Goal: Task Accomplishment & Management: Use online tool/utility

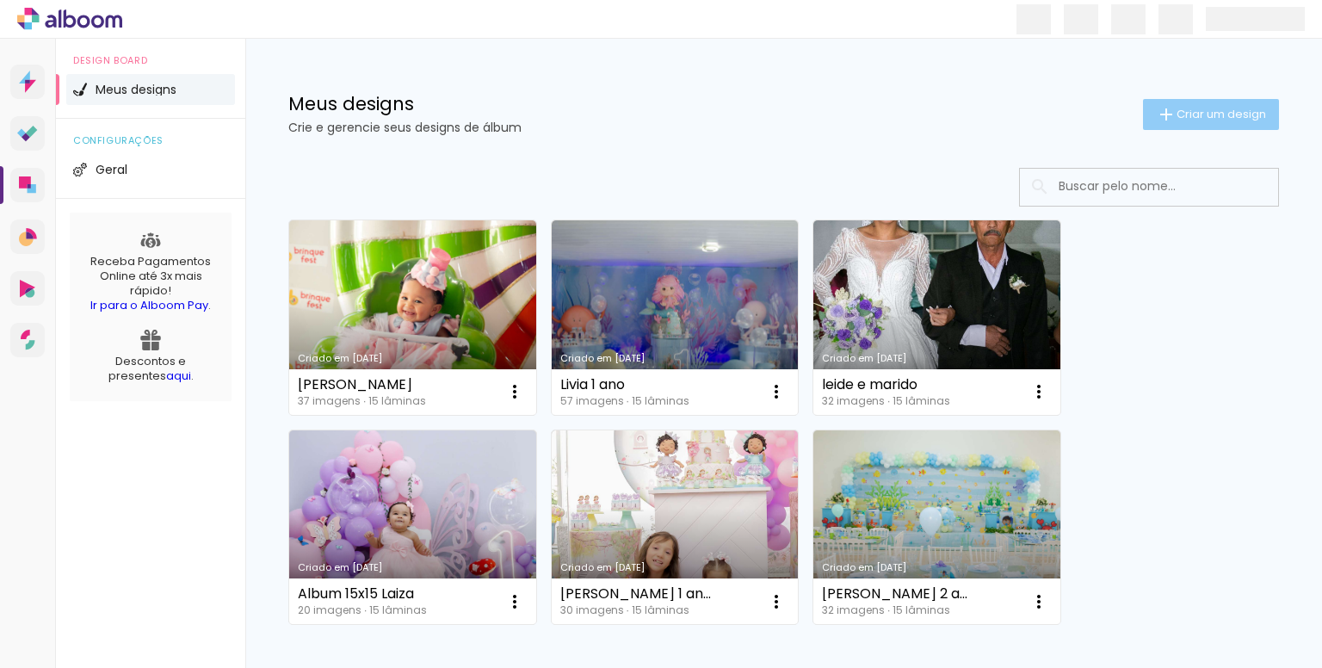
click at [1194, 111] on span "Criar um design" at bounding box center [1220, 113] width 89 height 11
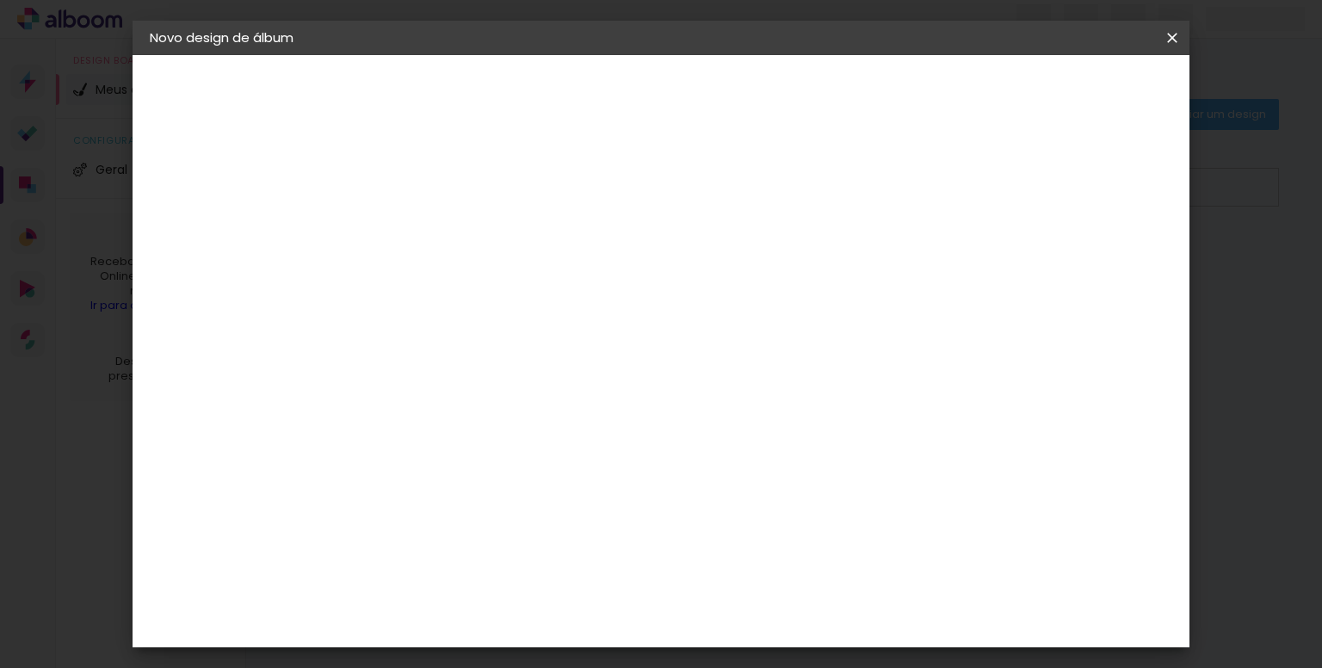
click at [431, 229] on input at bounding box center [431, 231] width 0 height 27
type input "Maite 1 ano"
type paper-input "Maite 1 ano"
click at [0, 0] on slot "Avançar" at bounding box center [0, 0] width 0 height 0
click at [562, 317] on input at bounding box center [475, 328] width 174 height 22
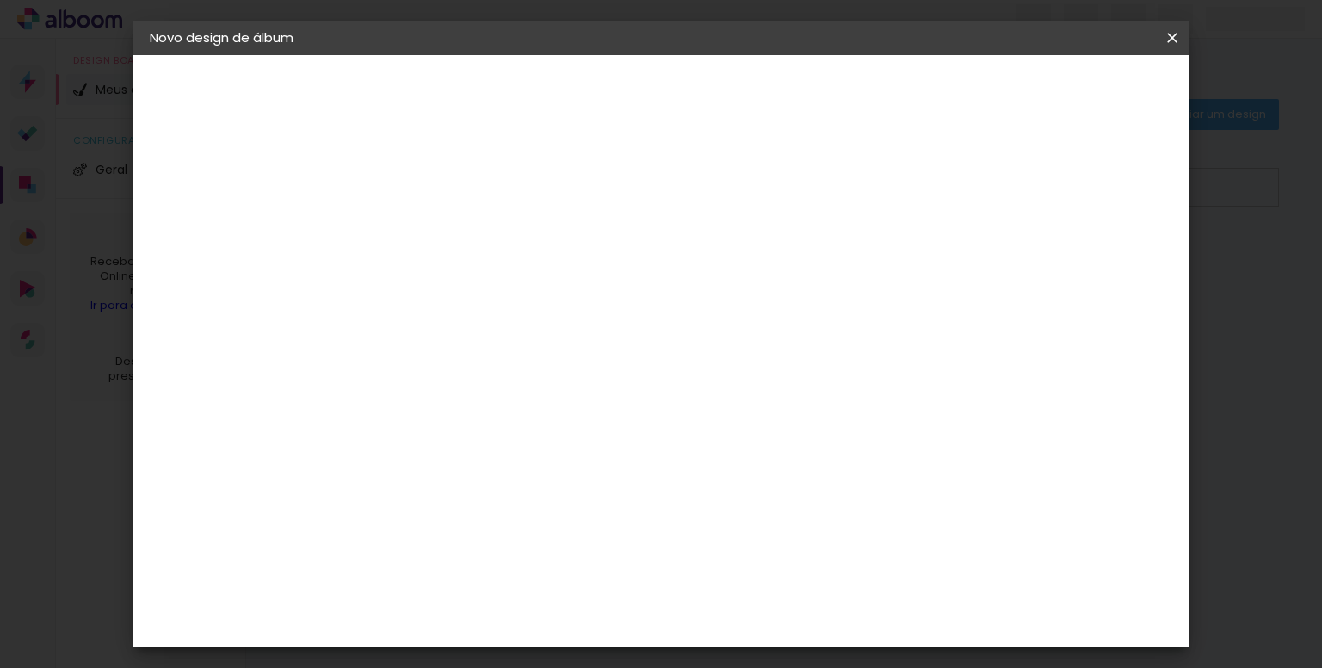
type input "rai"
type paper-input "rai"
click at [533, 398] on paper-item "RaiTai" at bounding box center [457, 389] width 151 height 38
click at [0, 0] on slot "Avançar" at bounding box center [0, 0] width 0 height 0
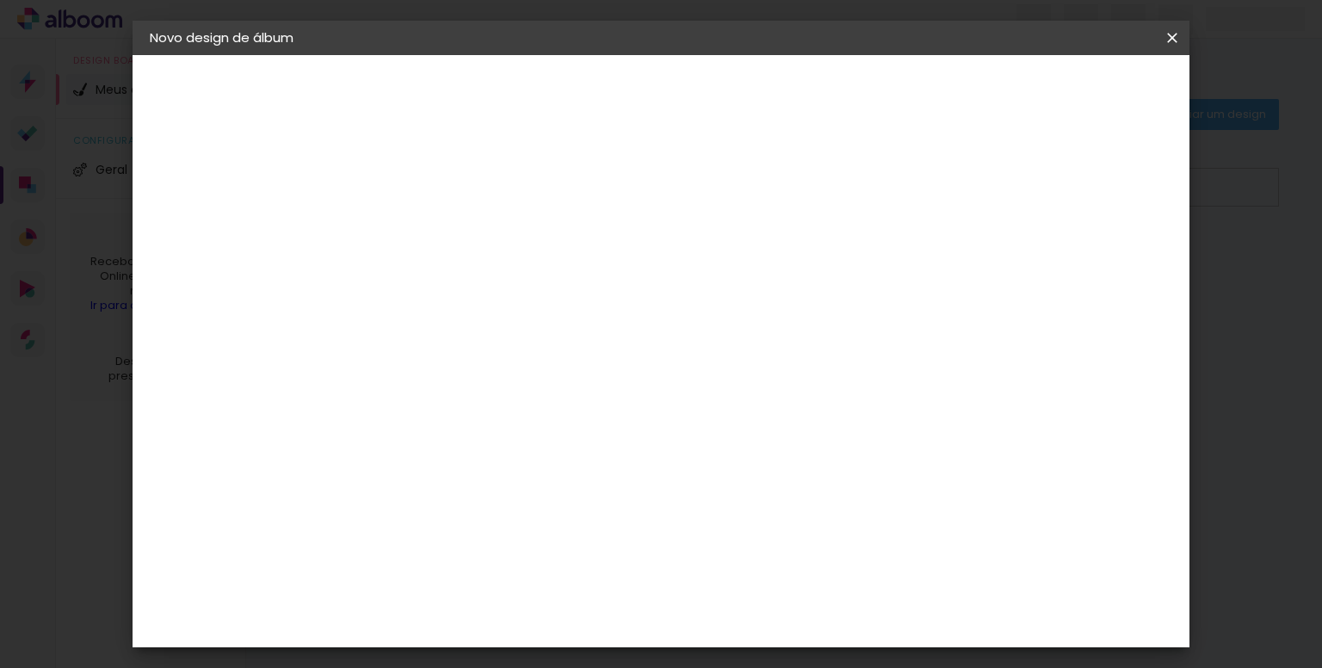
scroll to position [344, 0]
click at [547, 465] on span "15 × 15" at bounding box center [507, 488] width 80 height 46
click at [0, 0] on slot "Avançar" at bounding box center [0, 0] width 0 height 0
click at [885, 183] on div at bounding box center [876, 185] width 15 height 15
type paper-checkbox "on"
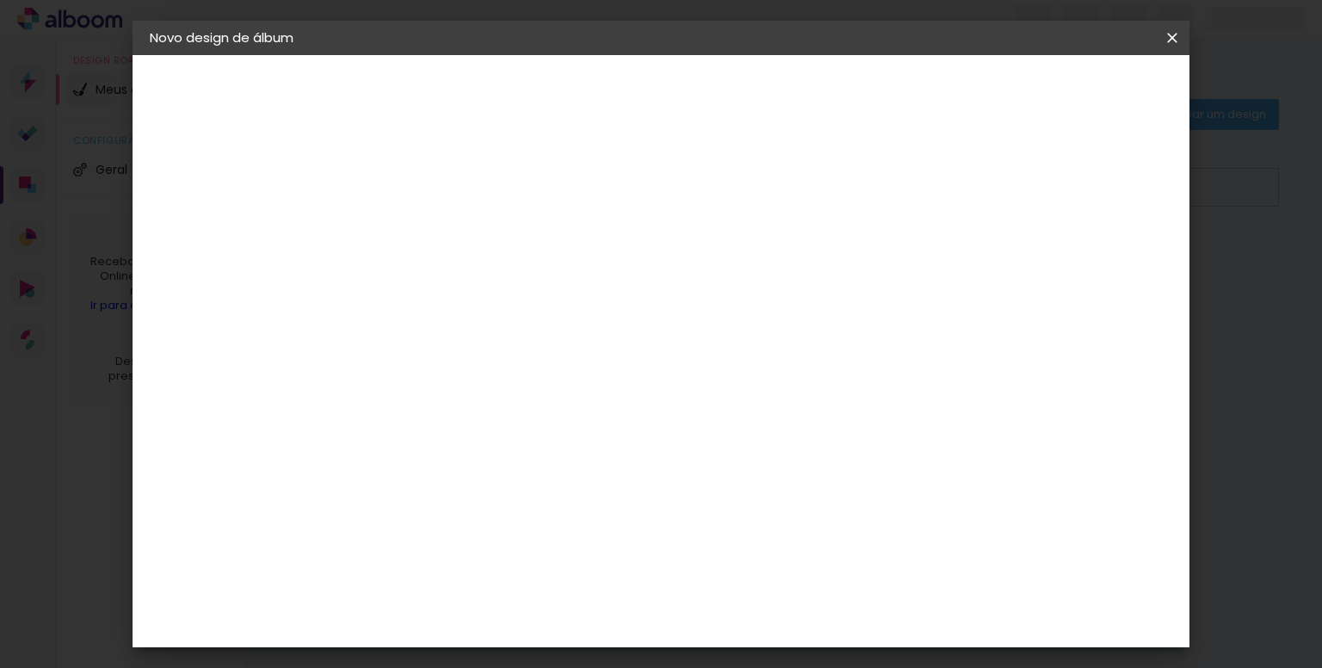
click at [982, 92] on span "Iniciar design" at bounding box center [942, 91] width 78 height 12
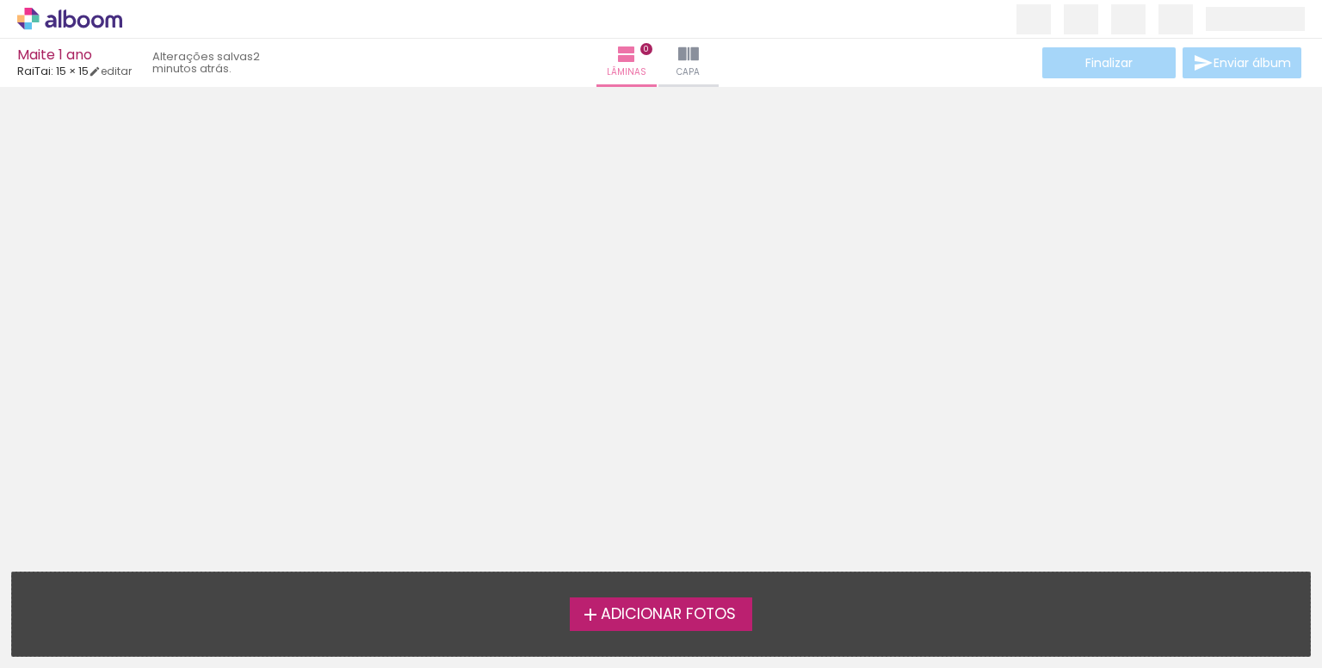
click at [657, 610] on span "Adicionar Fotos" at bounding box center [668, 614] width 135 height 15
click at [0, 0] on input "file" at bounding box center [0, 0] width 0 height 0
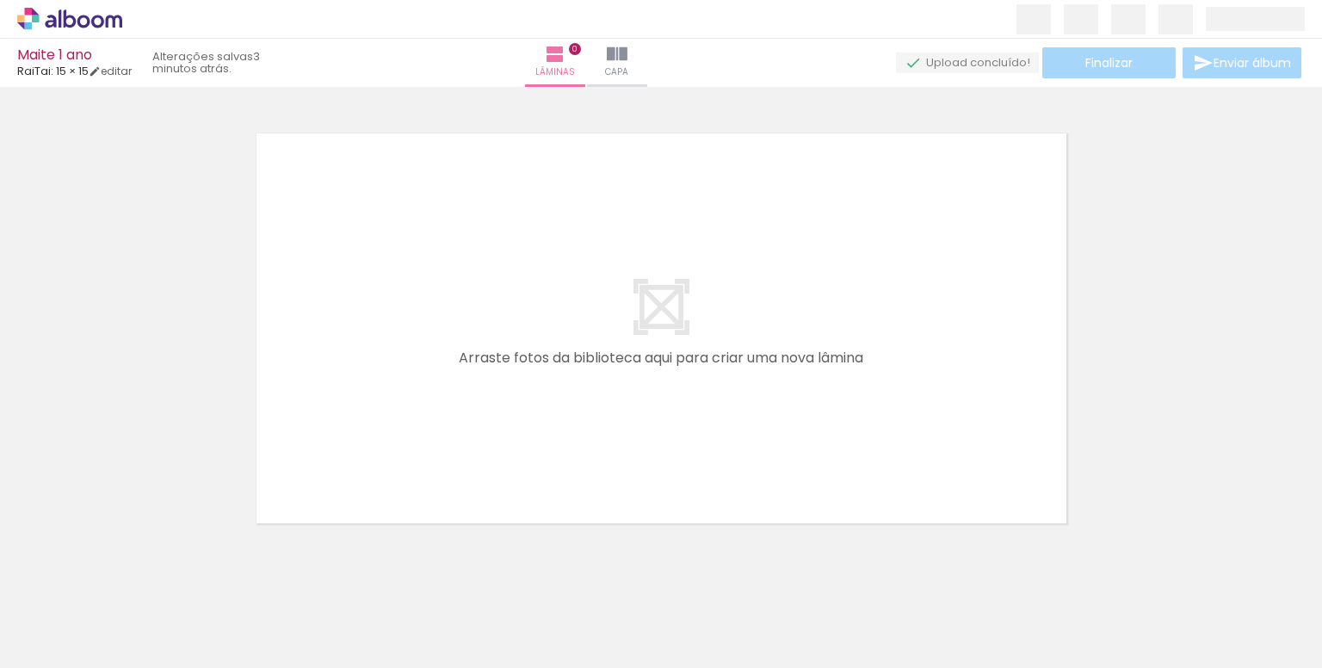
scroll to position [22, 0]
click at [52, 644] on span "Adicionar Fotos" at bounding box center [61, 644] width 52 height 19
click at [0, 0] on input "file" at bounding box center [0, 0] width 0 height 0
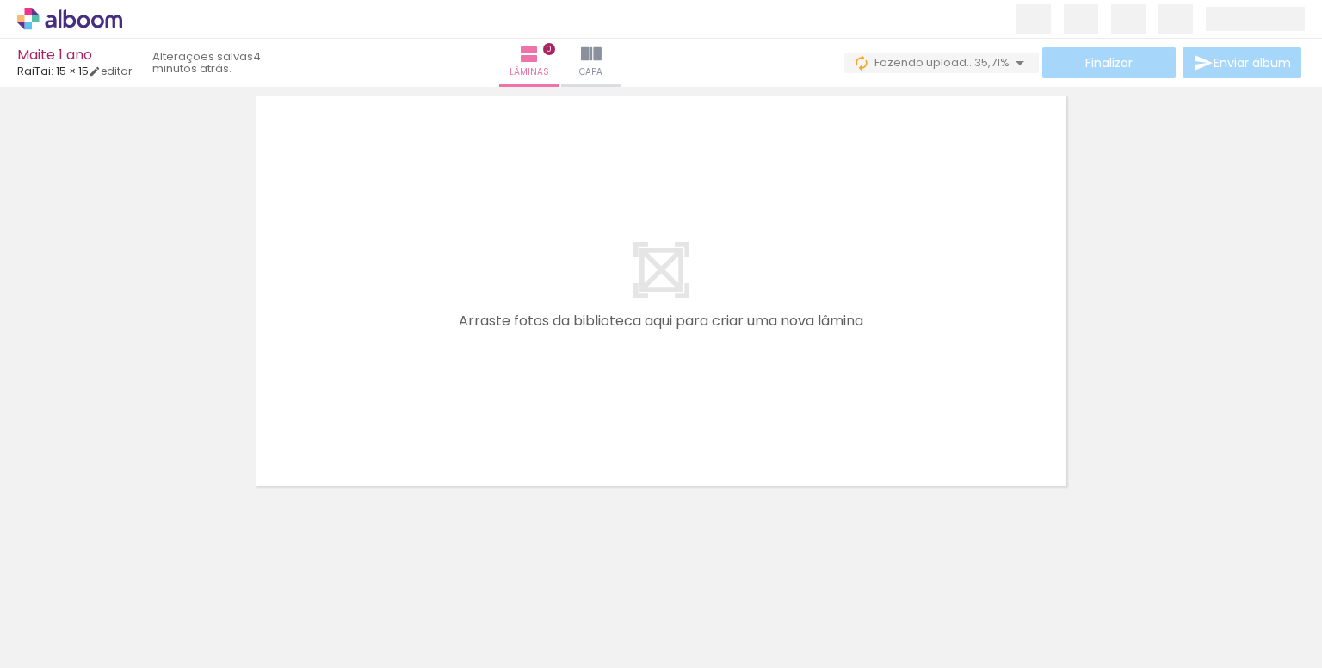
scroll to position [0, 0]
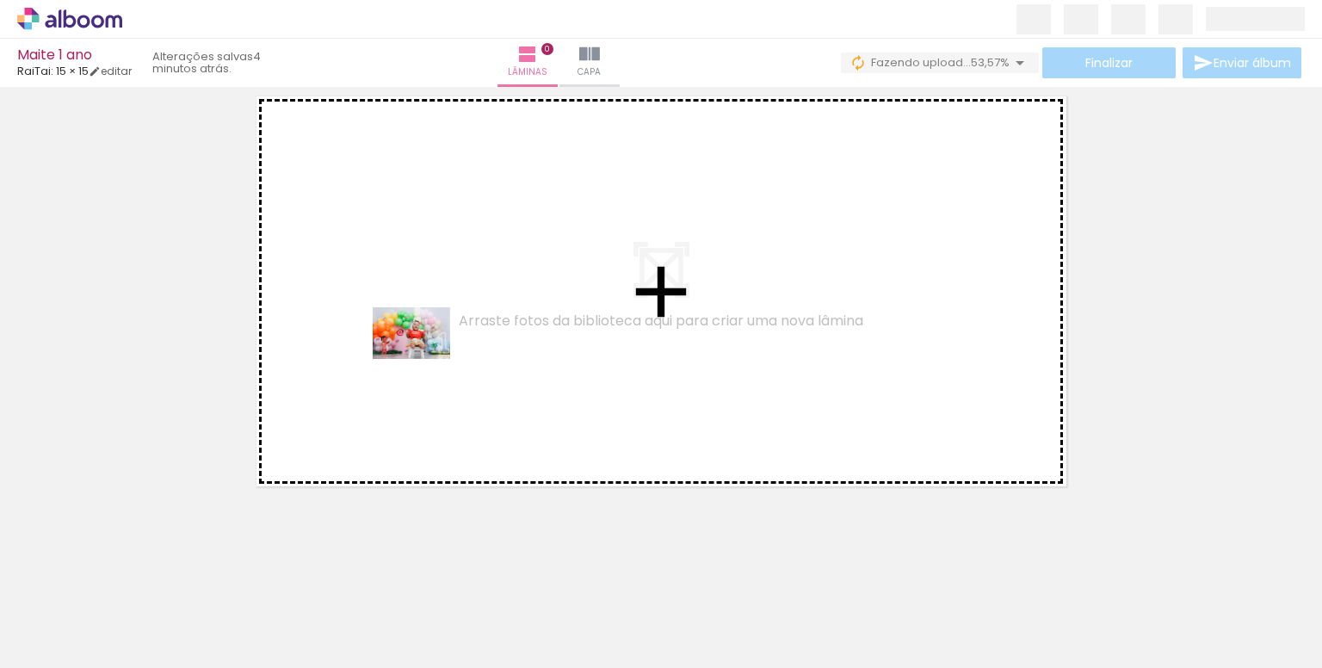
drag, startPoint x: 193, startPoint y: 625, endPoint x: 406, endPoint y: 404, distance: 307.3
click at [427, 352] on quentale-workspace at bounding box center [661, 334] width 1322 height 668
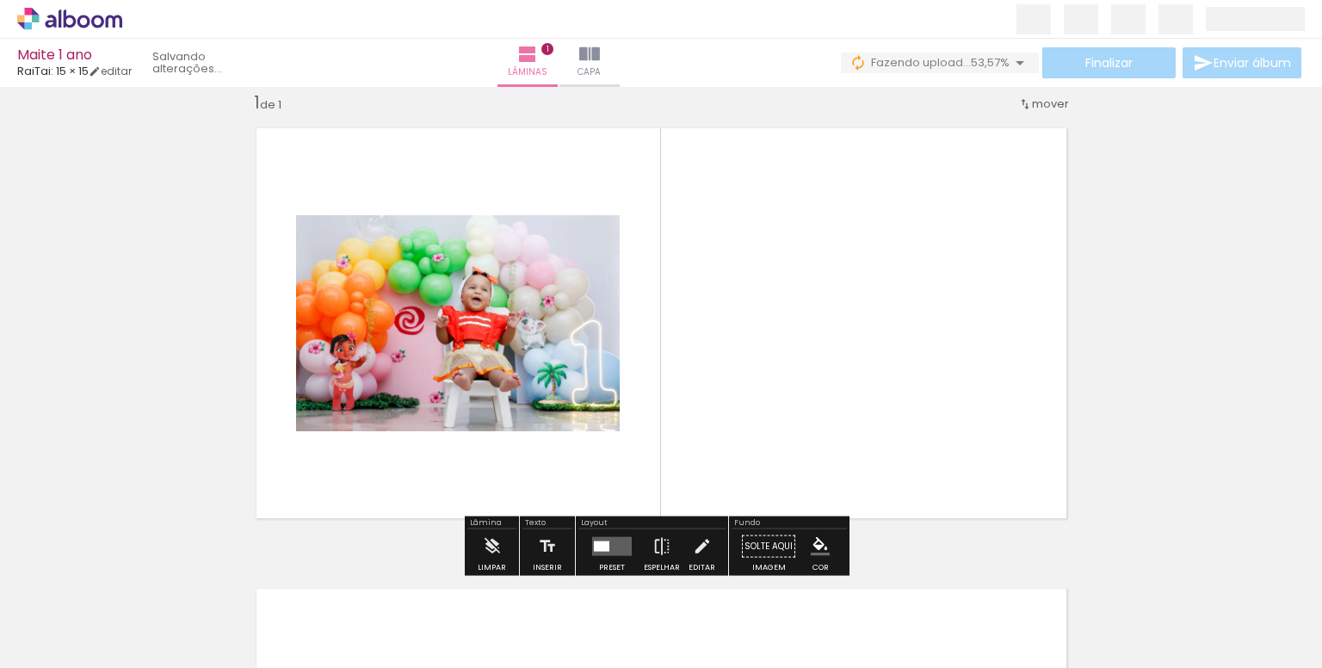
scroll to position [22, 0]
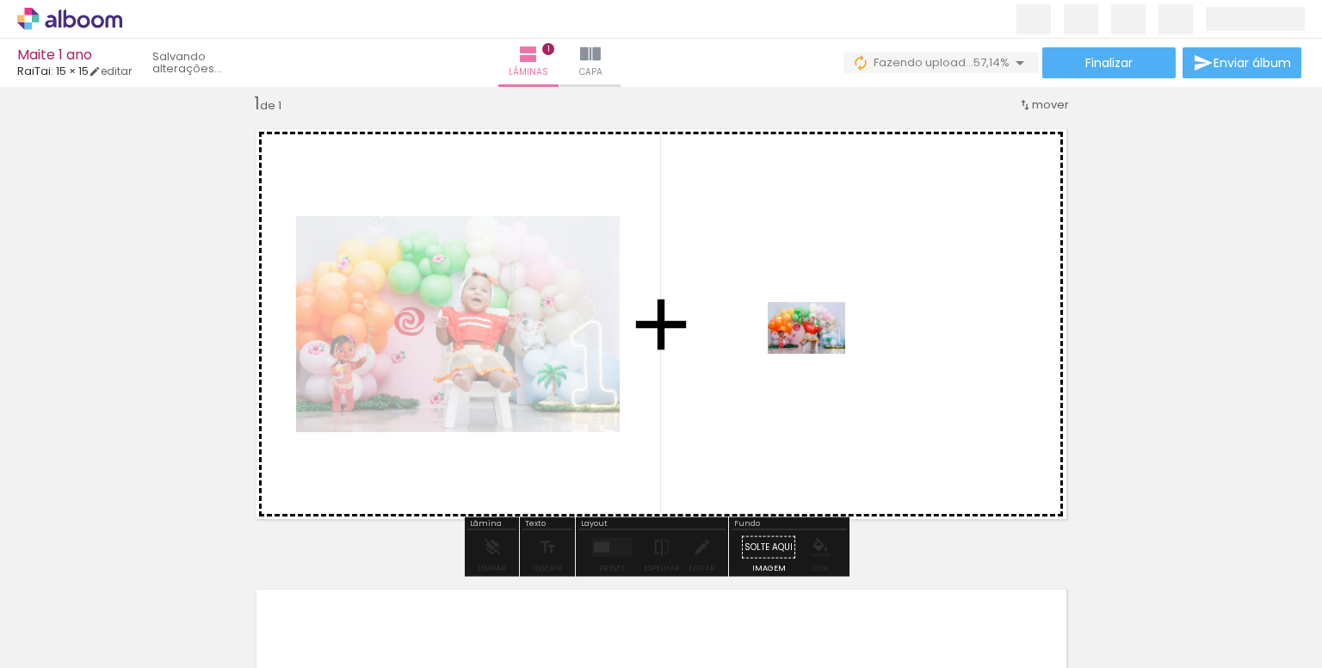
drag, startPoint x: 282, startPoint y: 620, endPoint x: 819, endPoint y: 354, distance: 599.5
click at [819, 354] on quentale-workspace at bounding box center [661, 334] width 1322 height 668
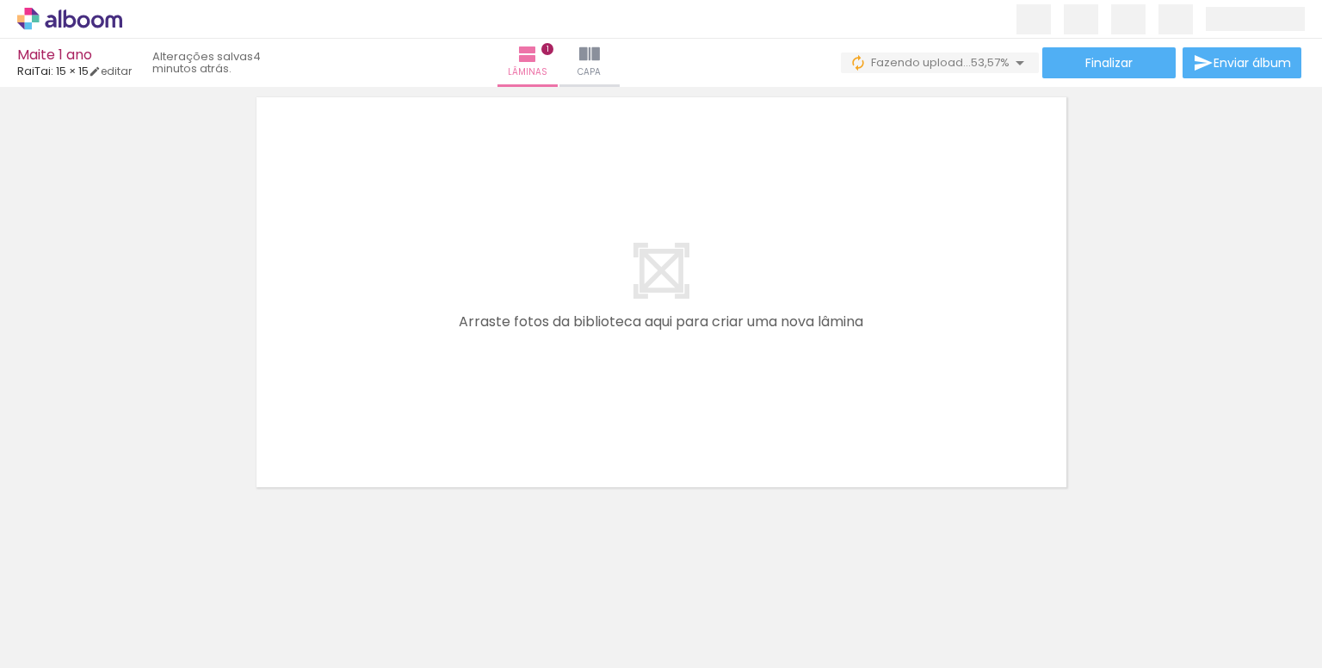
scroll to position [0, 1522]
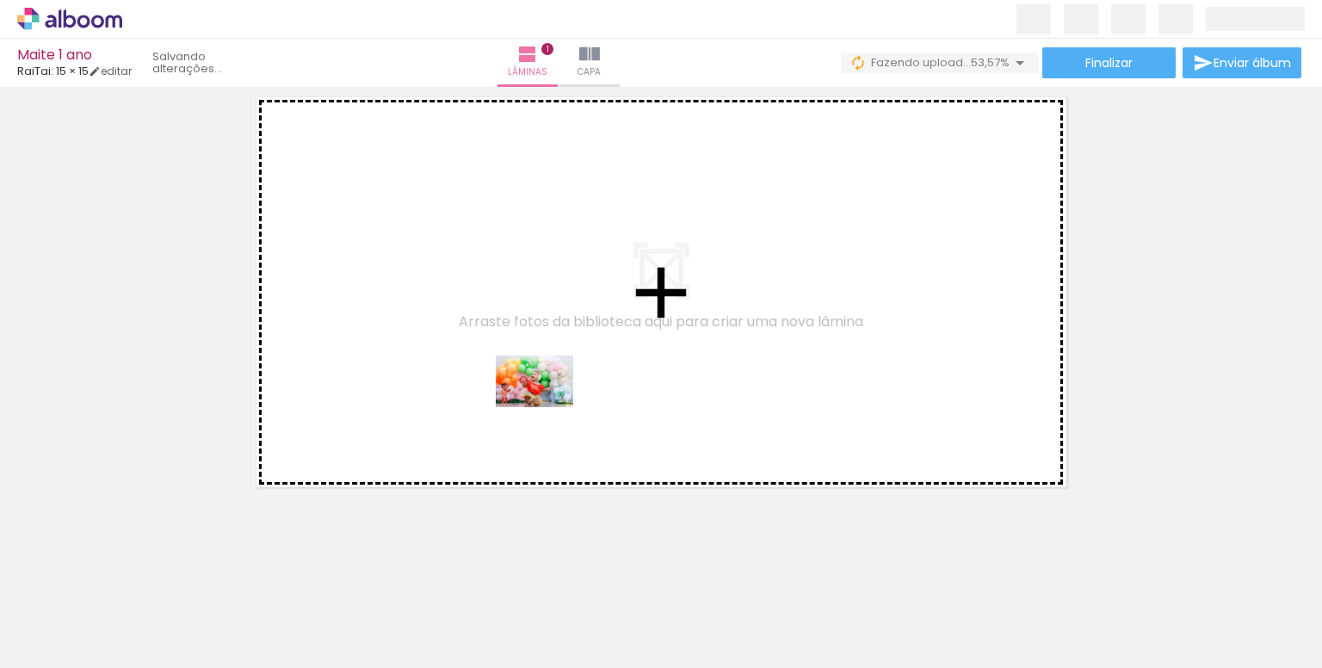
drag, startPoint x: 1057, startPoint y: 640, endPoint x: 546, endPoint y: 407, distance: 561.0
click at [546, 407] on quentale-workspace at bounding box center [661, 334] width 1322 height 668
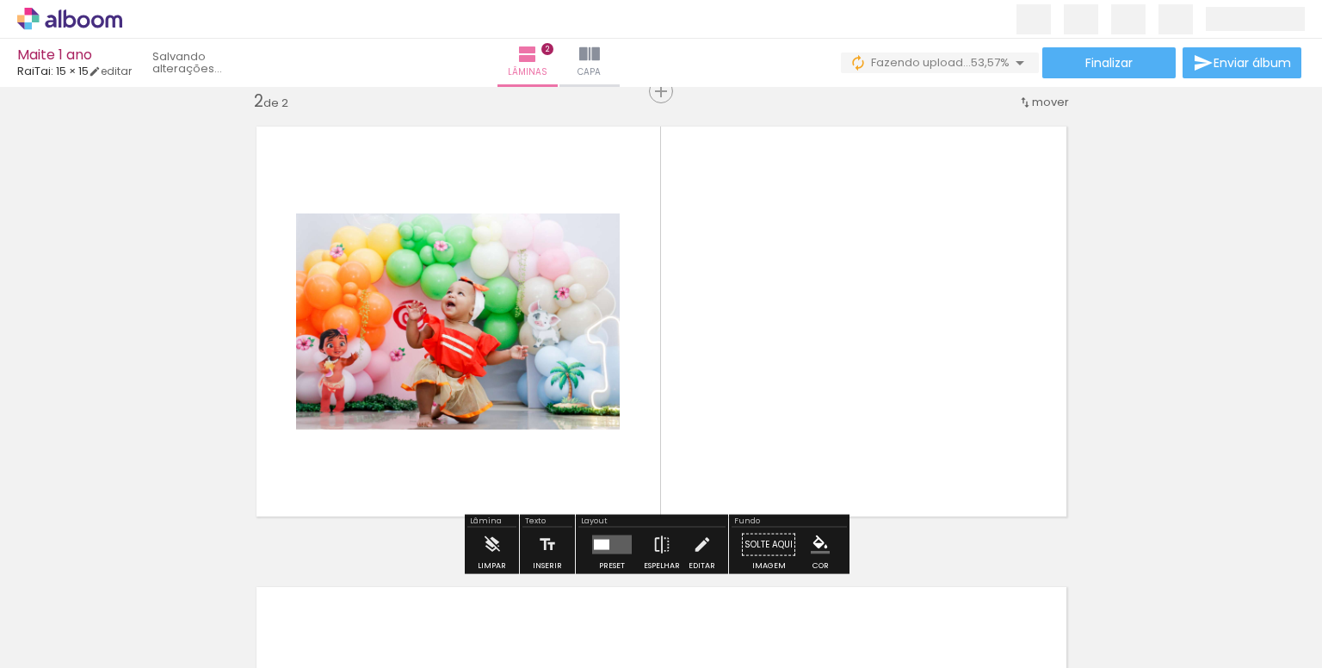
scroll to position [482, 0]
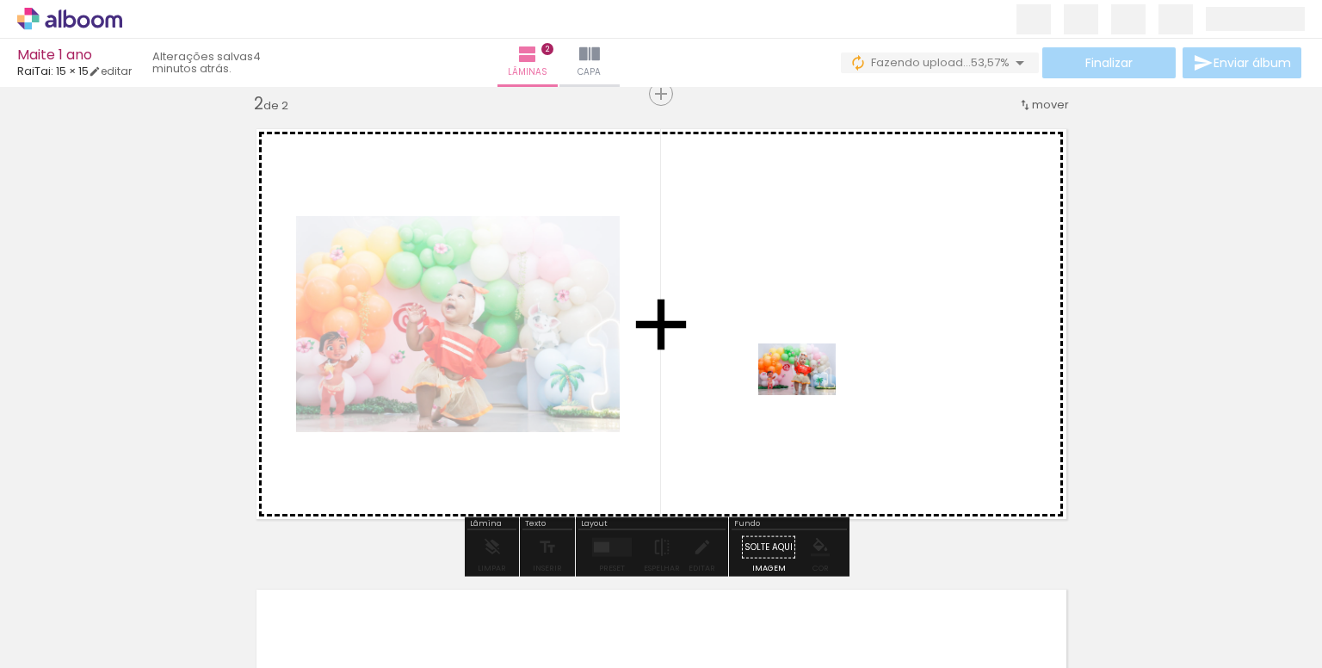
drag, startPoint x: 574, startPoint y: 628, endPoint x: 840, endPoint y: 369, distance: 371.2
click at [840, 369] on quentale-workspace at bounding box center [661, 334] width 1322 height 668
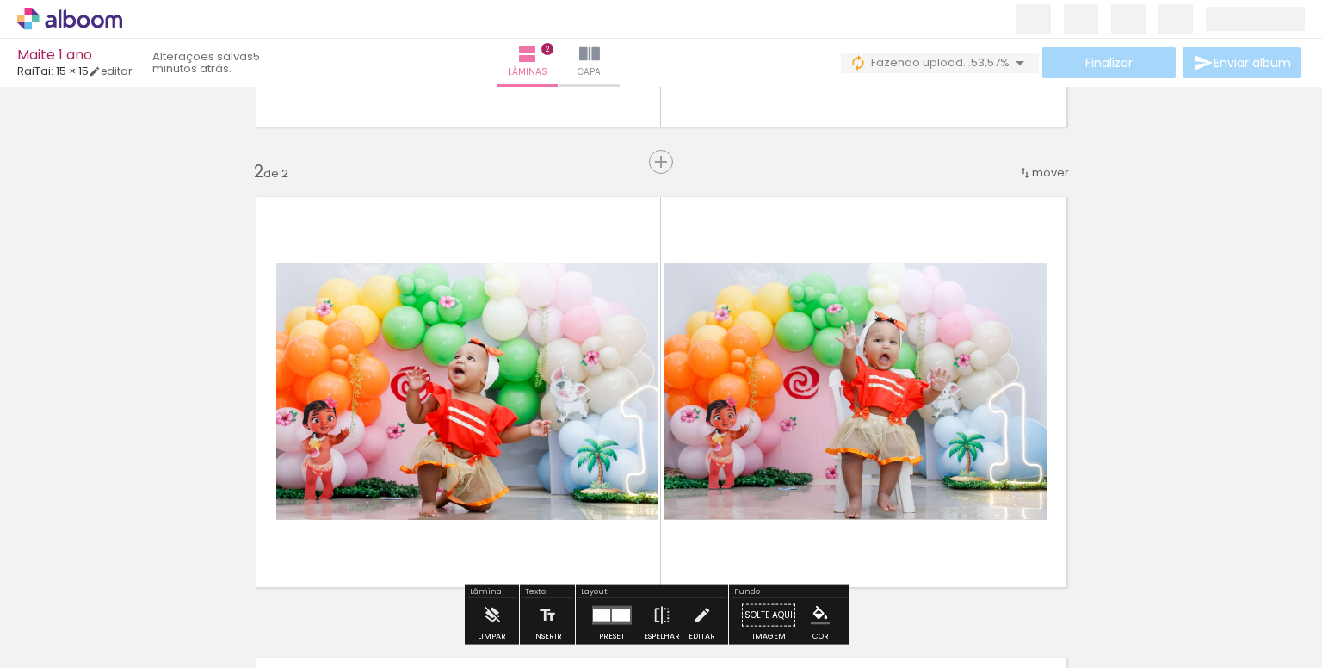
scroll to position [310, 0]
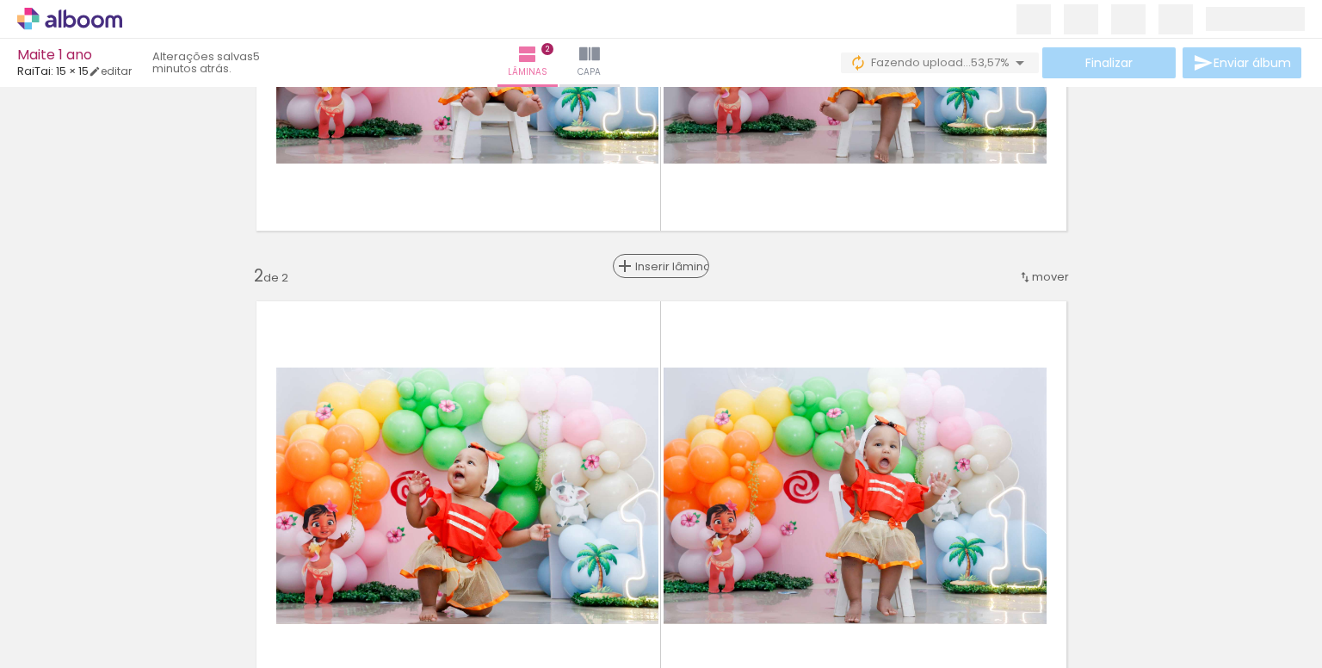
click at [647, 265] on span "Inserir lâmina" at bounding box center [668, 266] width 67 height 11
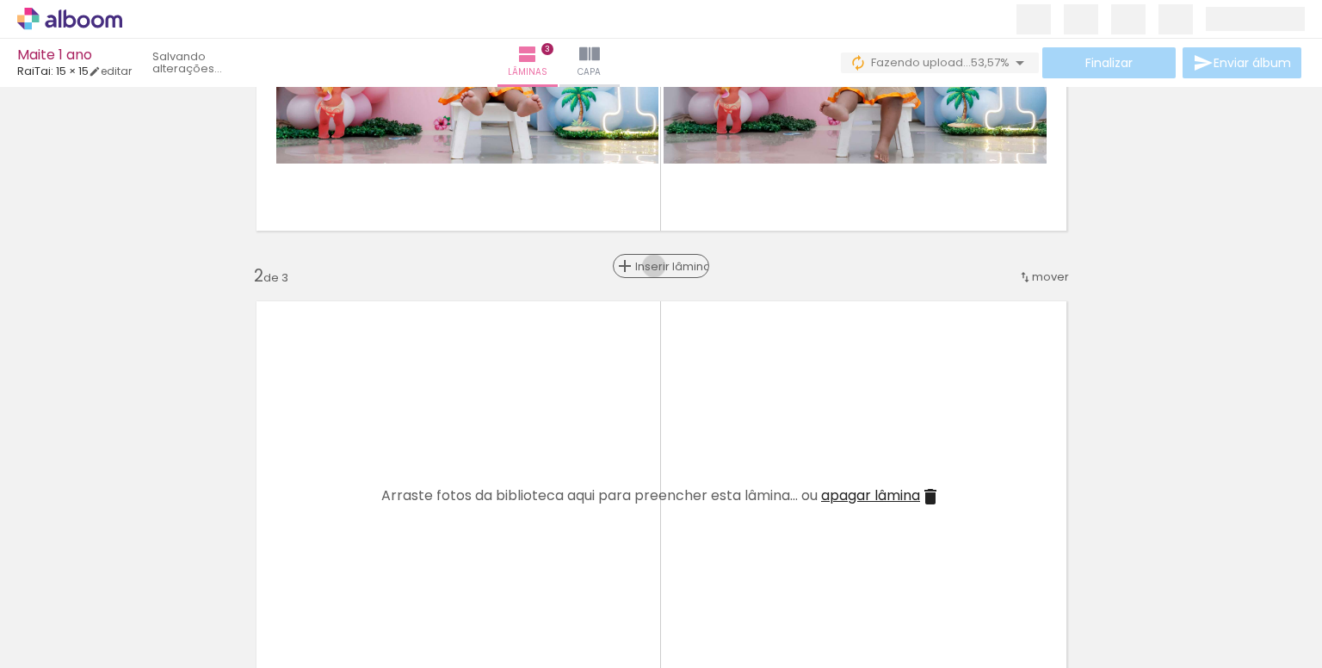
click at [647, 265] on span "Inserir lâmina" at bounding box center [668, 266] width 67 height 11
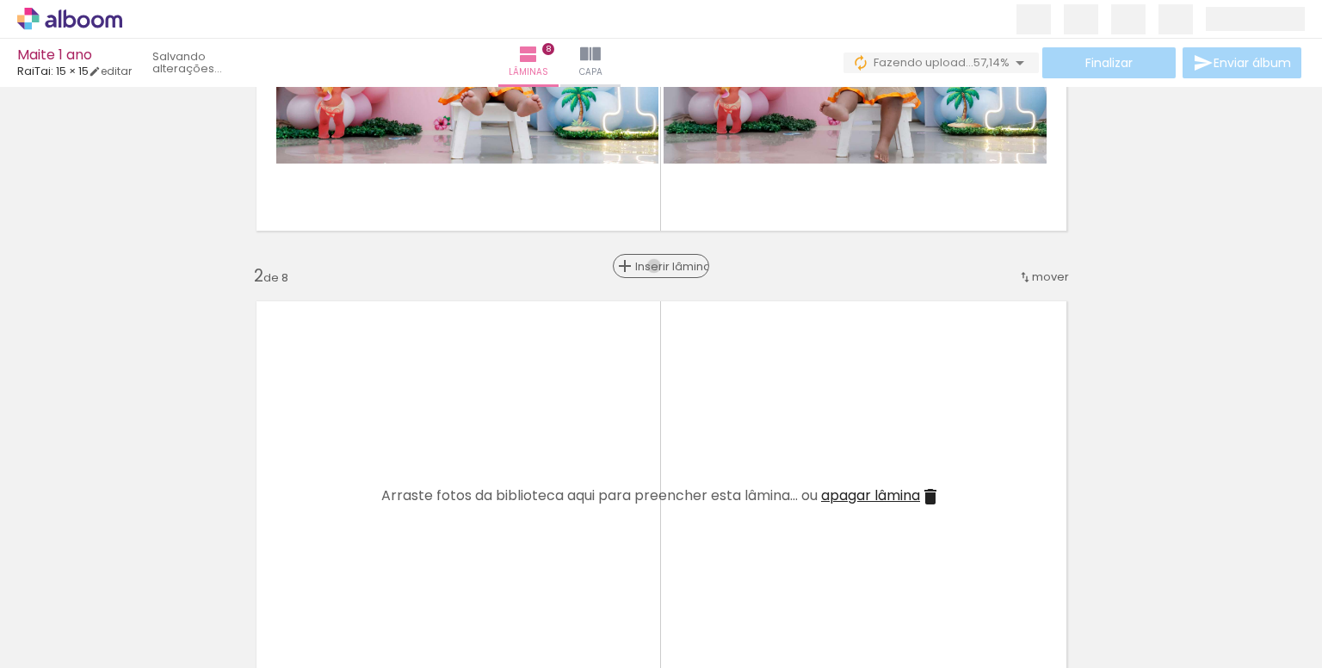
click at [647, 265] on span "Inserir lâmina" at bounding box center [668, 266] width 67 height 11
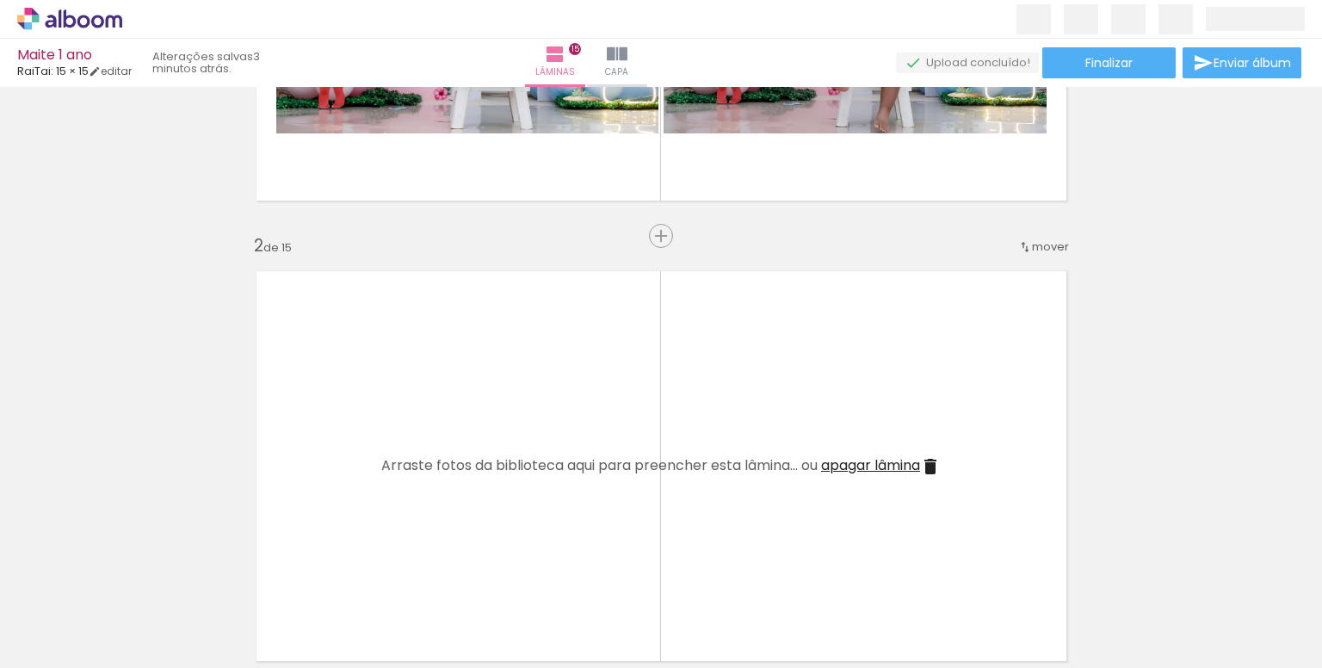
scroll to position [344, 0]
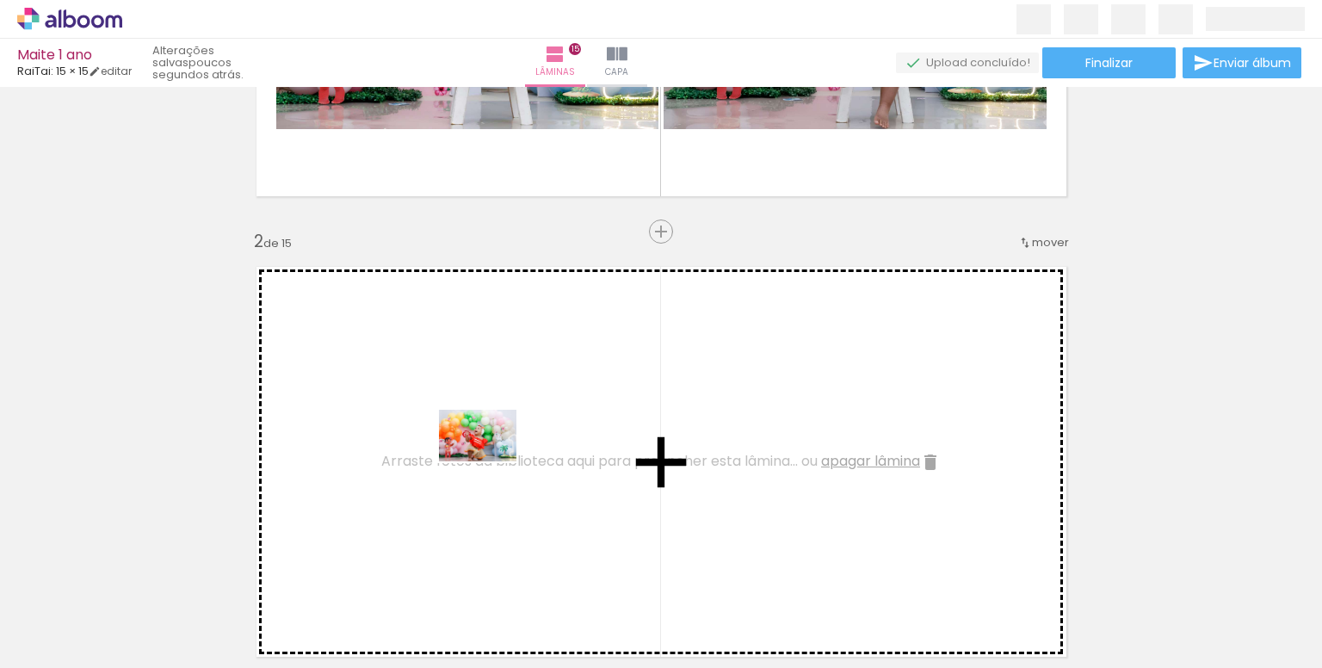
drag, startPoint x: 1057, startPoint y: 613, endPoint x: 454, endPoint y: 442, distance: 626.0
click at [454, 442] on quentale-workspace at bounding box center [661, 334] width 1322 height 668
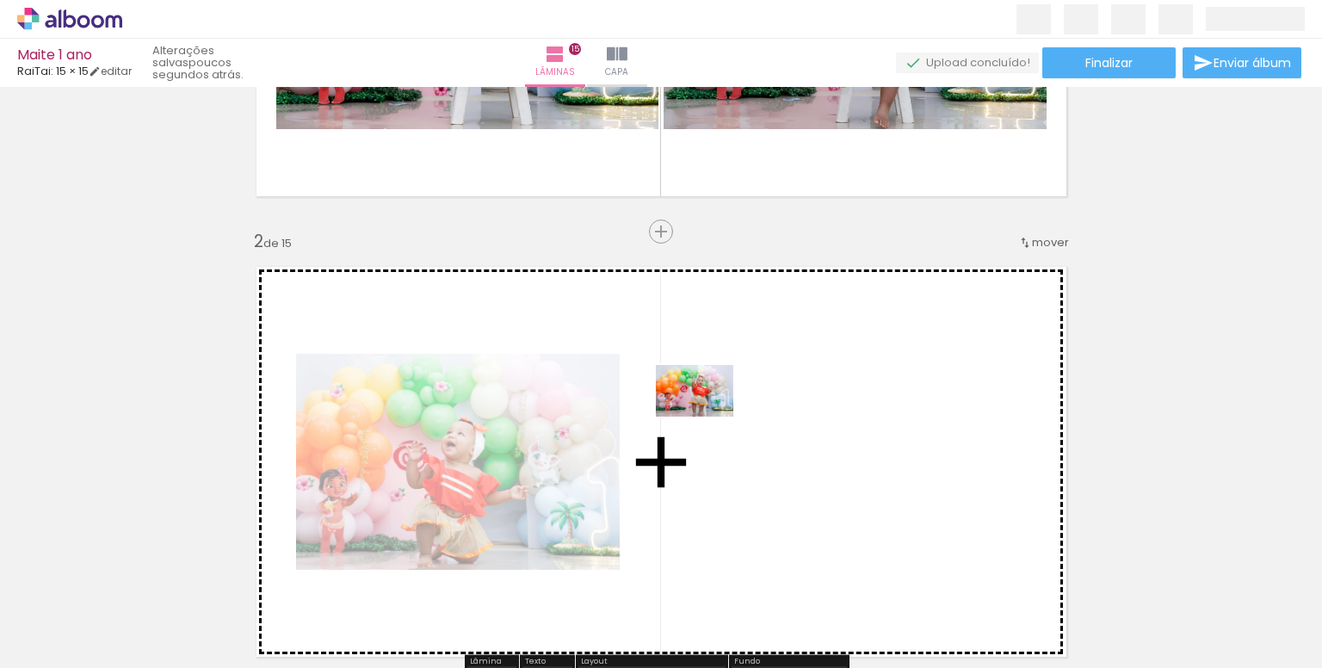
drag, startPoint x: 583, startPoint y: 633, endPoint x: 723, endPoint y: 404, distance: 268.4
click at [723, 404] on quentale-workspace at bounding box center [661, 334] width 1322 height 668
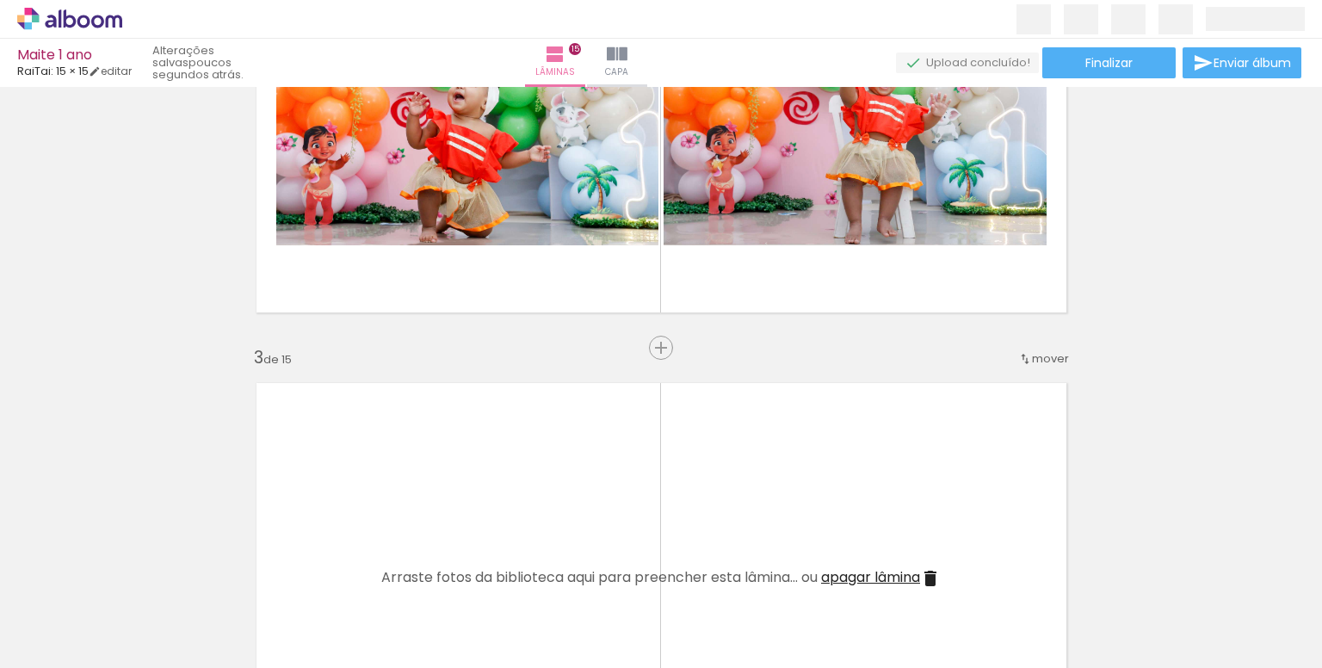
scroll to position [0, 35]
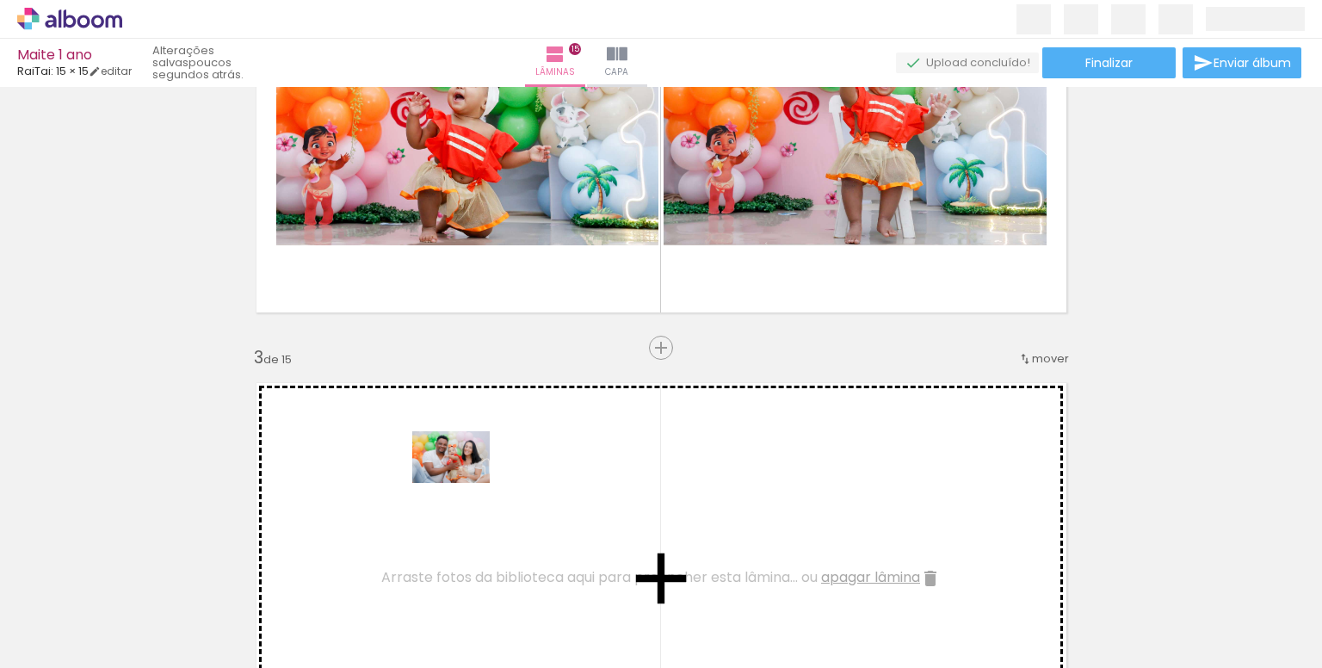
drag, startPoint x: 431, startPoint y: 602, endPoint x: 467, endPoint y: 475, distance: 132.4
click at [467, 475] on quentale-workspace at bounding box center [661, 334] width 1322 height 668
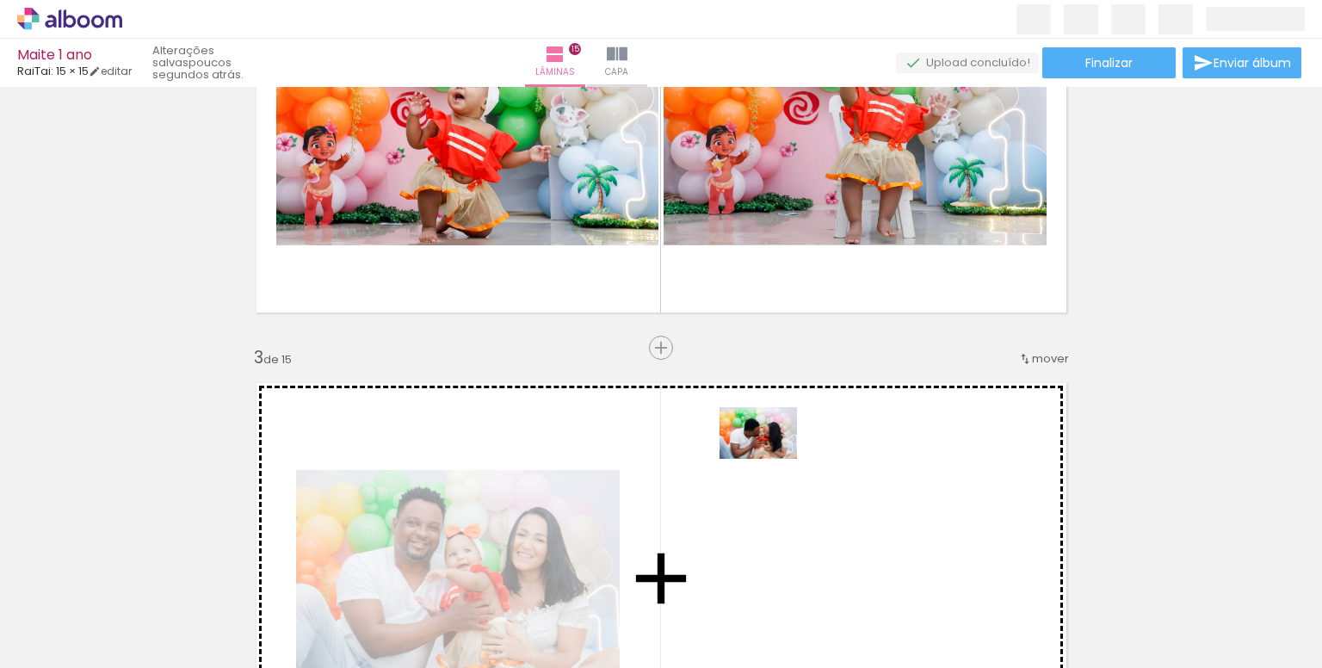
drag, startPoint x: 536, startPoint y: 616, endPoint x: 777, endPoint y: 469, distance: 282.3
click at [777, 469] on quentale-workspace at bounding box center [661, 334] width 1322 height 668
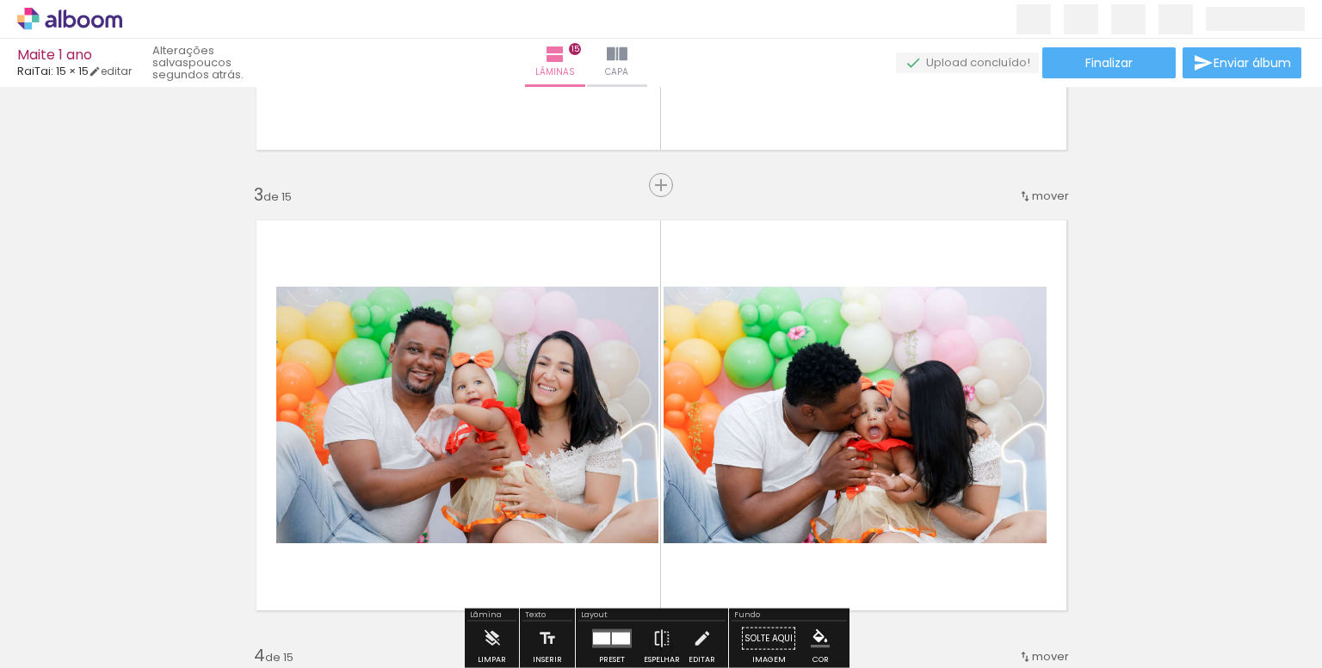
scroll to position [860, 0]
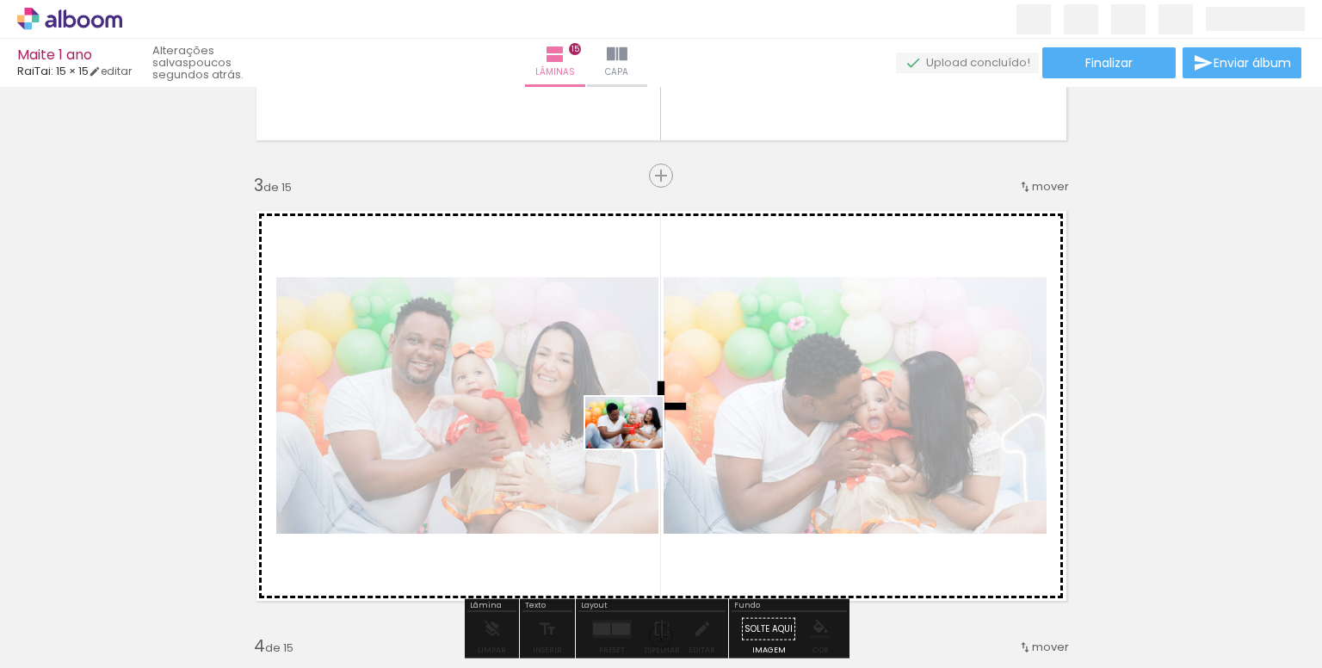
drag, startPoint x: 625, startPoint y: 622, endPoint x: 640, endPoint y: 432, distance: 190.8
click at [640, 432] on quentale-workspace at bounding box center [661, 334] width 1322 height 668
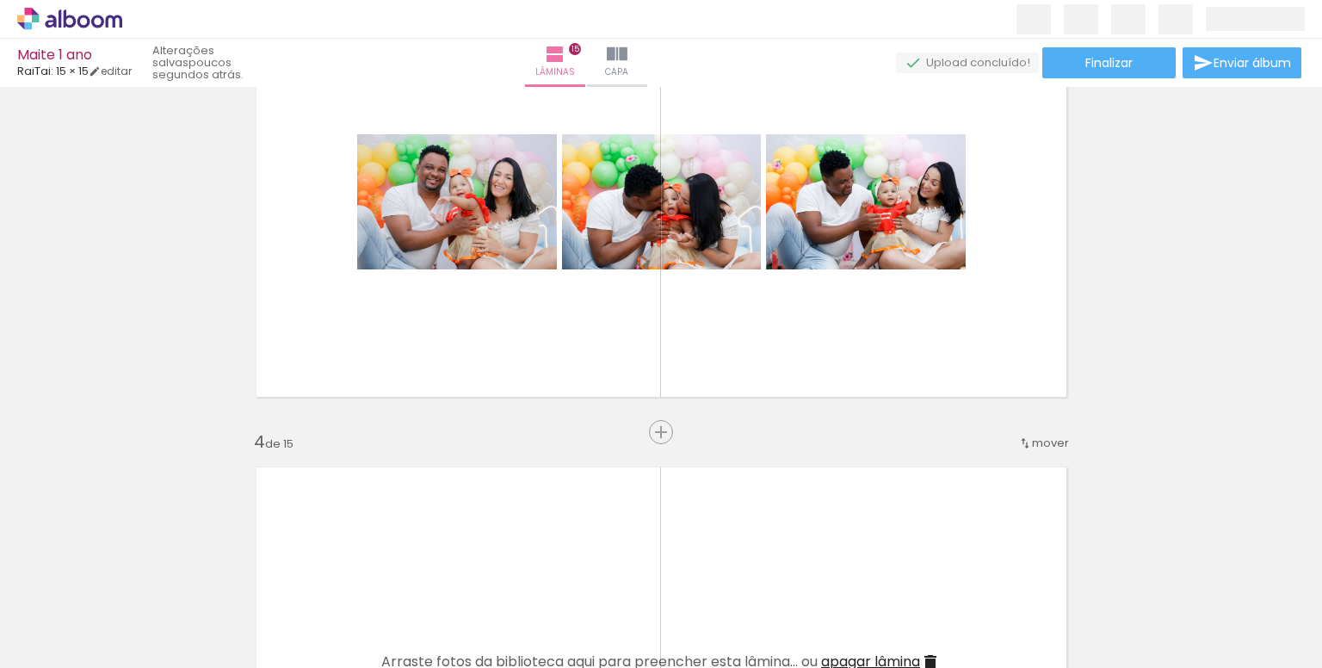
scroll to position [1119, 0]
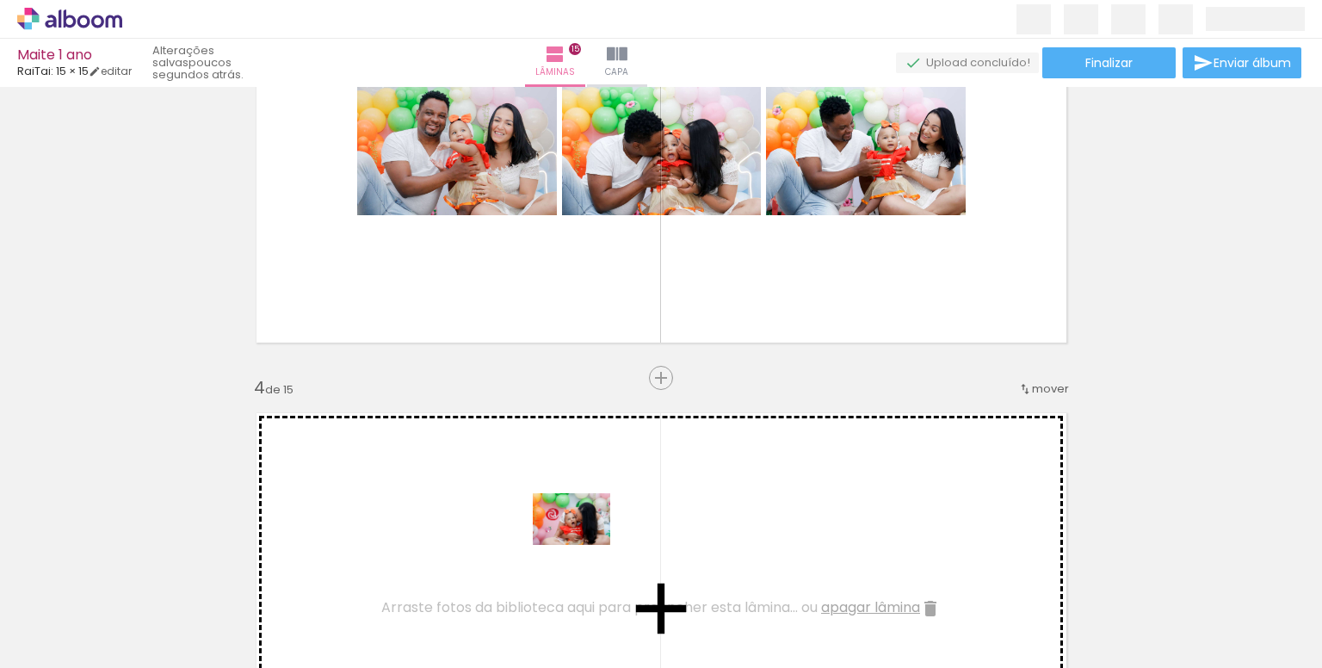
drag, startPoint x: 700, startPoint y: 610, endPoint x: 585, endPoint y: 533, distance: 138.2
click at [585, 533] on quentale-workspace at bounding box center [661, 334] width 1322 height 668
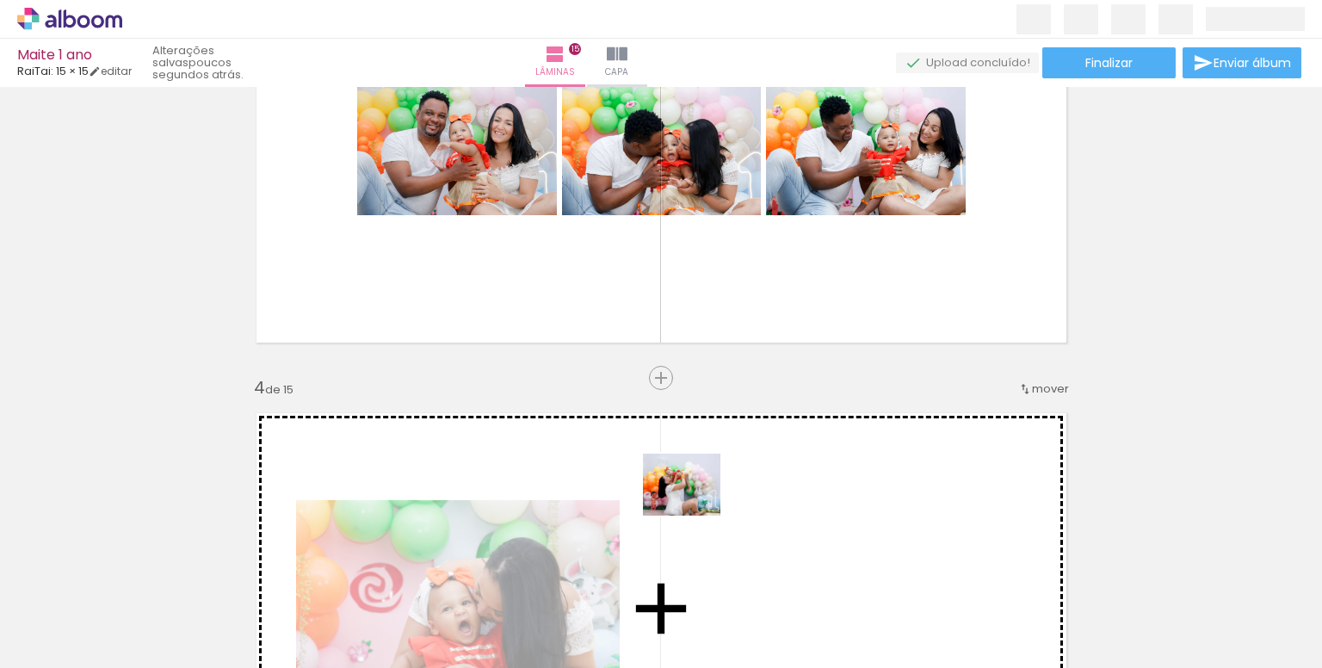
drag, startPoint x: 823, startPoint y: 637, endPoint x: 727, endPoint y: 500, distance: 167.3
click at [727, 500] on quentale-workspace at bounding box center [661, 334] width 1322 height 668
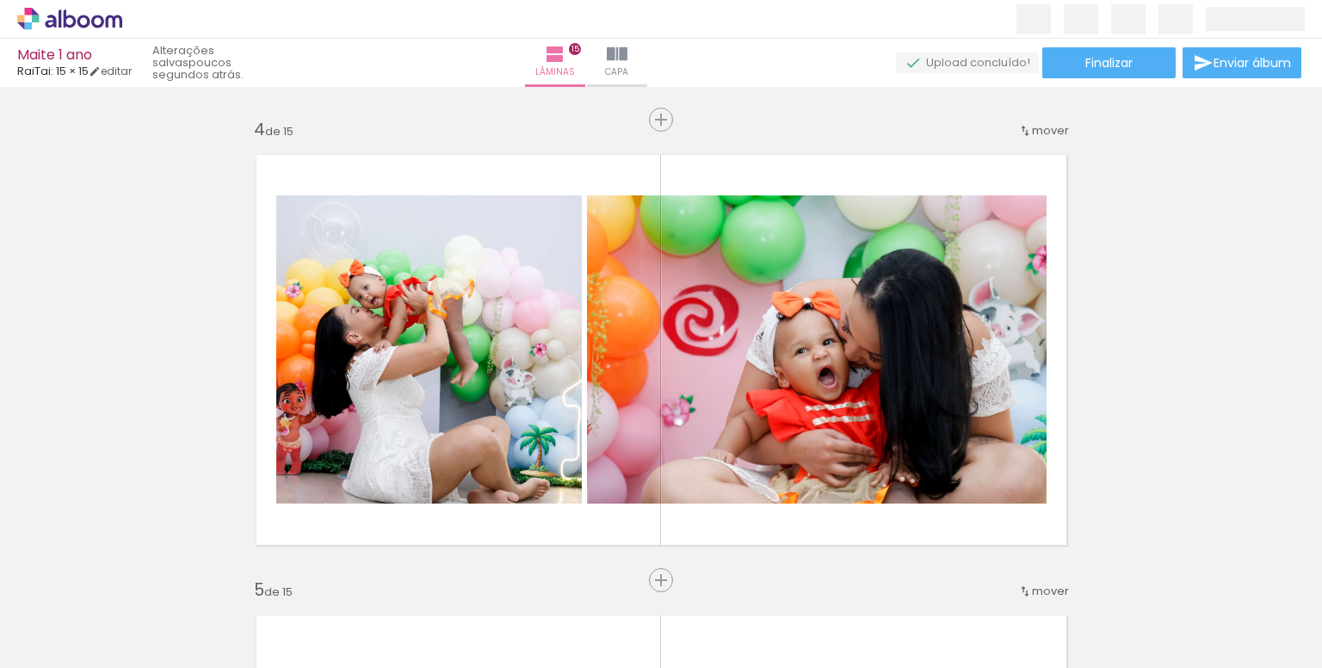
scroll to position [0, 1503]
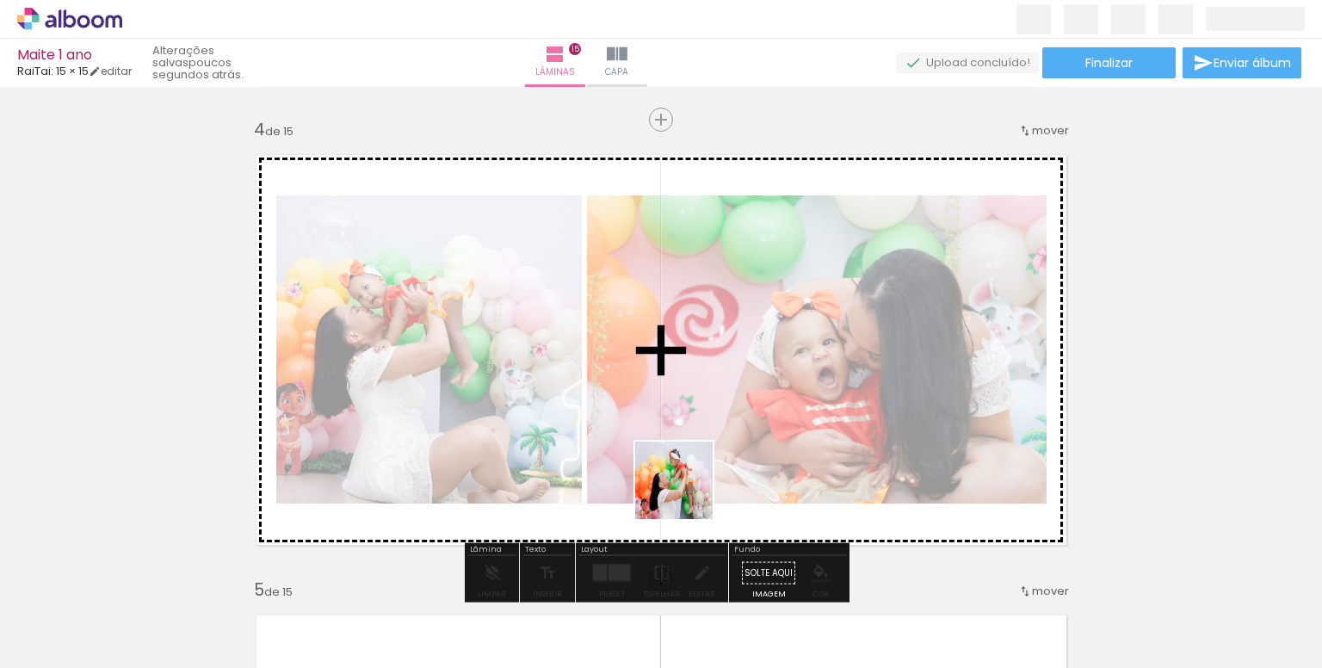
drag, startPoint x: 709, startPoint y: 627, endPoint x: 668, endPoint y: 445, distance: 187.0
click at [663, 444] on quentale-workspace at bounding box center [661, 334] width 1322 height 668
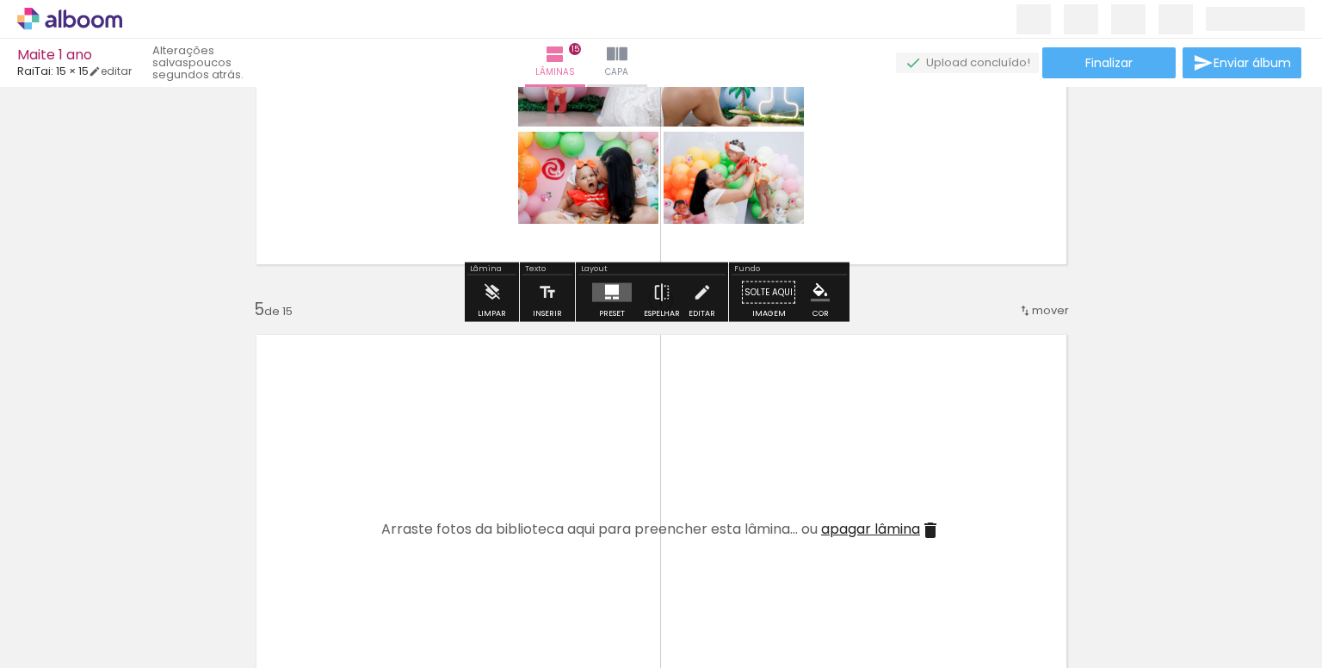
scroll to position [1721, 0]
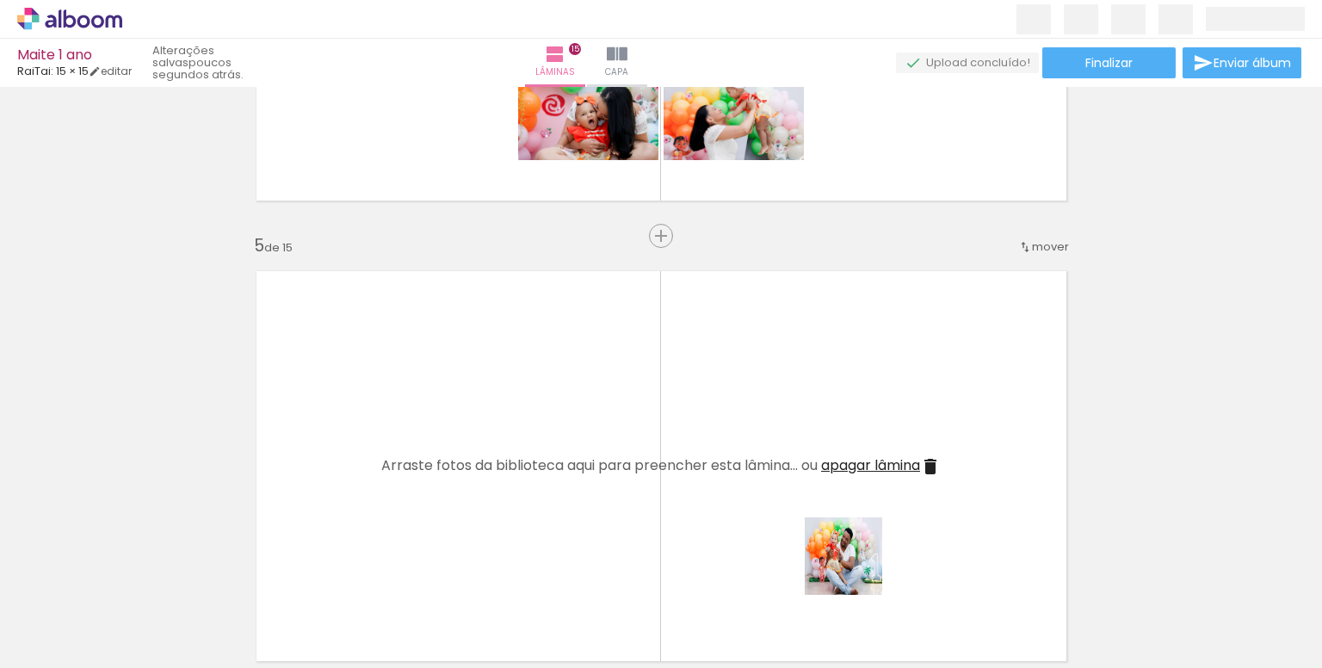
drag, startPoint x: 908, startPoint y: 606, endPoint x: 688, endPoint y: 508, distance: 240.3
click at [747, 515] on quentale-workspace at bounding box center [661, 334] width 1322 height 668
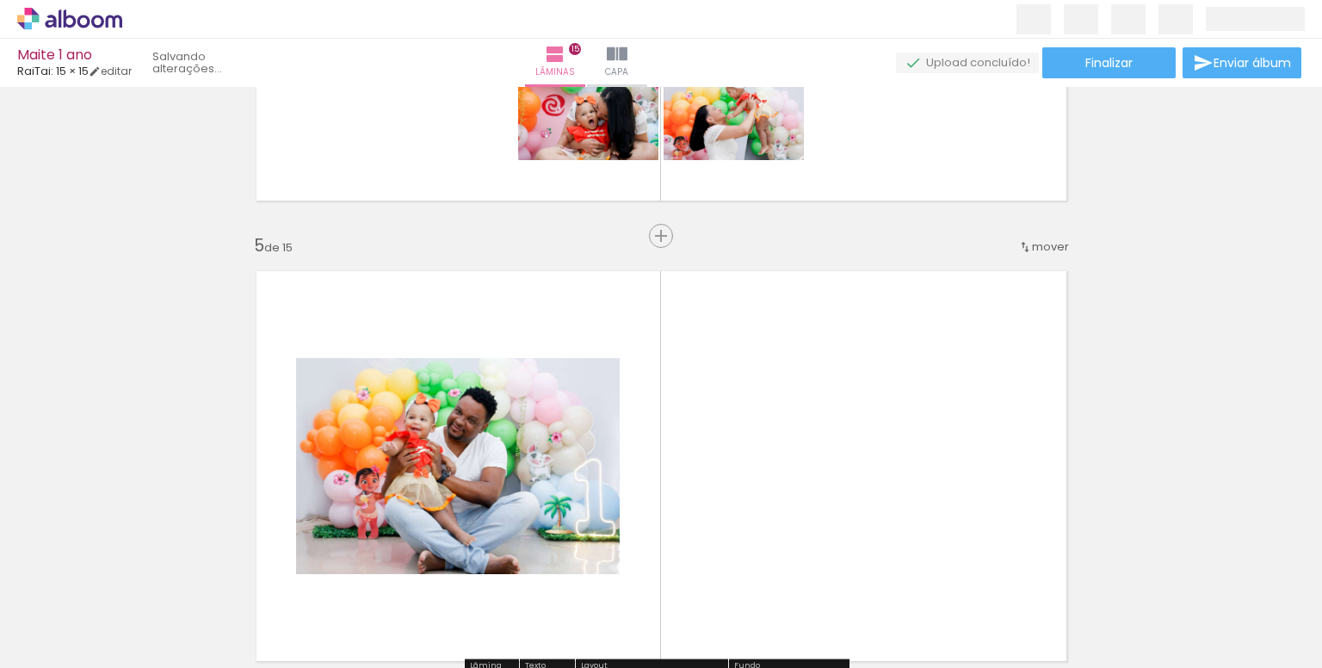
drag, startPoint x: 688, startPoint y: 508, endPoint x: 719, endPoint y: 548, distance: 50.9
click at [688, 508] on quentale-layouter at bounding box center [661, 465] width 837 height 417
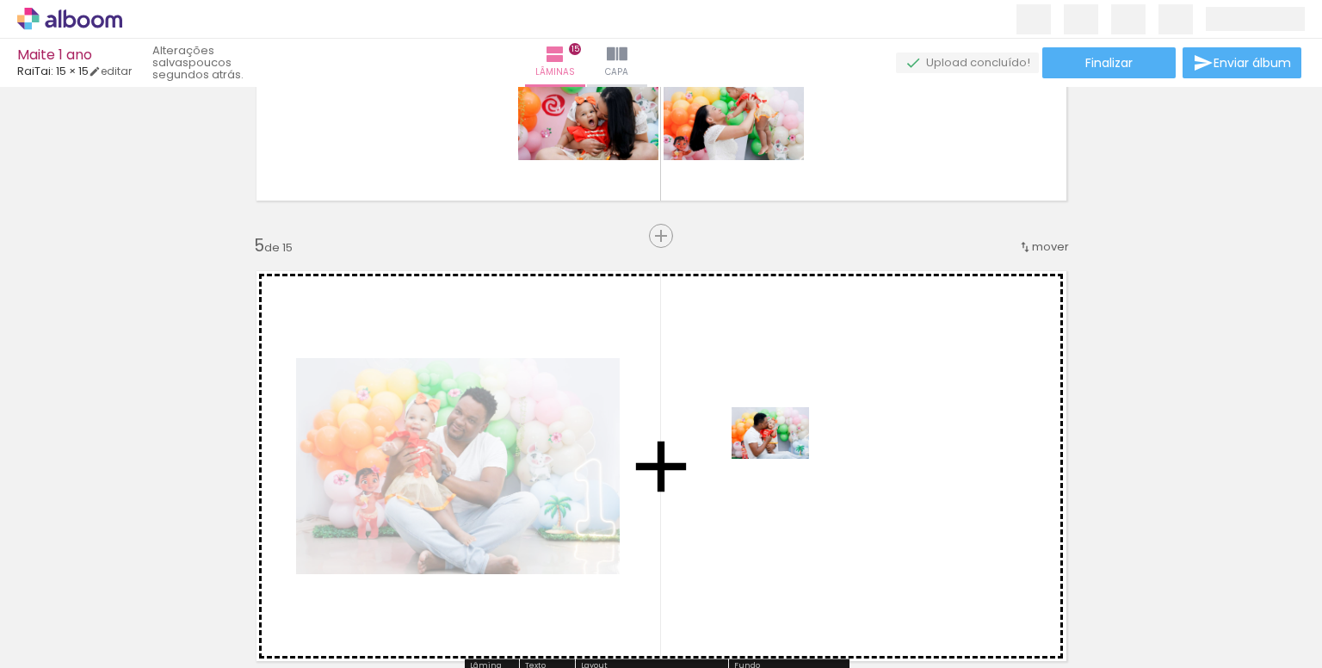
drag, startPoint x: 783, startPoint y: 610, endPoint x: 778, endPoint y: 445, distance: 165.3
click at [778, 445] on quentale-workspace at bounding box center [661, 334] width 1322 height 668
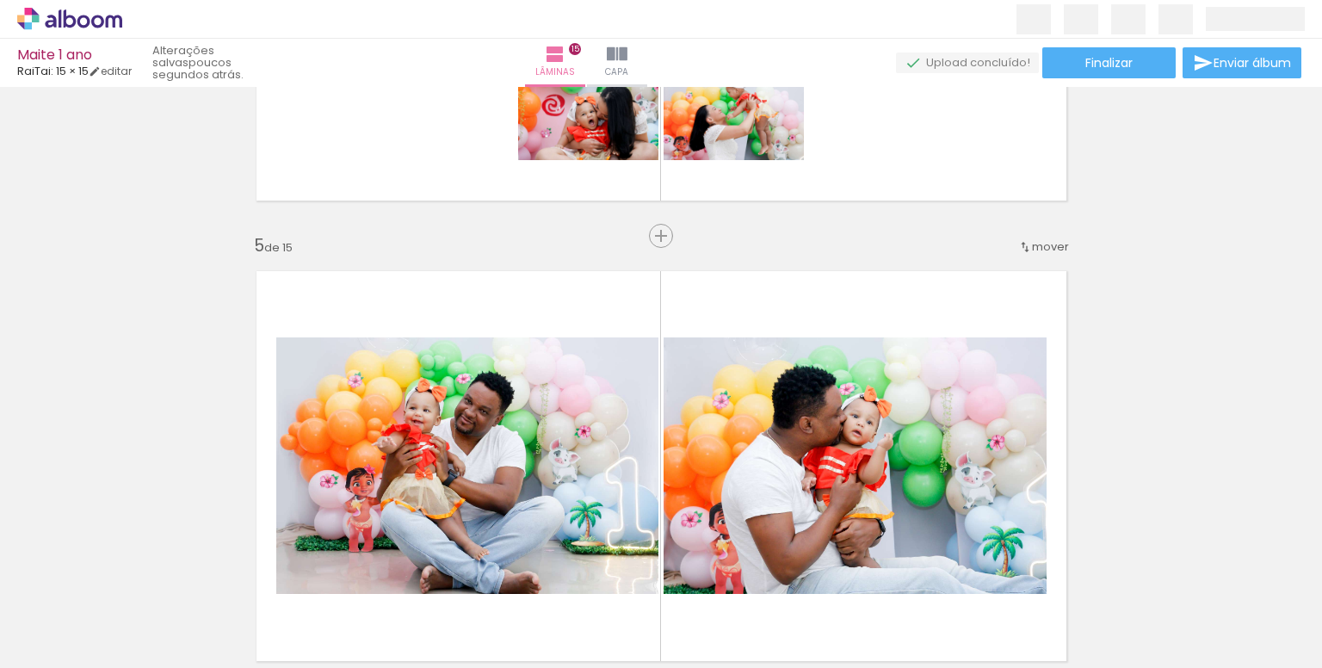
scroll to position [0, 404]
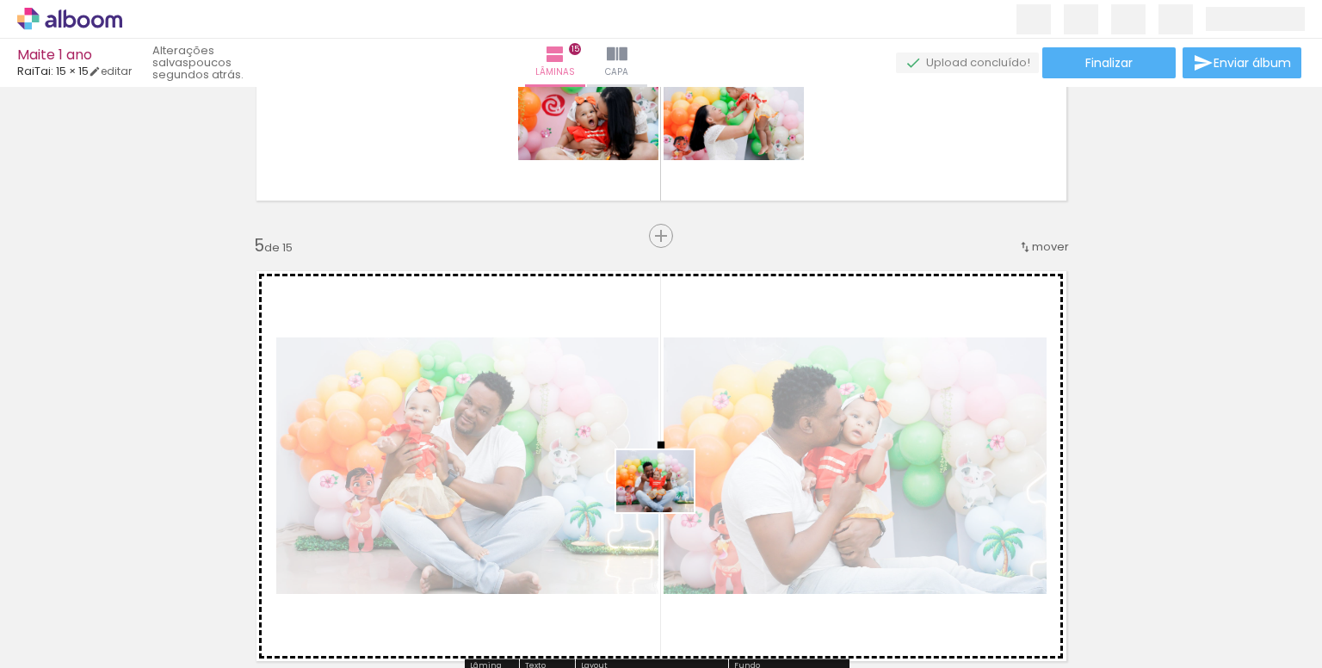
drag, startPoint x: 633, startPoint y: 623, endPoint x: 678, endPoint y: 486, distance: 143.9
click at [678, 486] on quentale-workspace at bounding box center [661, 334] width 1322 height 668
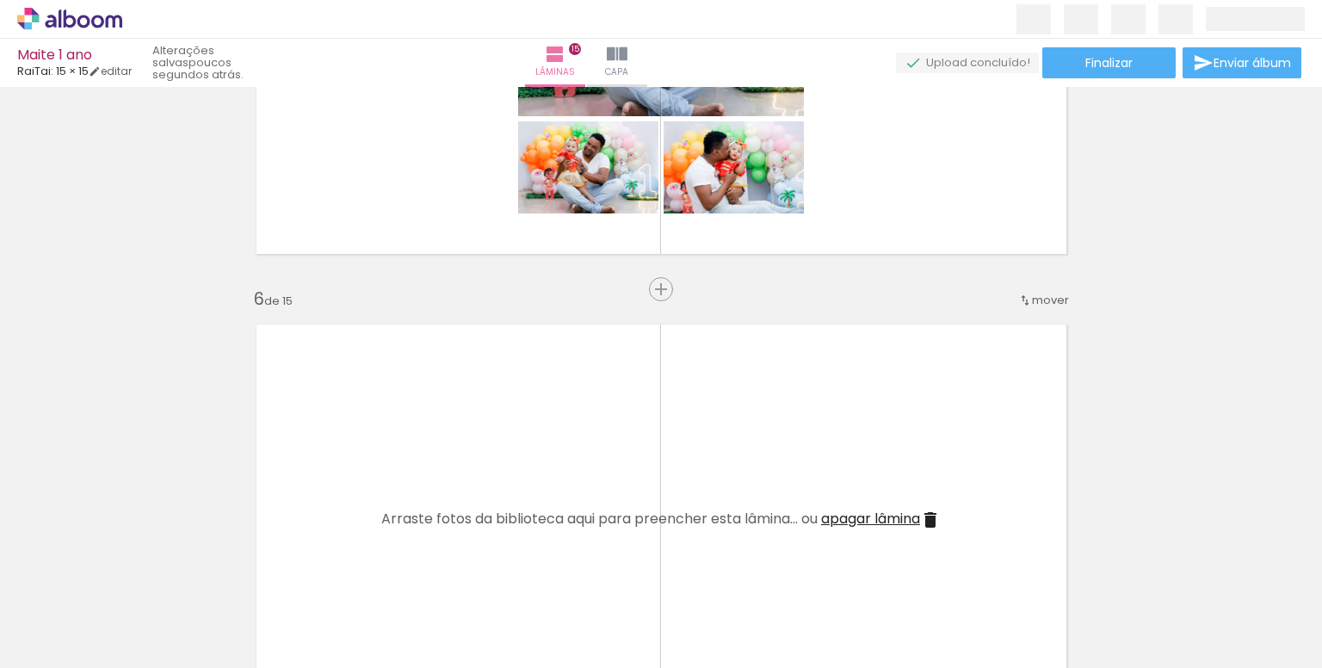
scroll to position [2151, 0]
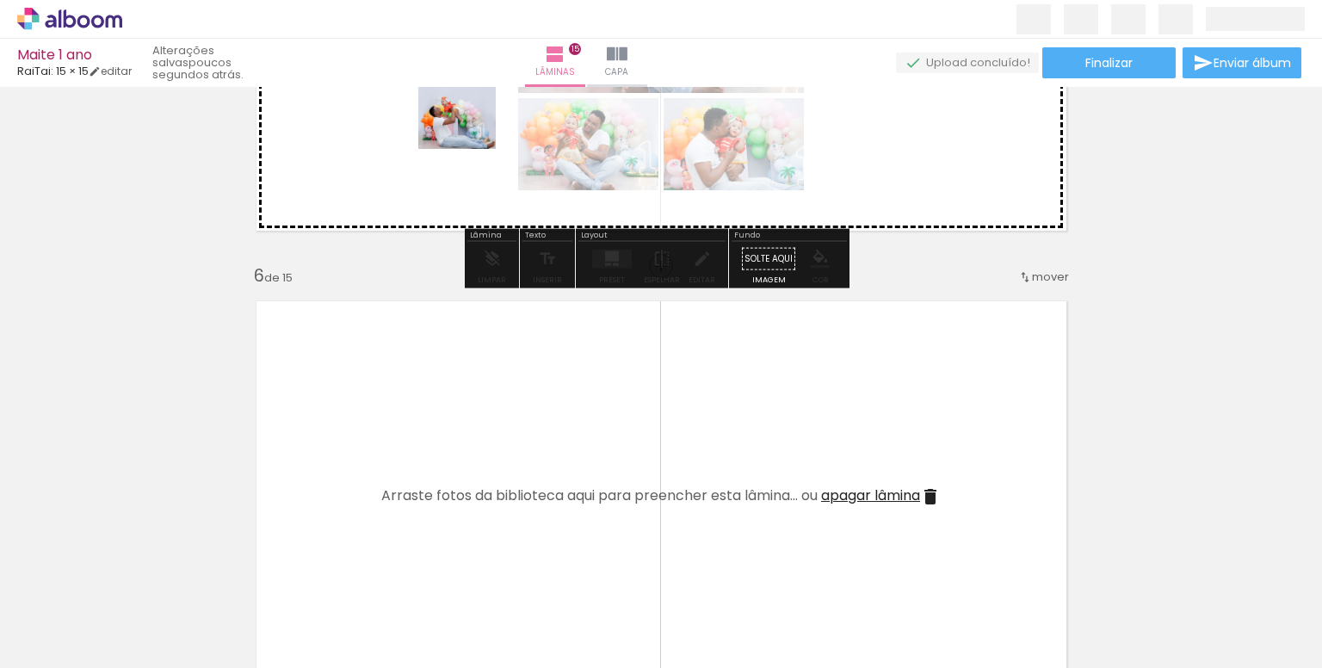
drag, startPoint x: 544, startPoint y: 599, endPoint x: 470, endPoint y: 139, distance: 466.3
click at [470, 139] on quentale-workspace at bounding box center [661, 334] width 1322 height 668
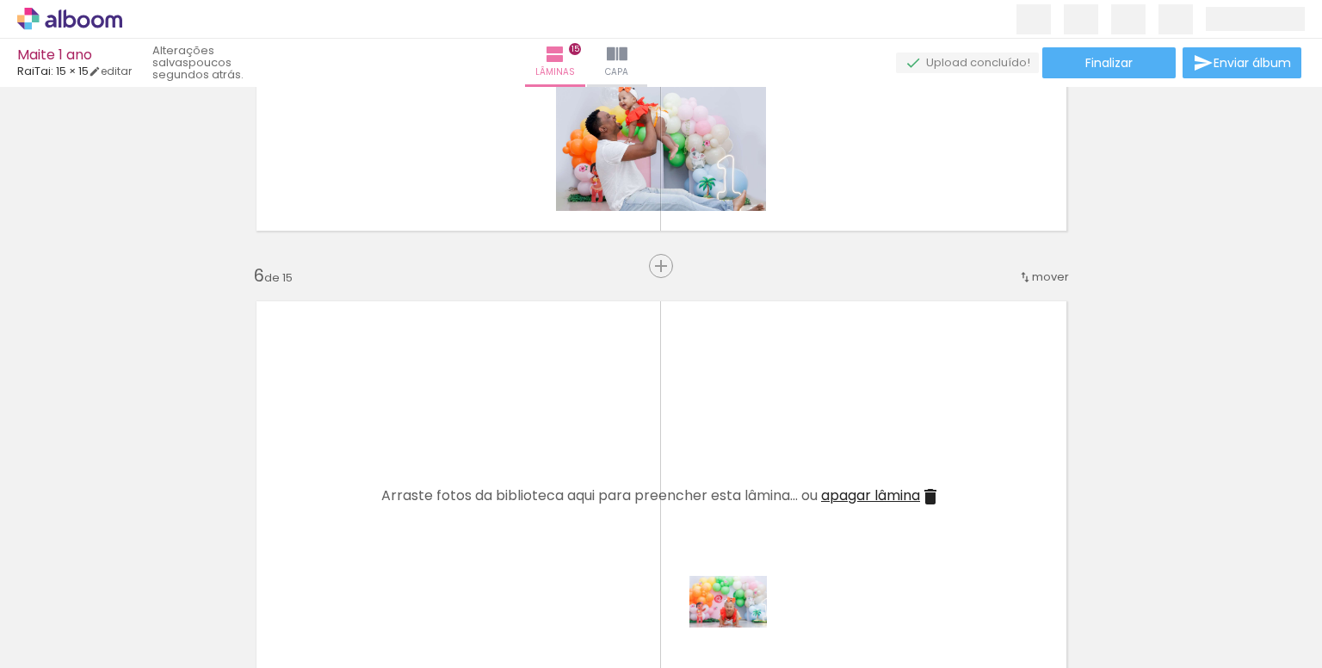
drag, startPoint x: 742, startPoint y: 619, endPoint x: 741, endPoint y: 627, distance: 8.6
click at [741, 627] on div at bounding box center [732, 610] width 85 height 57
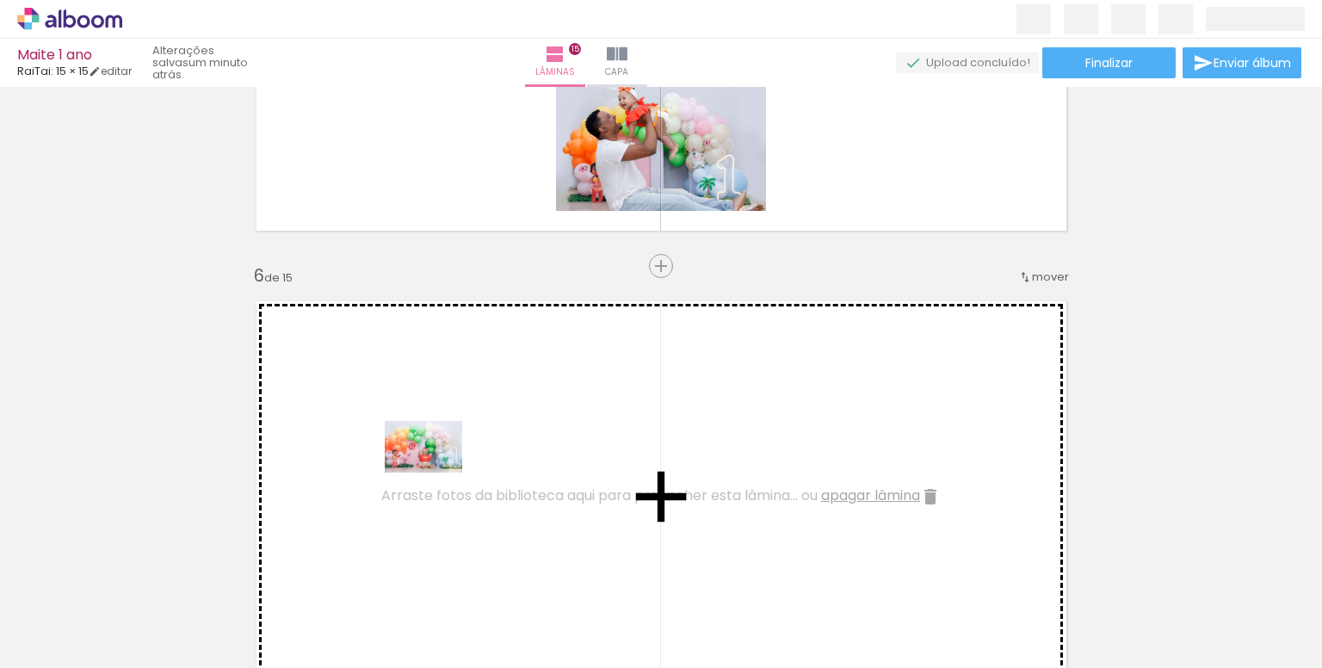
drag, startPoint x: 372, startPoint y: 613, endPoint x: 443, endPoint y: 468, distance: 161.2
click at [443, 468] on quentale-workspace at bounding box center [661, 334] width 1322 height 668
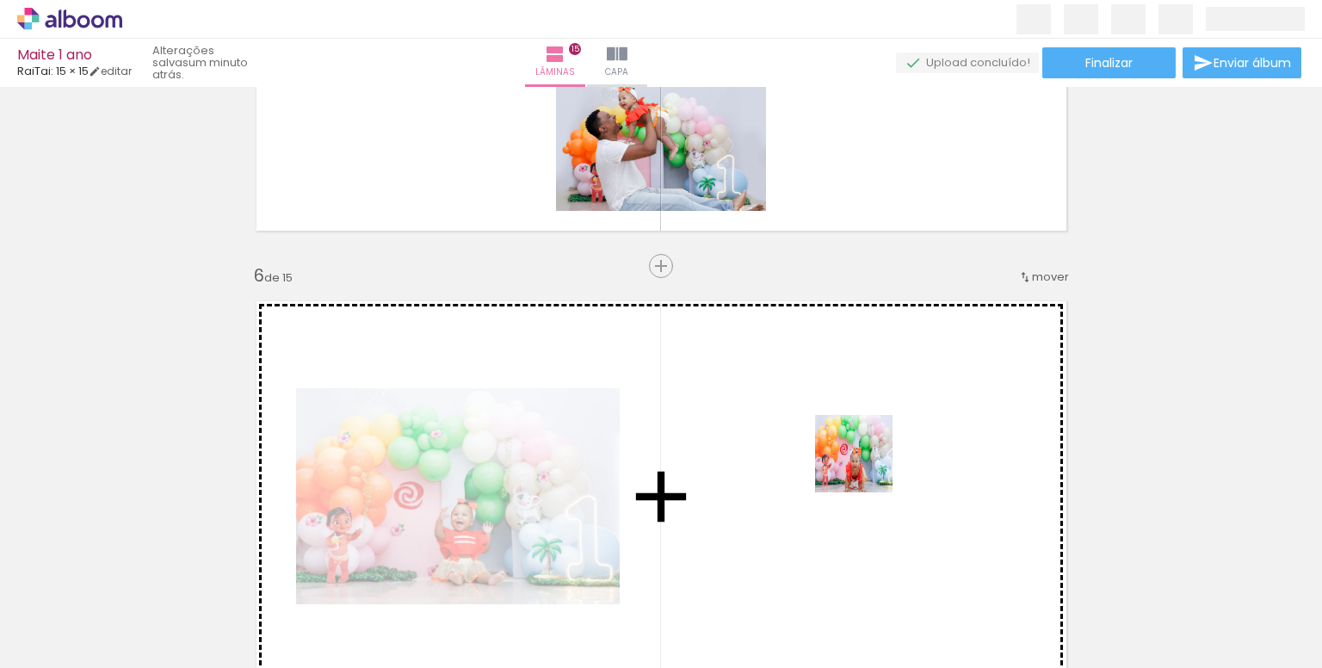
drag, startPoint x: 1136, startPoint y: 626, endPoint x: 806, endPoint y: 456, distance: 370.6
click at [806, 456] on quentale-workspace at bounding box center [661, 334] width 1322 height 668
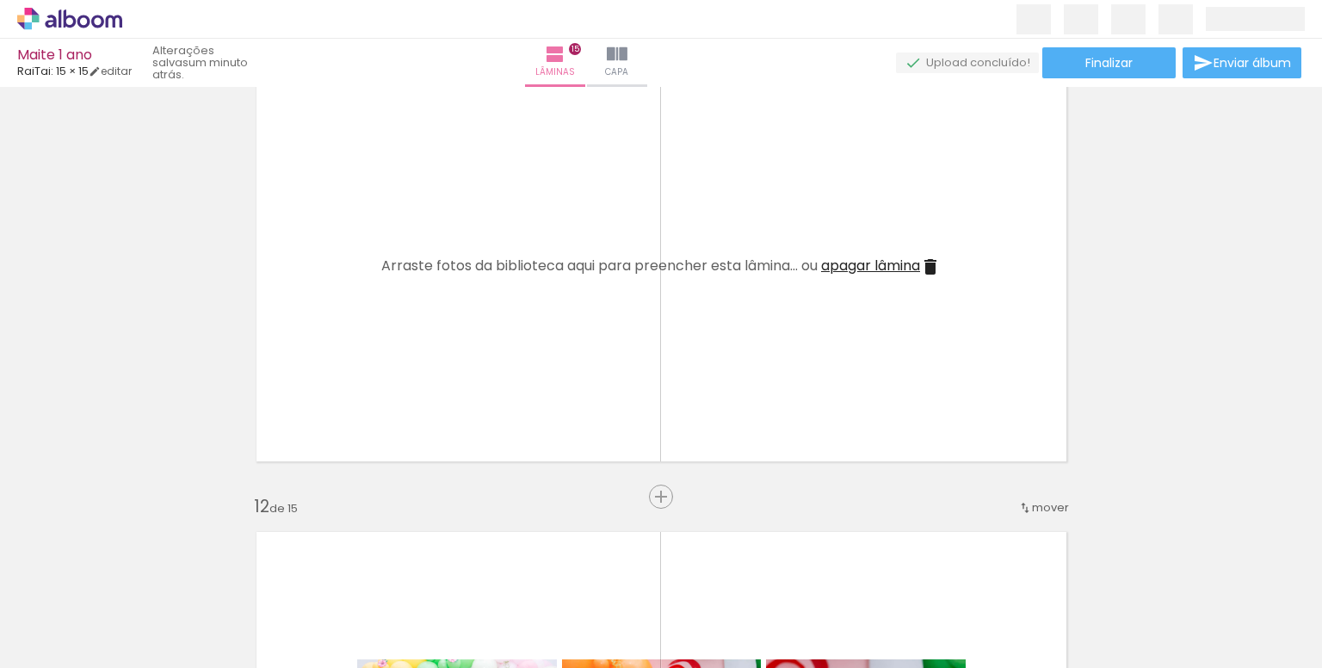
scroll to position [5077, 0]
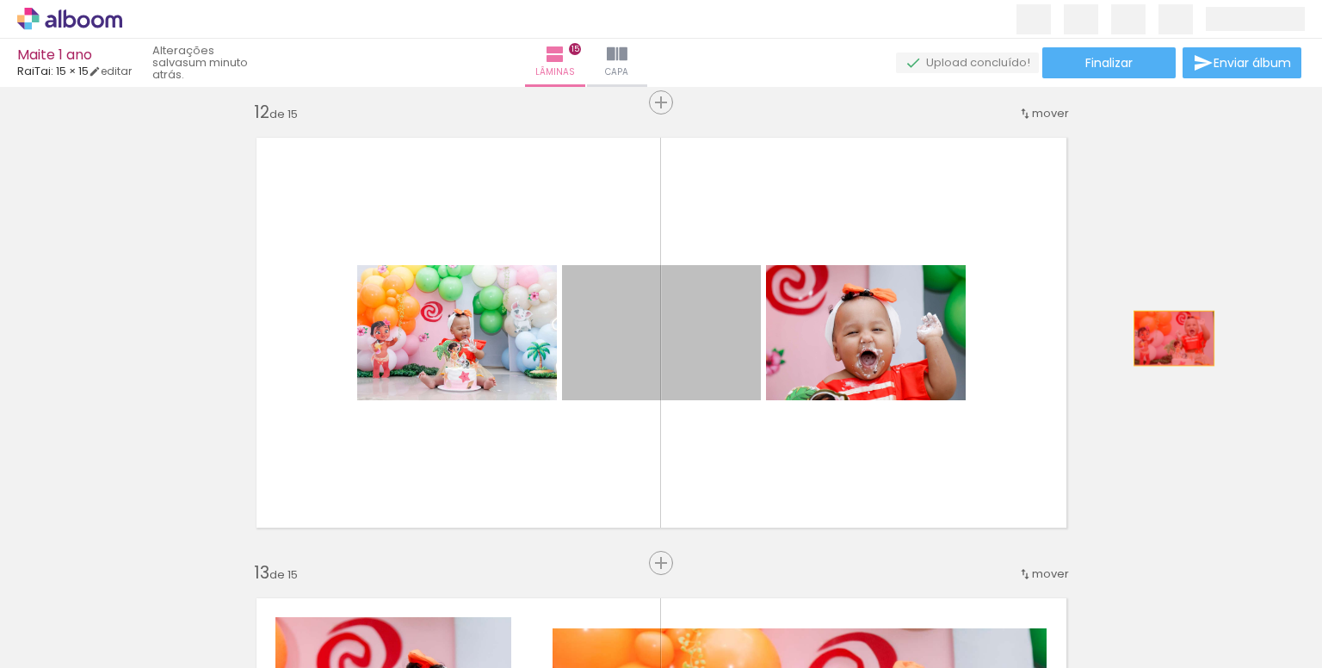
drag, startPoint x: 671, startPoint y: 375, endPoint x: 1167, endPoint y: 338, distance: 497.0
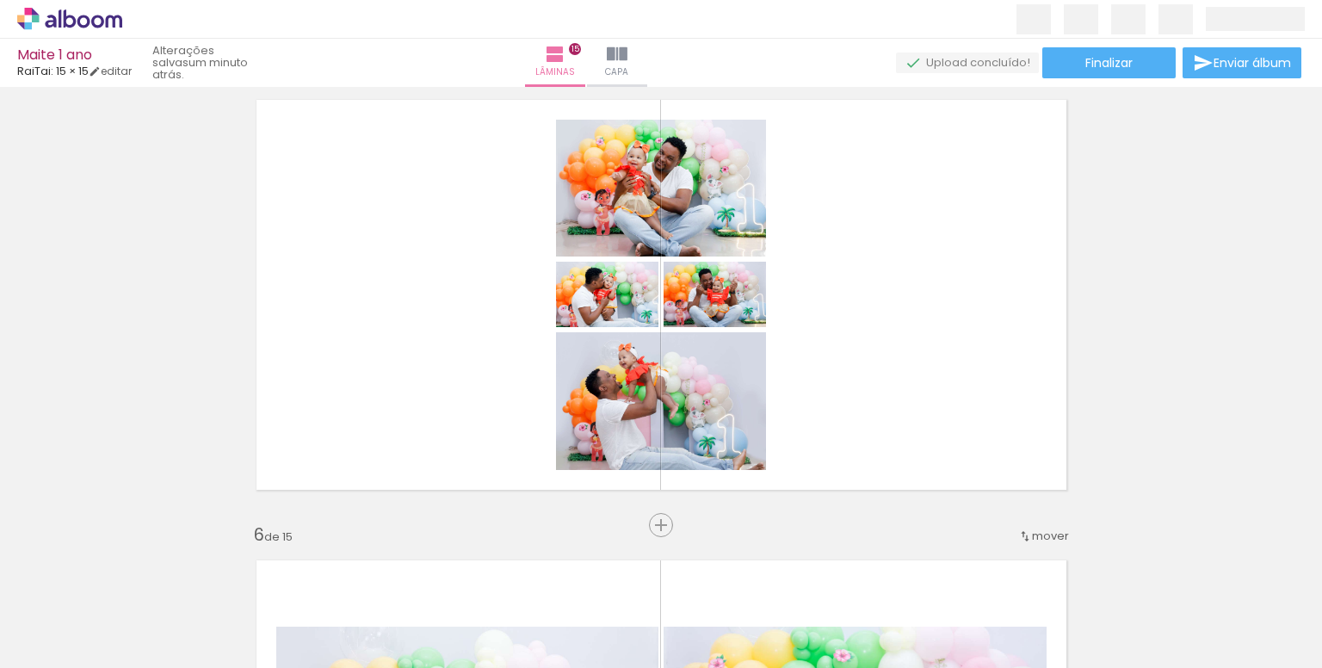
scroll to position [1893, 0]
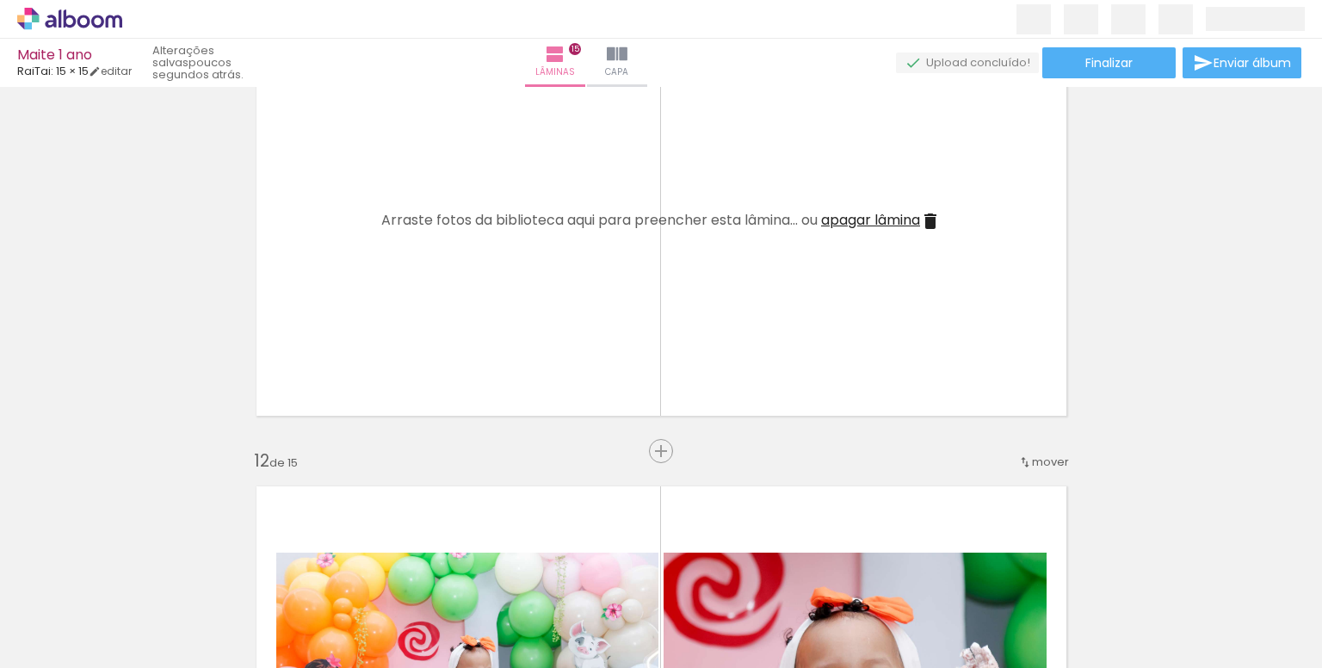
scroll to position [0, 1053]
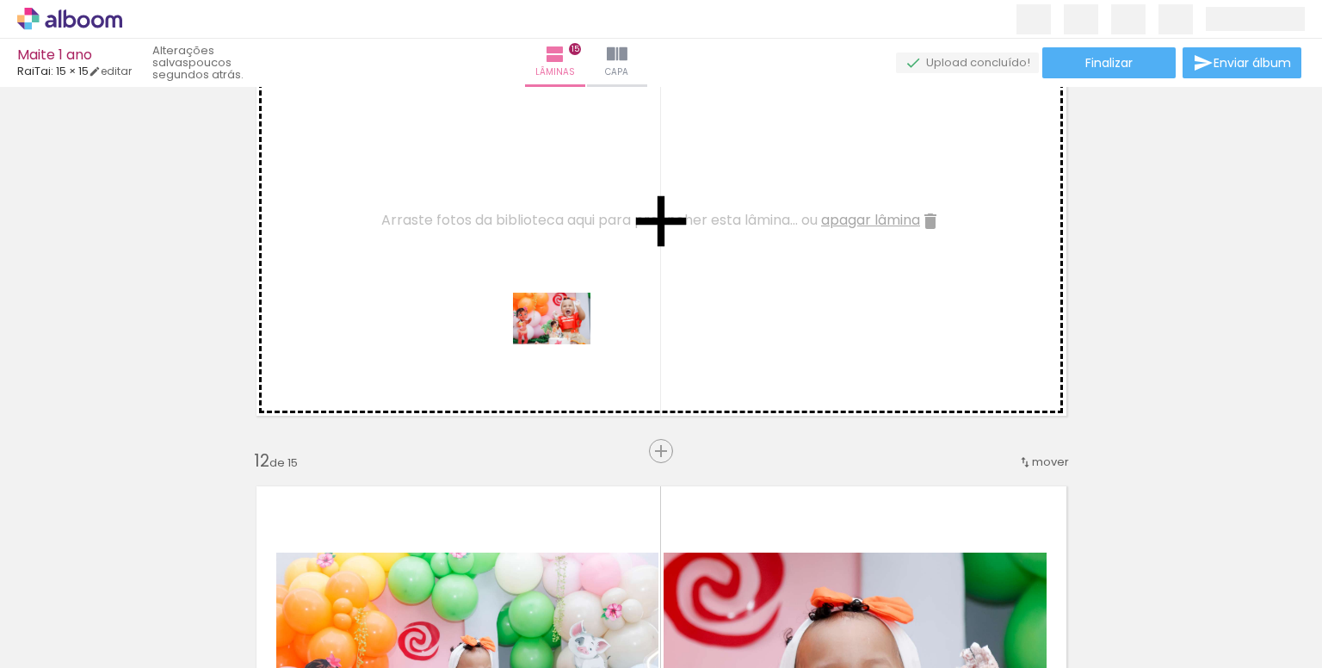
drag, startPoint x: 478, startPoint y: 626, endPoint x: 605, endPoint y: 287, distance: 361.9
click at [605, 287] on quentale-workspace at bounding box center [661, 334] width 1322 height 668
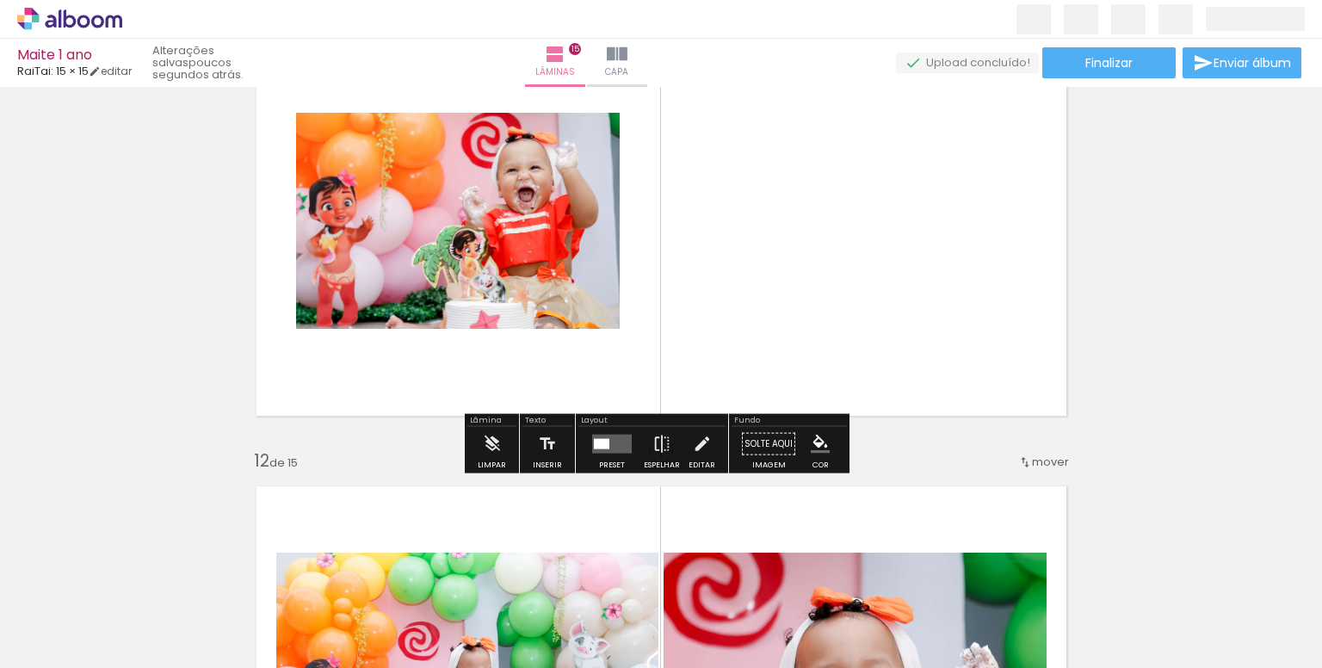
click at [606, 448] on quentale-layouter at bounding box center [612, 444] width 40 height 19
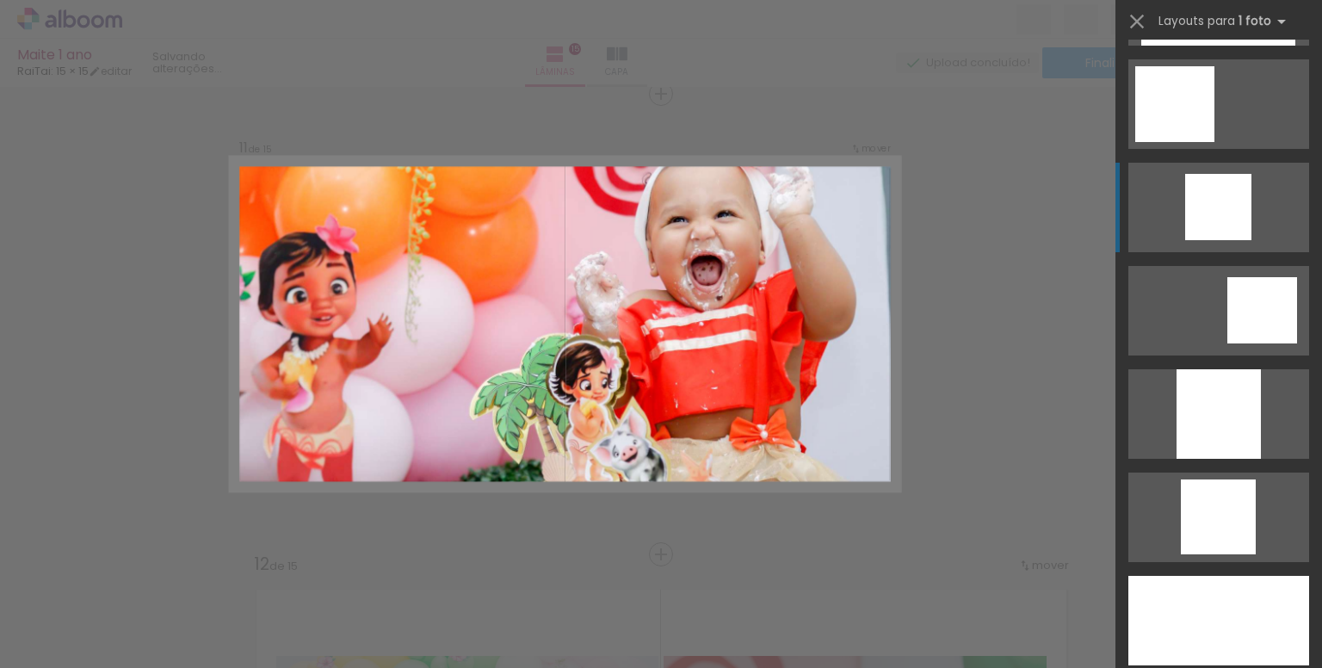
scroll to position [1463, 0]
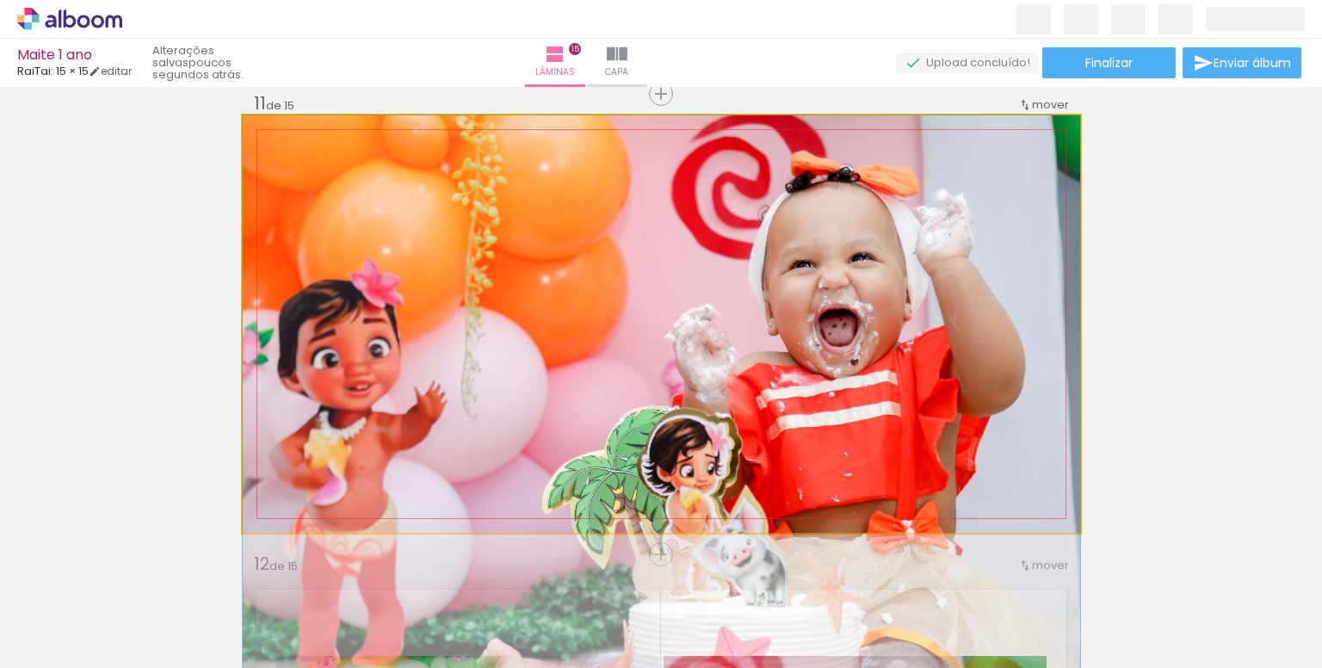
drag, startPoint x: 710, startPoint y: 320, endPoint x: 716, endPoint y: 424, distance: 104.3
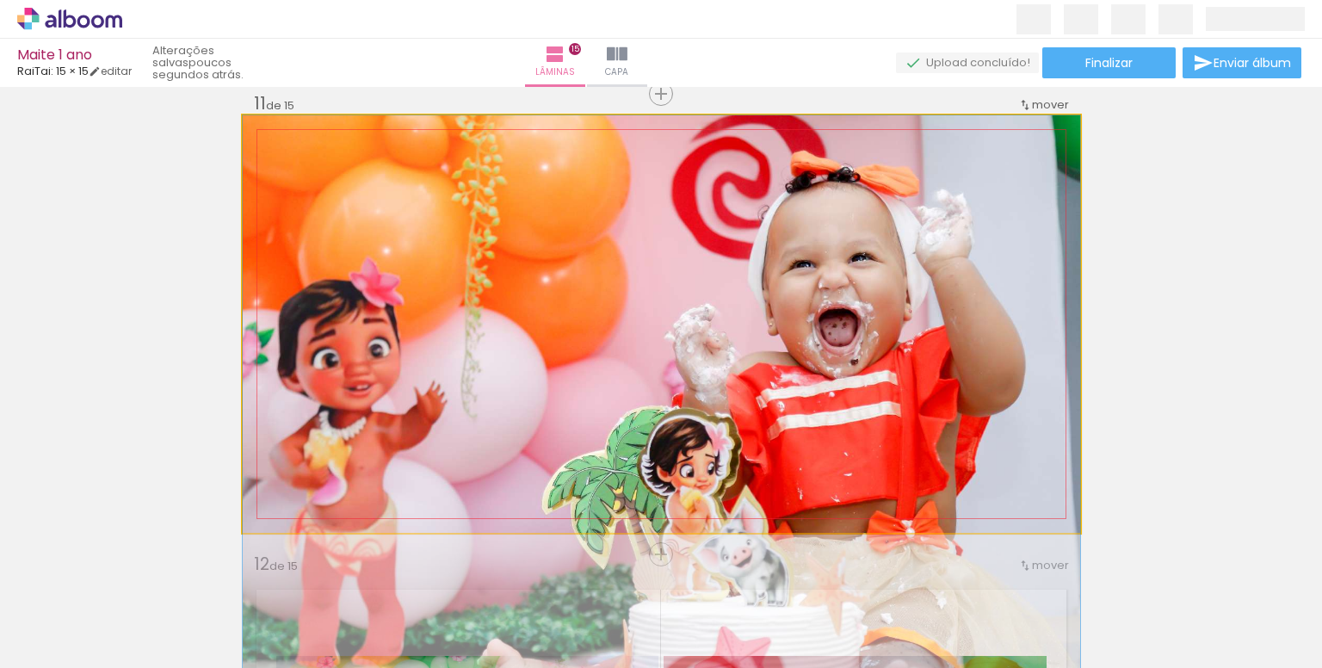
click at [882, 364] on quentale-photo at bounding box center [661, 323] width 837 height 417
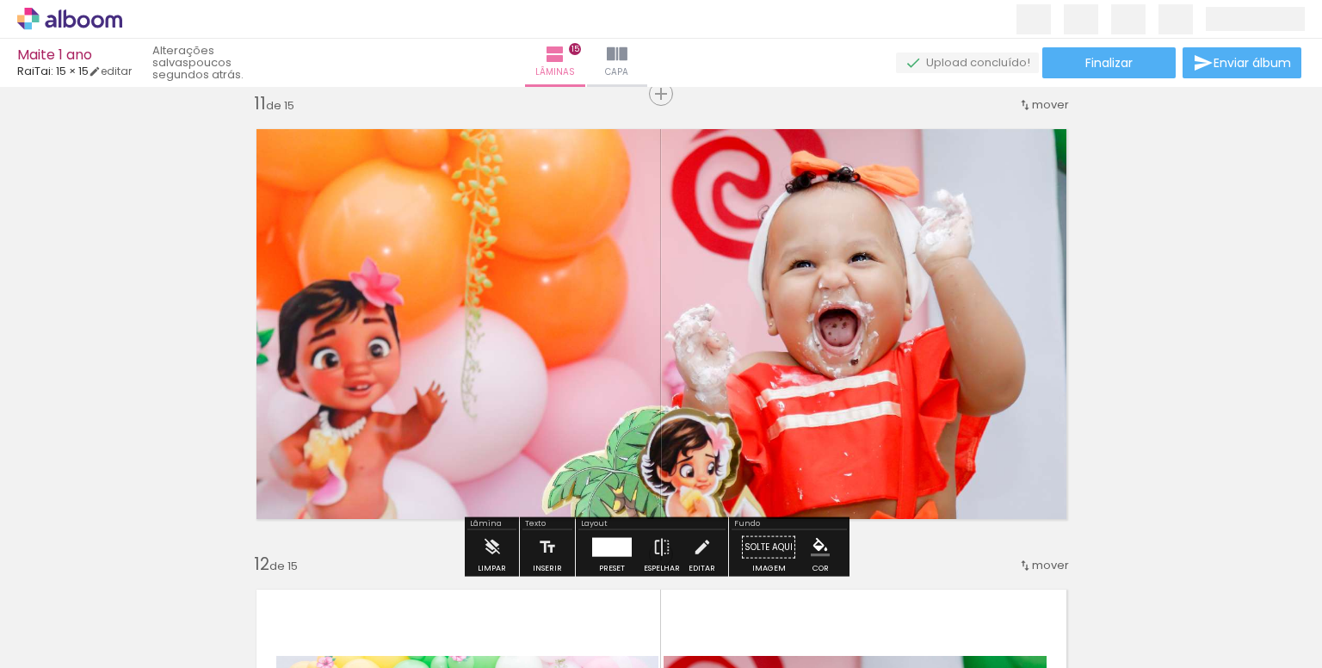
click at [607, 547] on div at bounding box center [612, 547] width 40 height 19
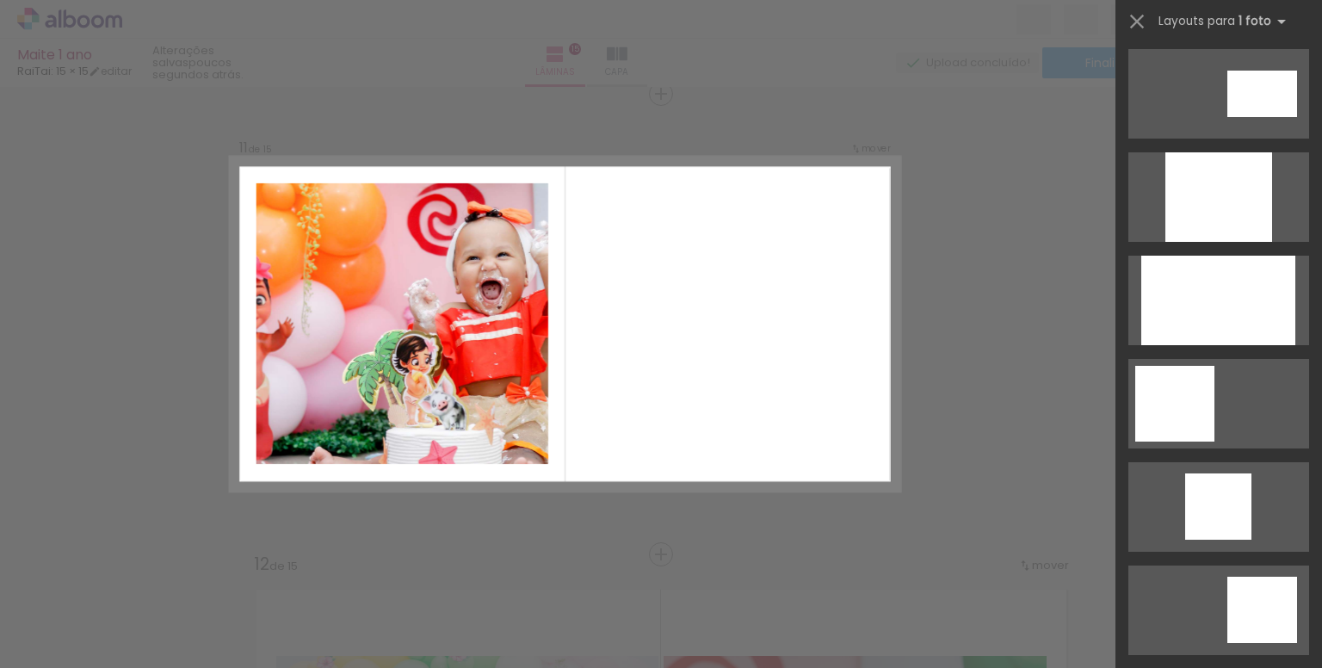
scroll to position [895, 0]
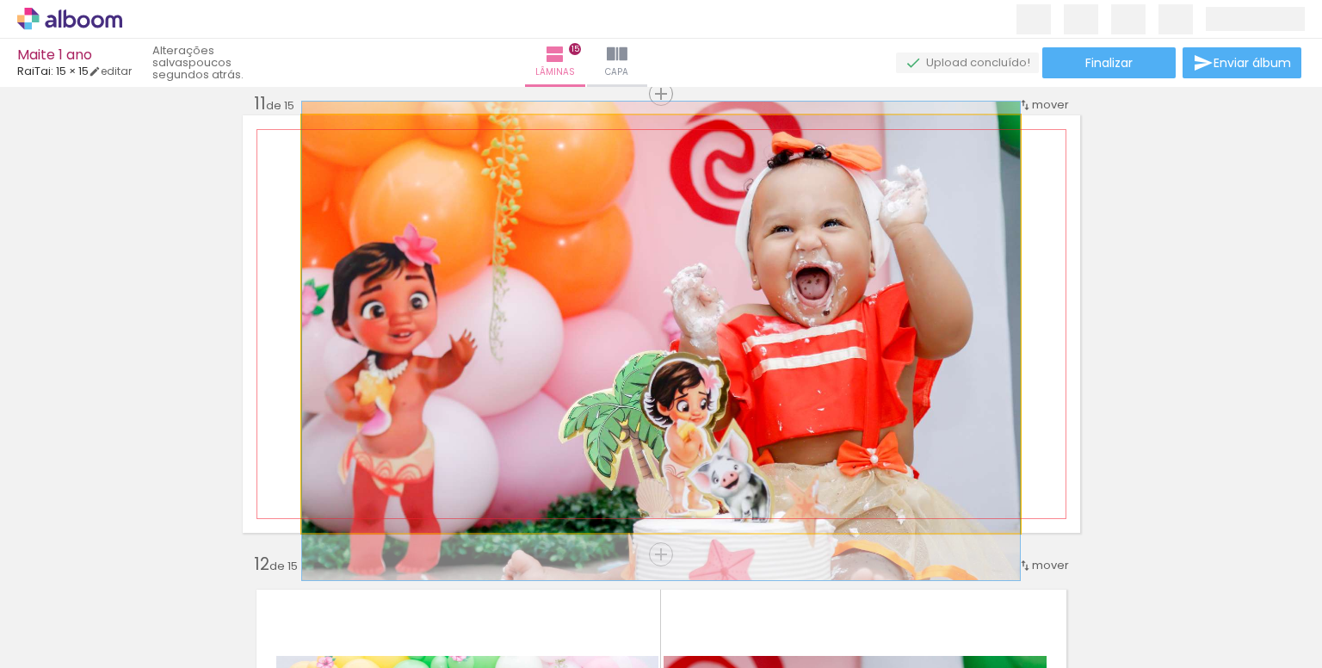
drag, startPoint x: 775, startPoint y: 335, endPoint x: 791, endPoint y: 352, distance: 23.2
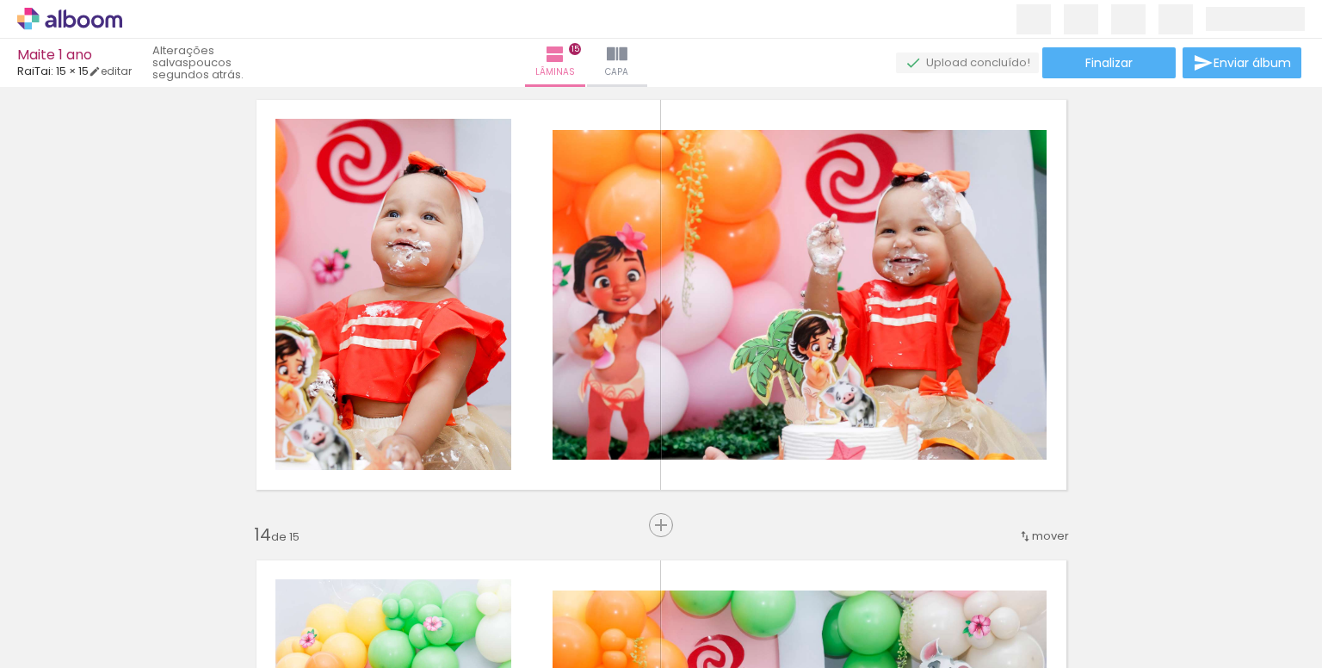
scroll to position [5572, 0]
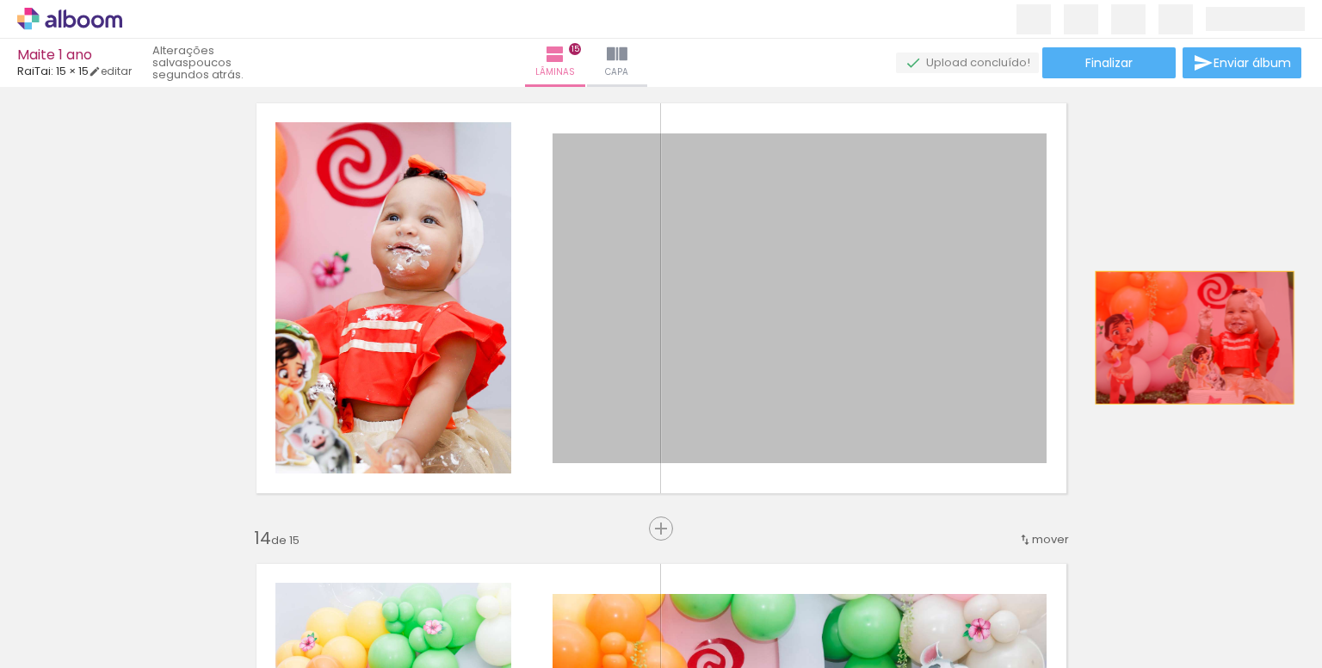
drag, startPoint x: 850, startPoint y: 392, endPoint x: 1172, endPoint y: 335, distance: 326.9
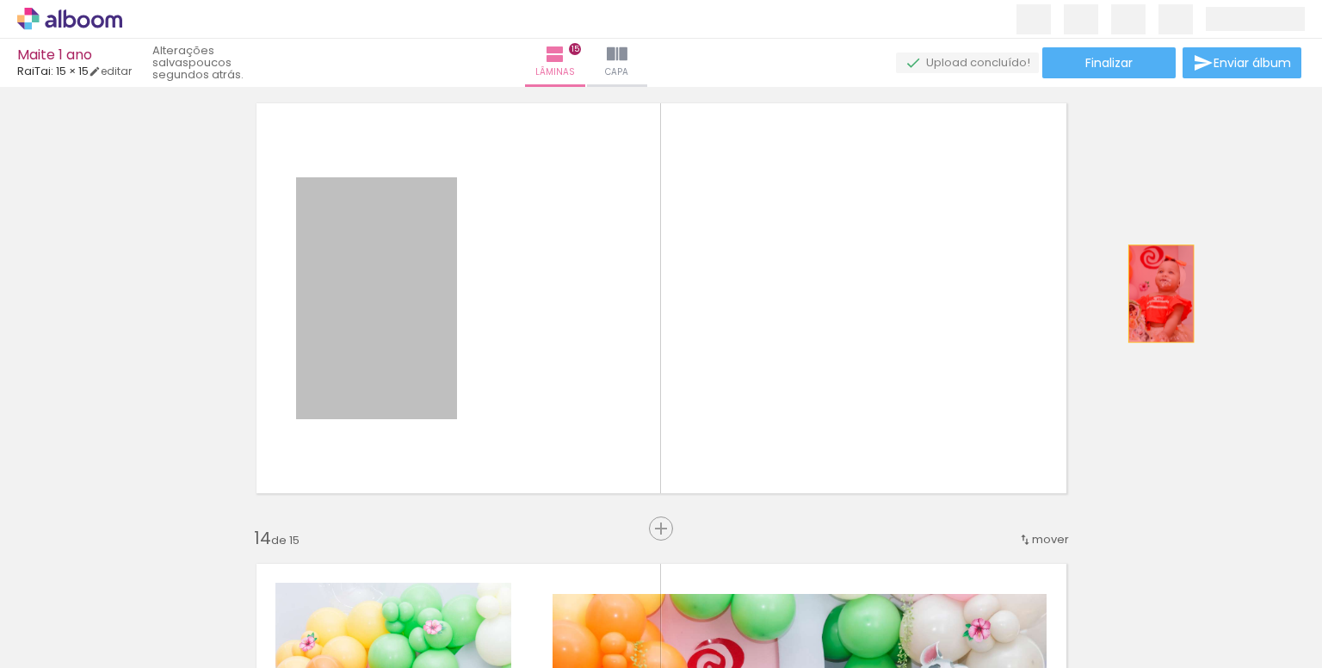
drag, startPoint x: 430, startPoint y: 330, endPoint x: 1154, endPoint y: 293, distance: 724.6
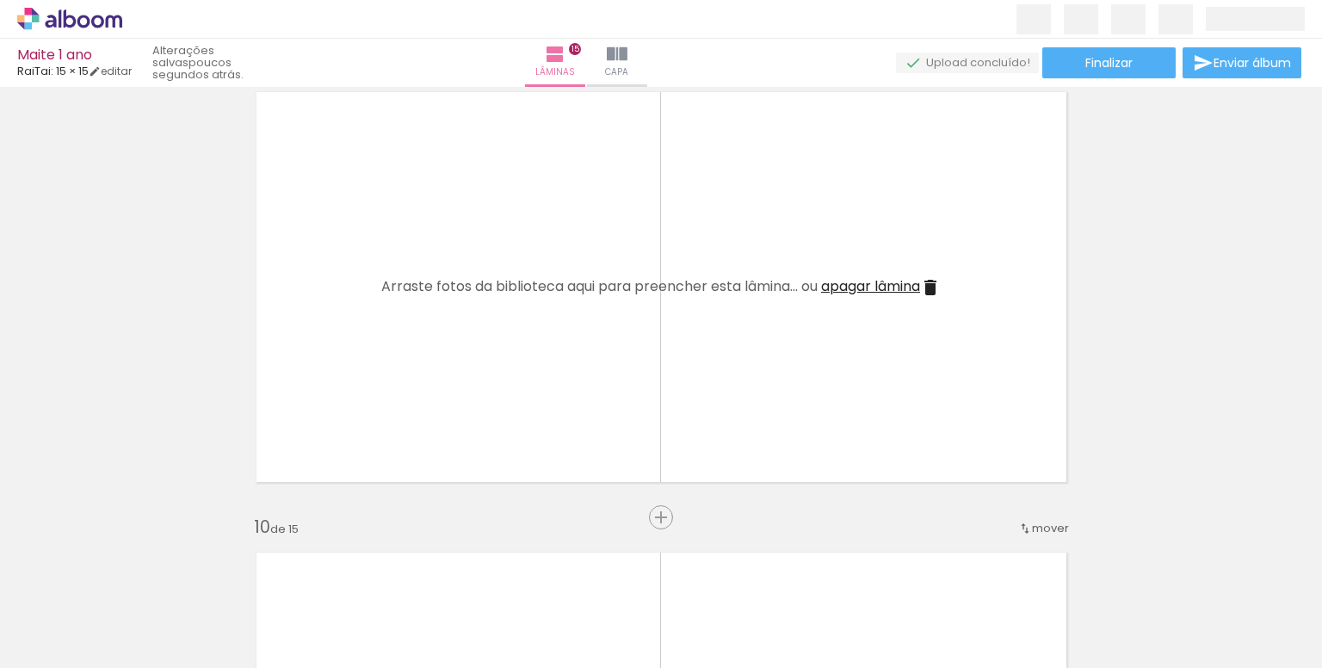
scroll to position [3765, 0]
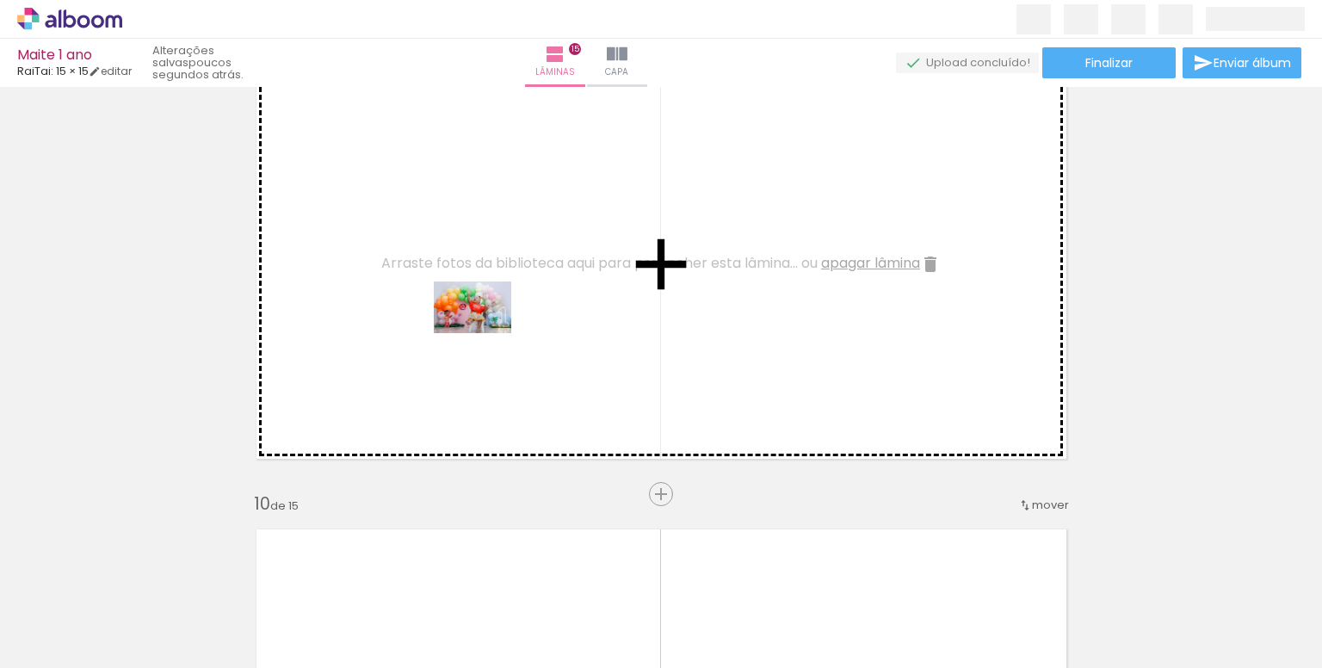
drag, startPoint x: 291, startPoint y: 605, endPoint x: 492, endPoint y: 324, distance: 346.0
click at [492, 324] on quentale-workspace at bounding box center [661, 334] width 1322 height 668
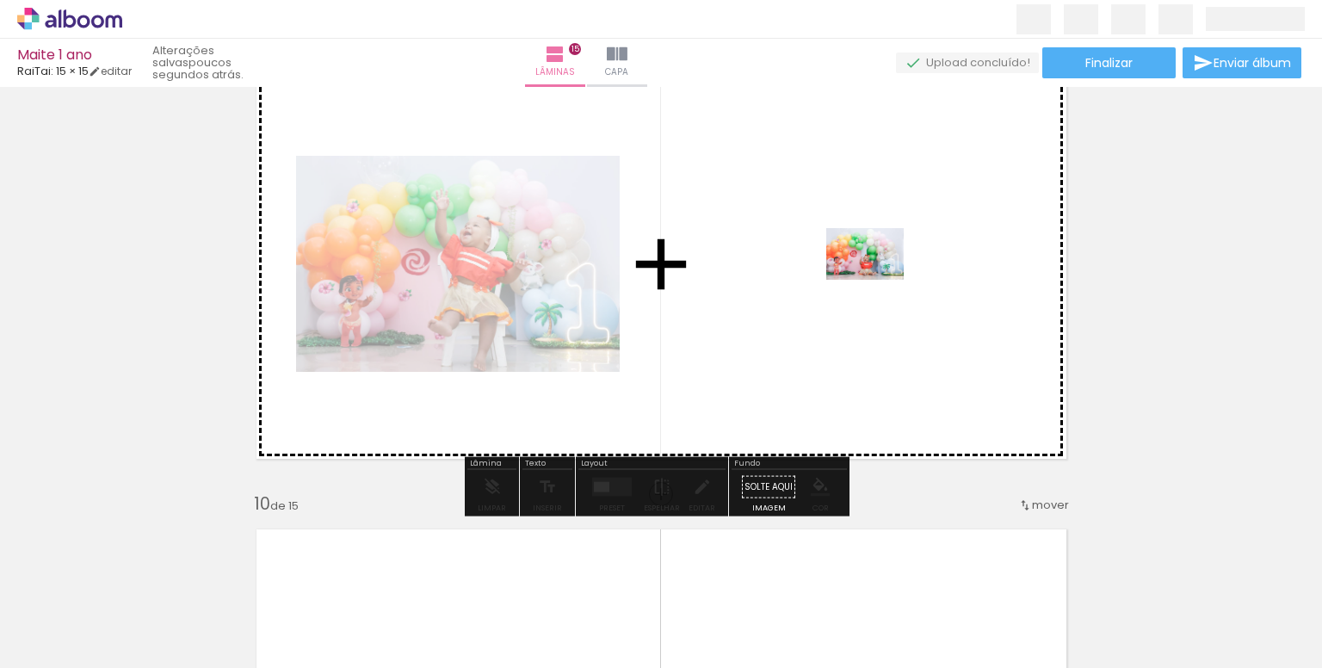
drag, startPoint x: 379, startPoint y: 617, endPoint x: 878, endPoint y: 280, distance: 602.4
click at [878, 280] on quentale-workspace at bounding box center [661, 334] width 1322 height 668
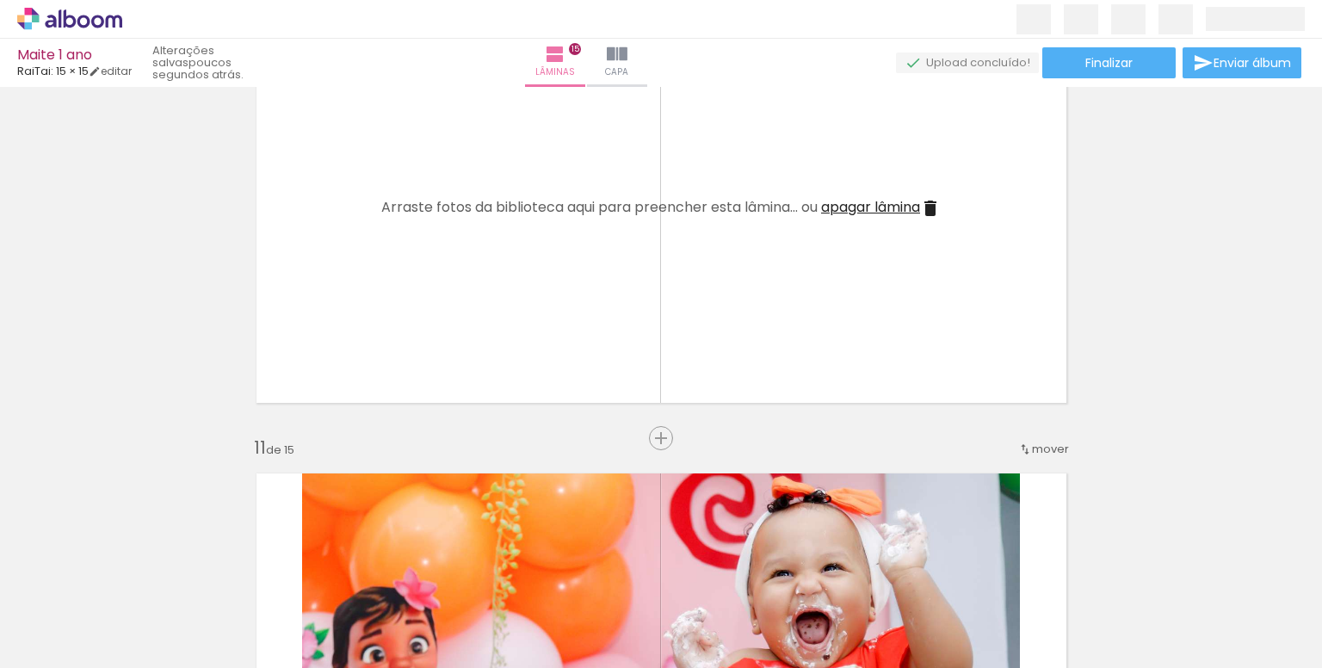
scroll to position [0, 472]
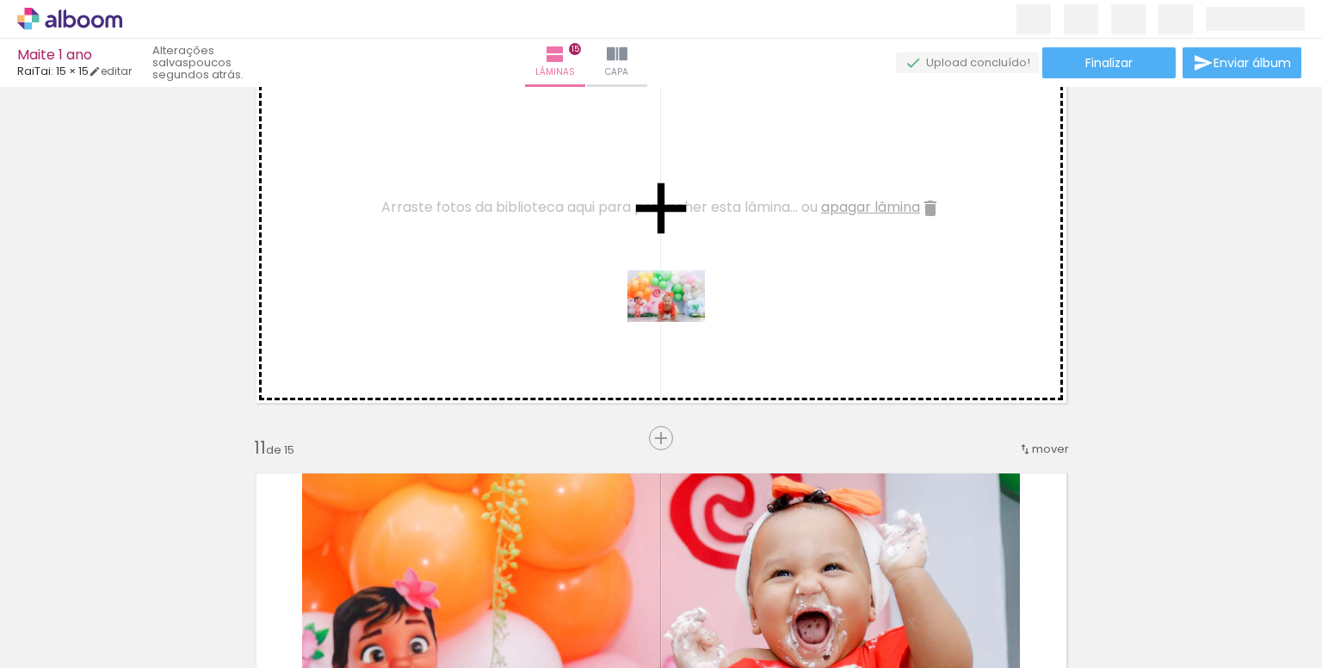
drag, startPoint x: 644, startPoint y: 610, endPoint x: 683, endPoint y: 293, distance: 319.0
click at [681, 293] on quentale-workspace at bounding box center [661, 334] width 1322 height 668
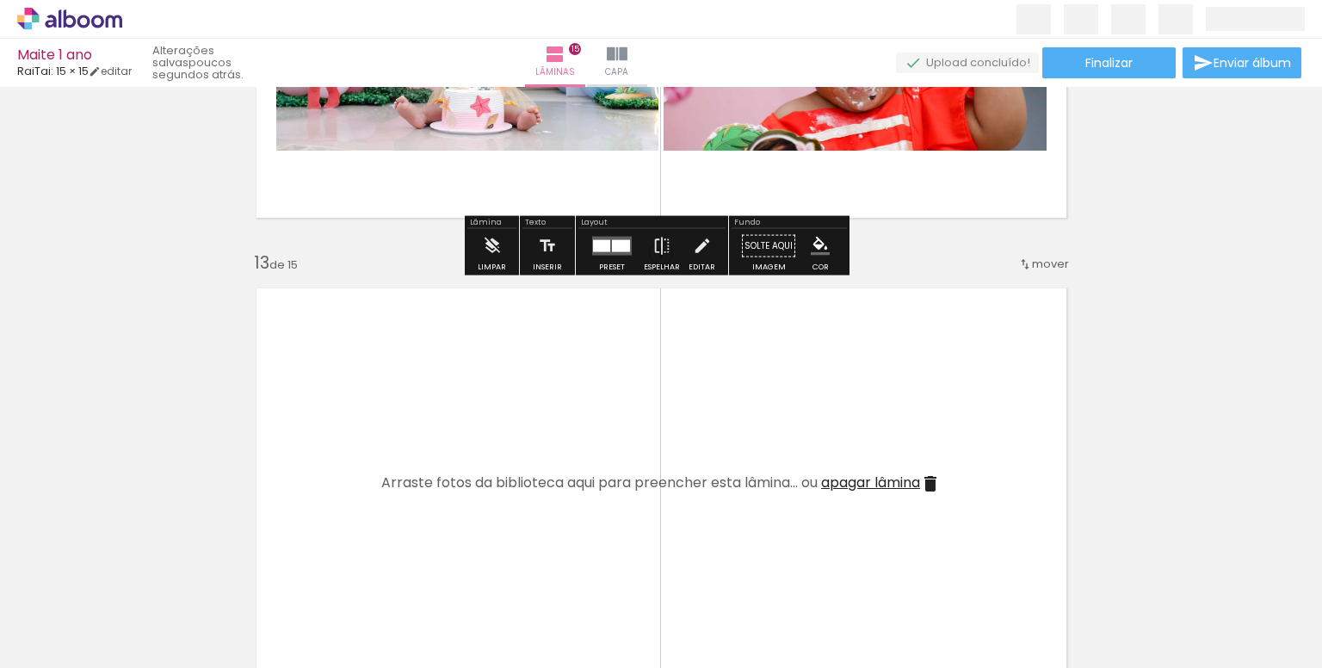
scroll to position [5485, 0]
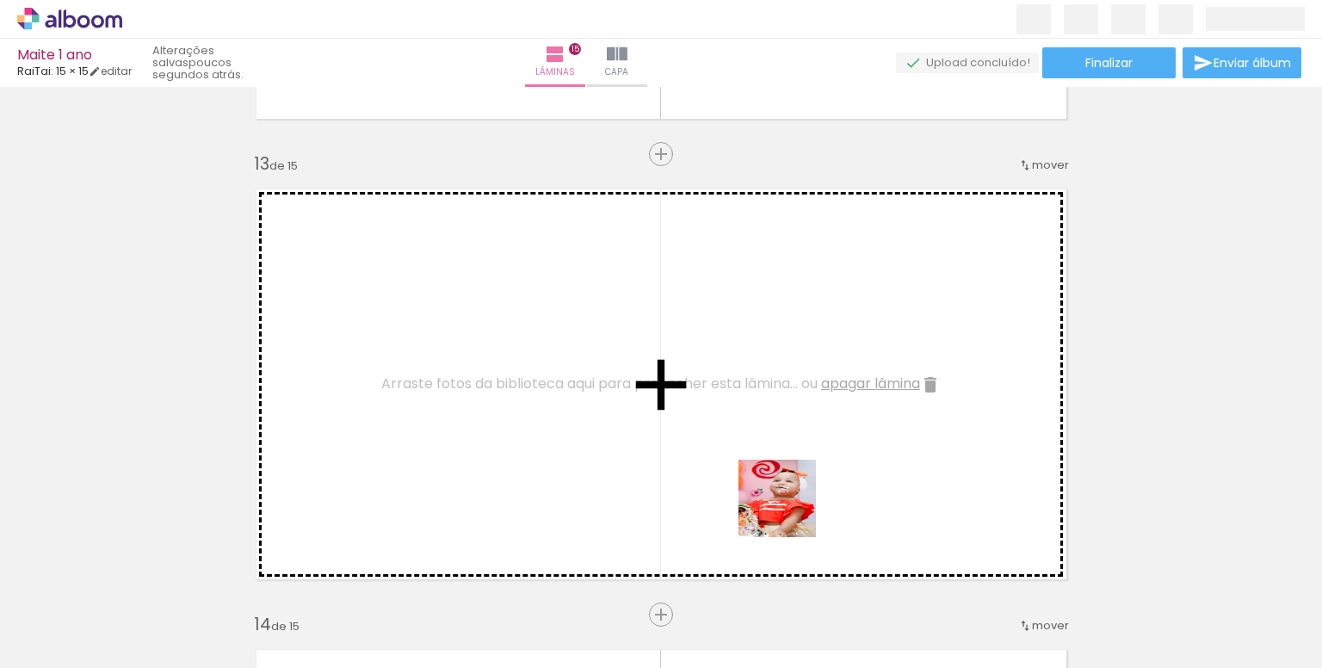
drag, startPoint x: 873, startPoint y: 626, endPoint x: 697, endPoint y: 432, distance: 261.3
click at [697, 432] on quentale-workspace at bounding box center [661, 334] width 1322 height 668
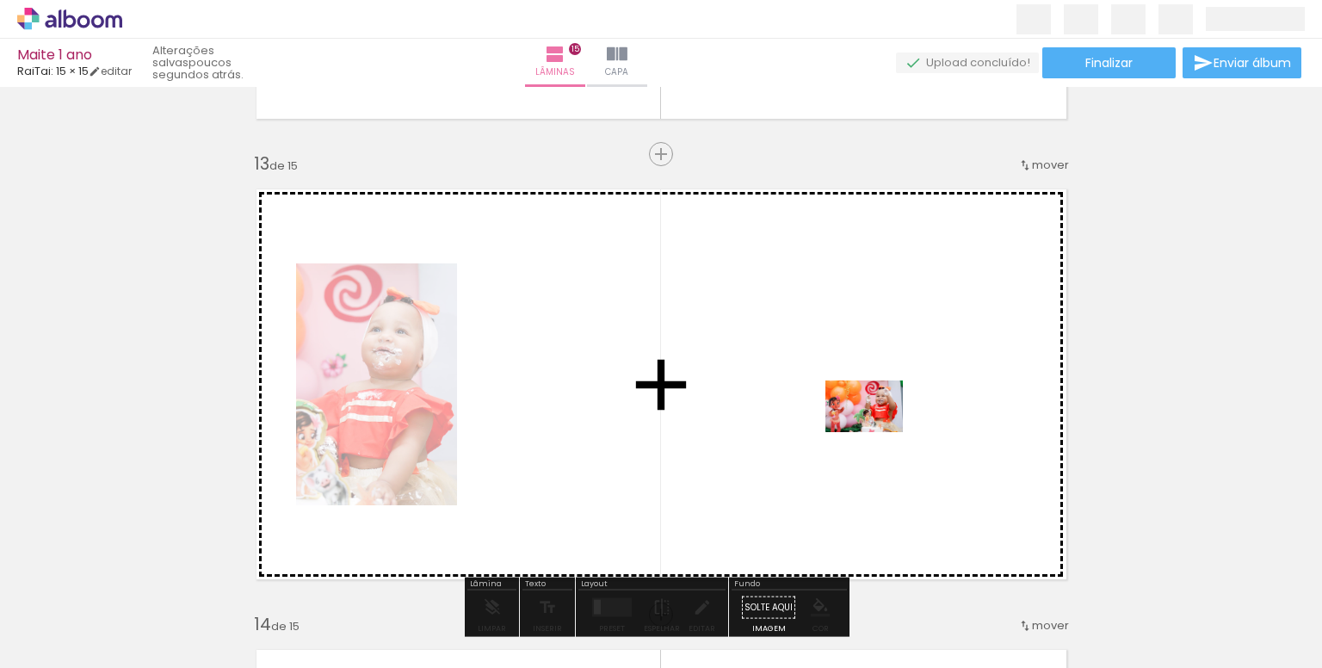
drag, startPoint x: 988, startPoint y: 644, endPoint x: 877, endPoint y: 432, distance: 239.0
click at [877, 432] on quentale-workspace at bounding box center [661, 334] width 1322 height 668
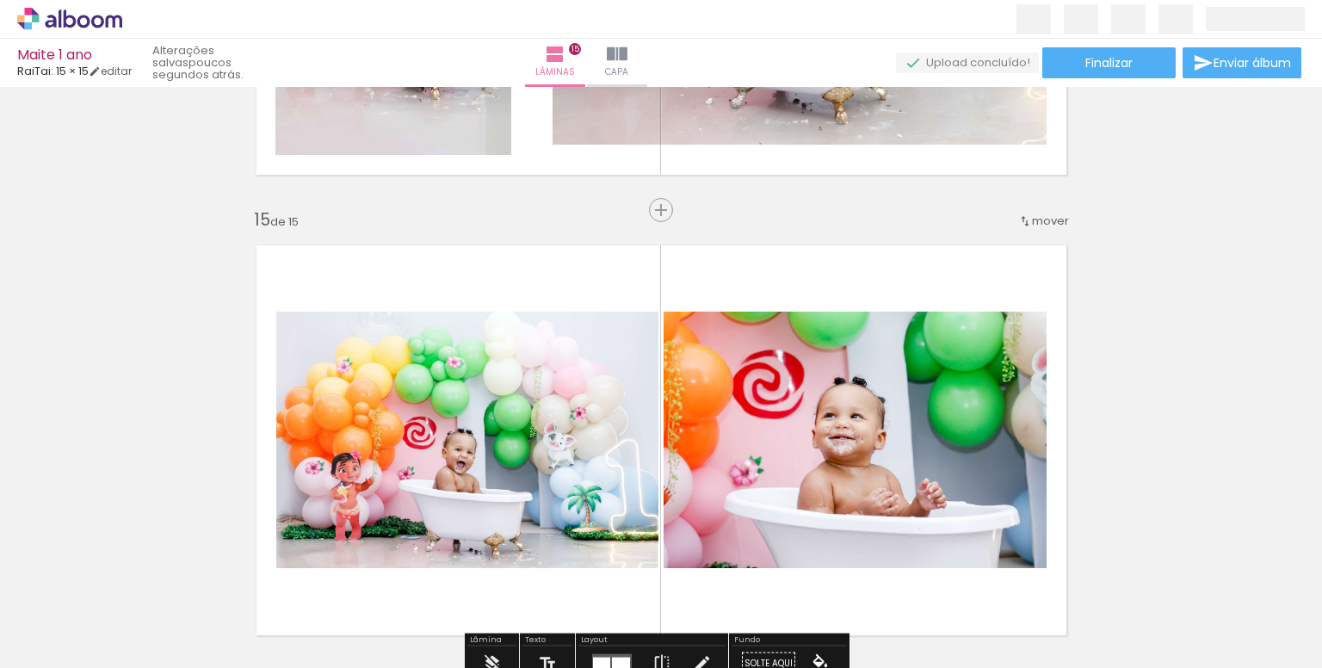
scroll to position [6346, 0]
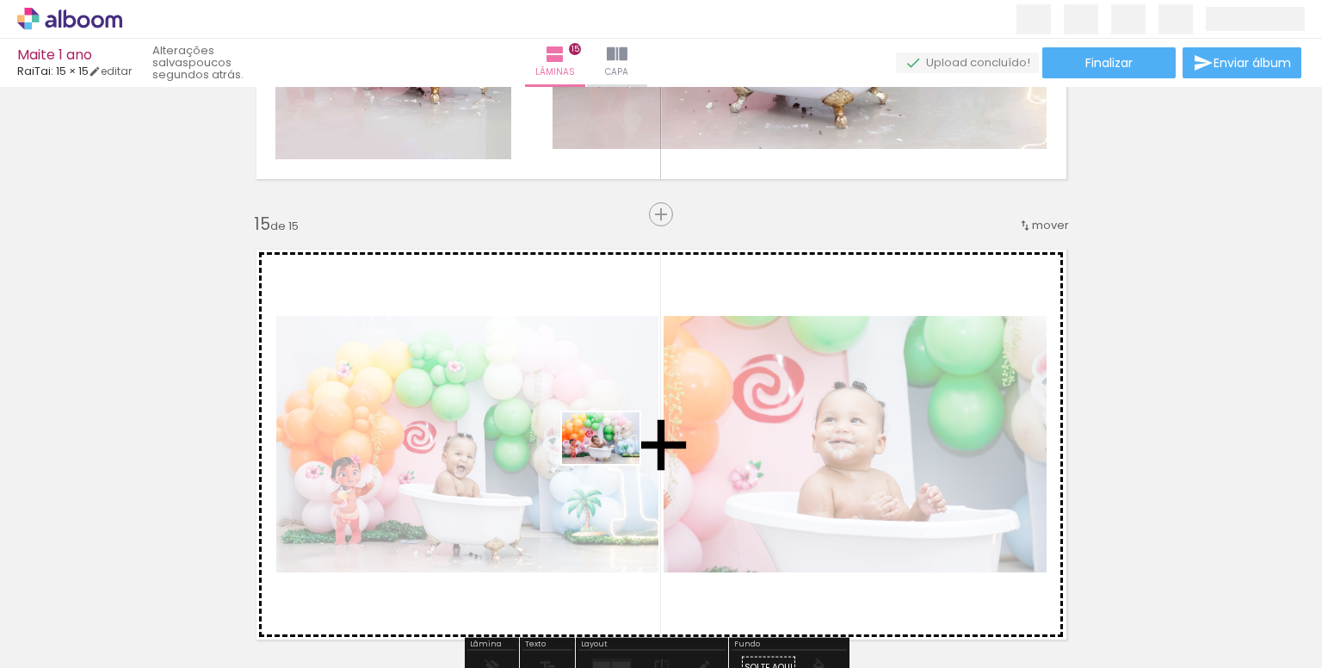
drag, startPoint x: 636, startPoint y: 632, endPoint x: 617, endPoint y: 453, distance: 179.1
click at [617, 453] on quentale-workspace at bounding box center [661, 334] width 1322 height 668
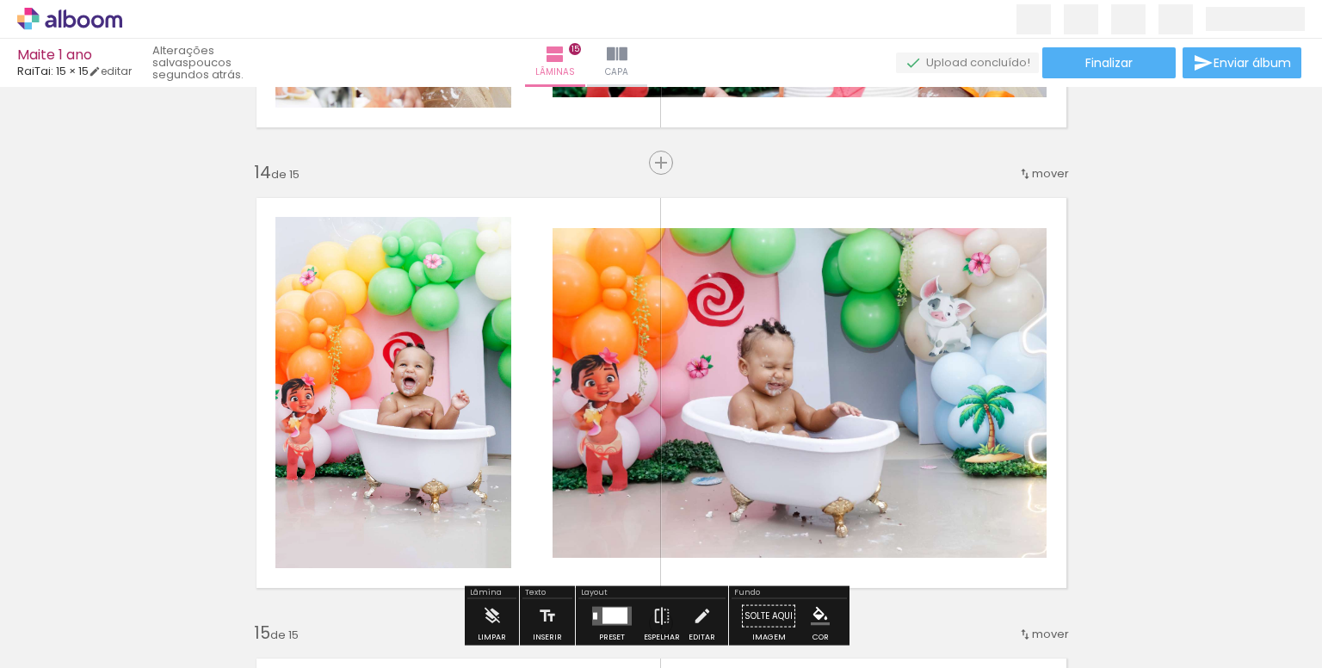
scroll to position [5916, 0]
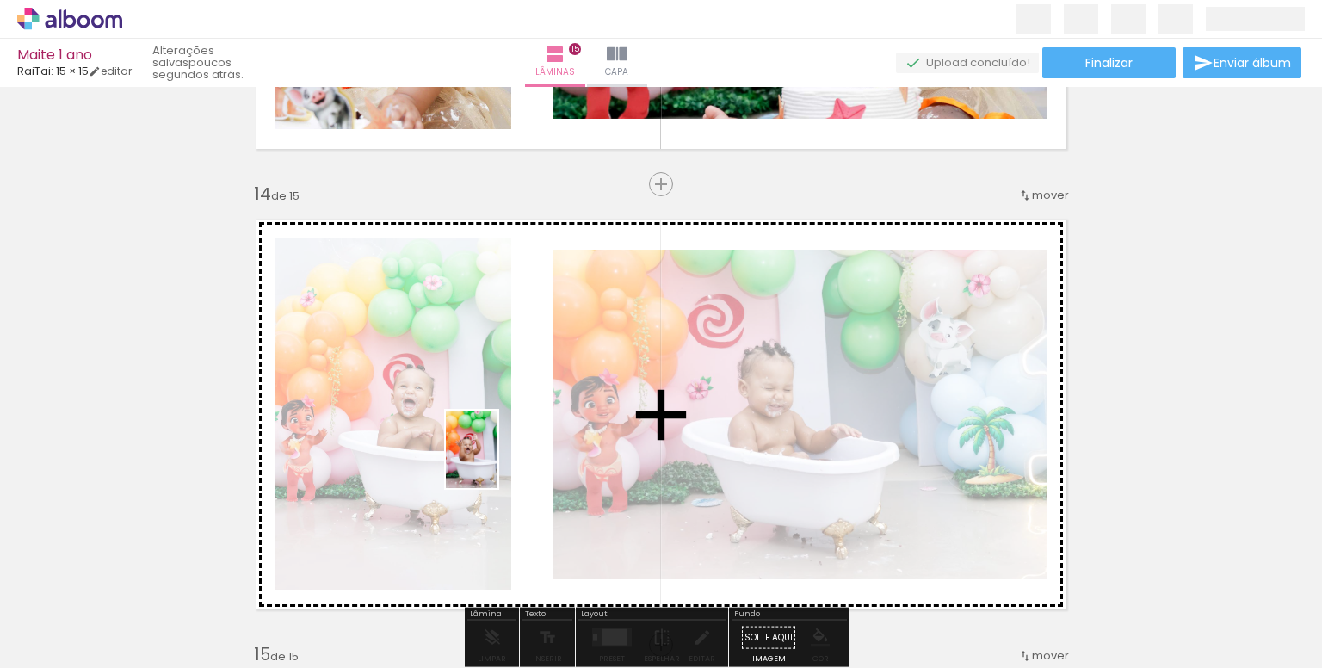
drag, startPoint x: 436, startPoint y: 613, endPoint x: 497, endPoint y: 462, distance: 162.5
click at [498, 462] on quentale-workspace at bounding box center [661, 334] width 1322 height 668
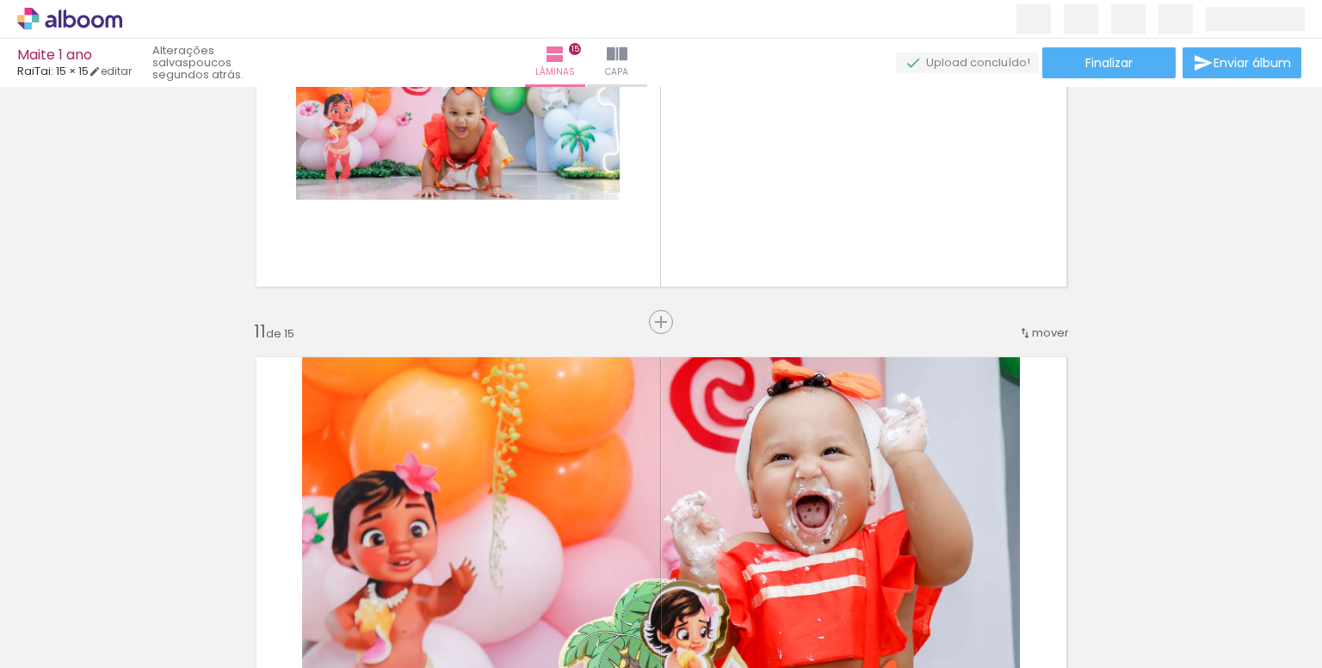
scroll to position [4281, 0]
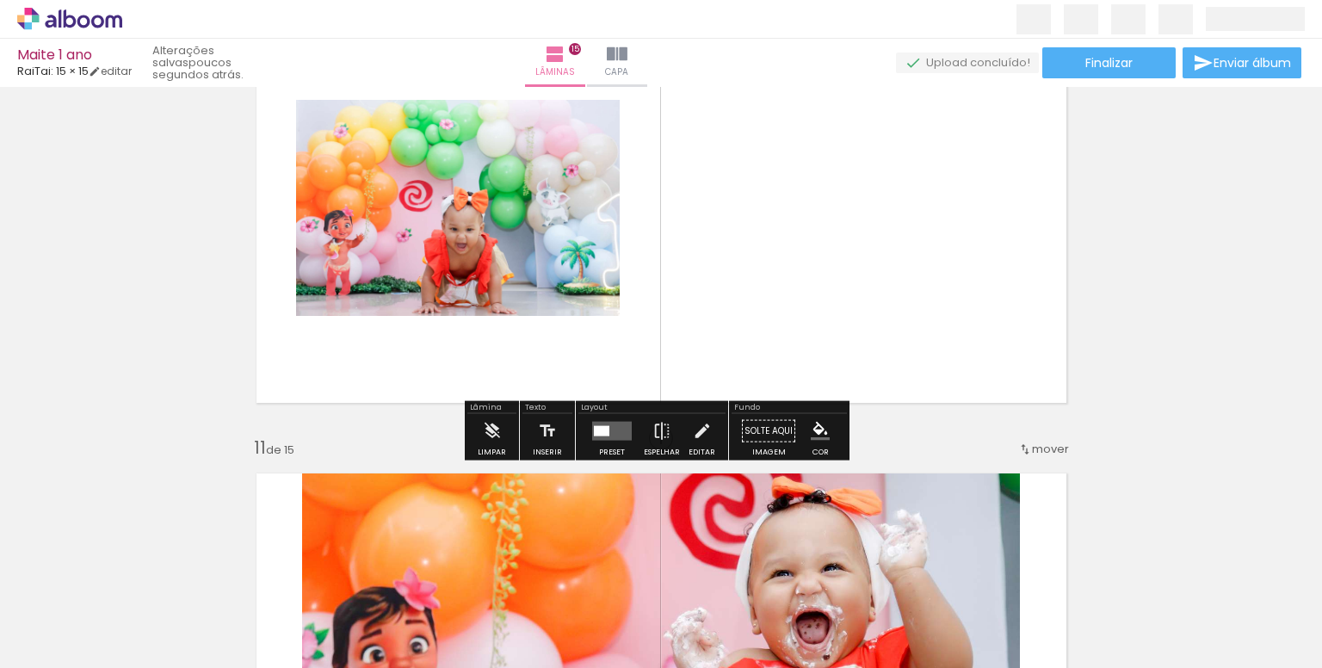
click at [613, 427] on quentale-layouter at bounding box center [612, 431] width 40 height 19
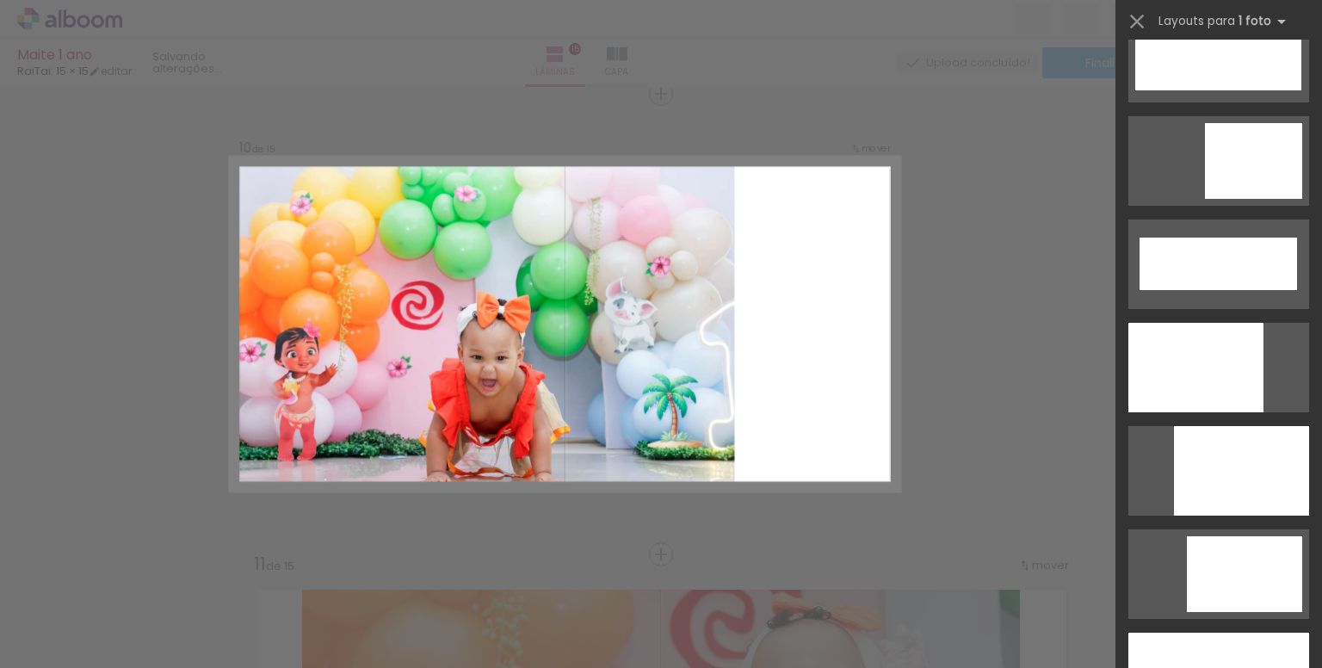
scroll to position [4388, 0]
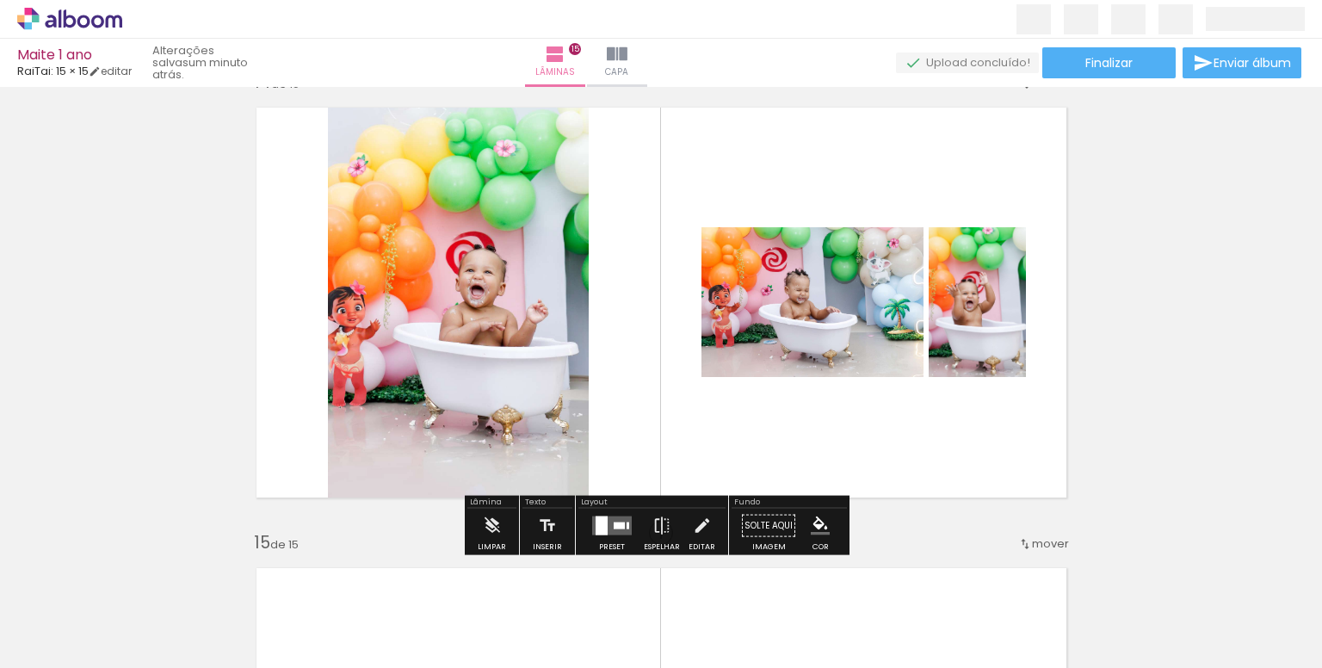
scroll to position [6058, 0]
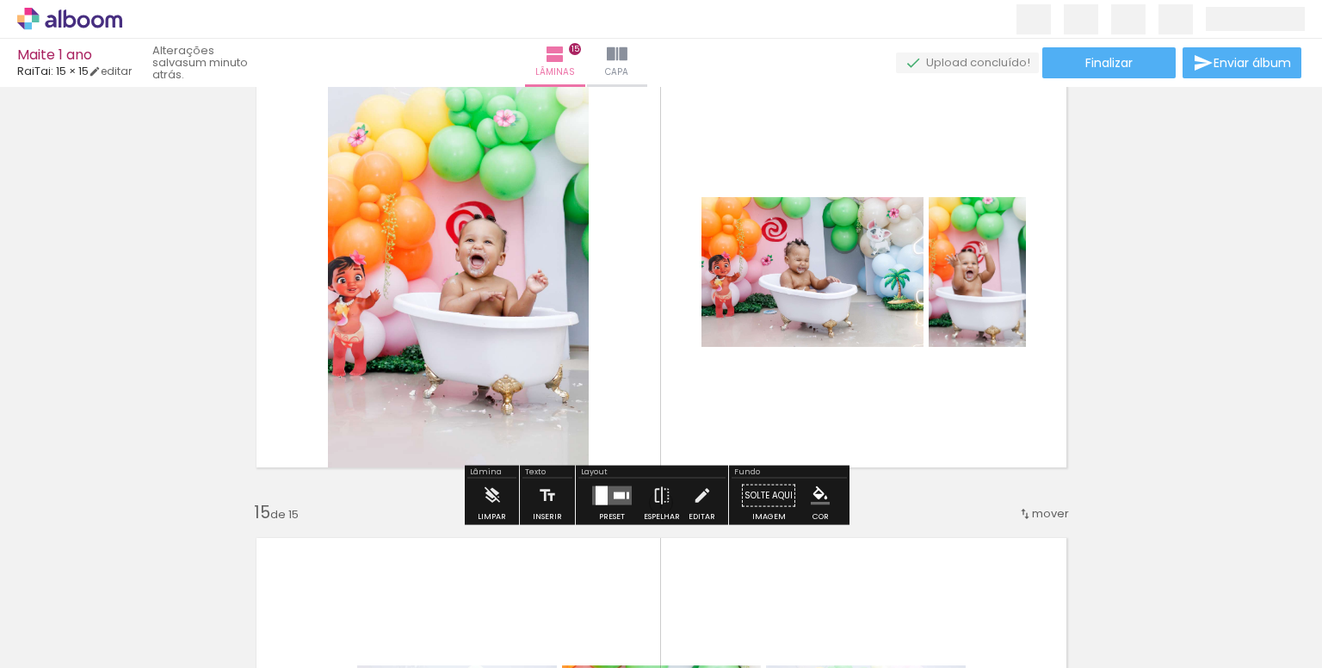
click at [600, 499] on div at bounding box center [601, 495] width 12 height 19
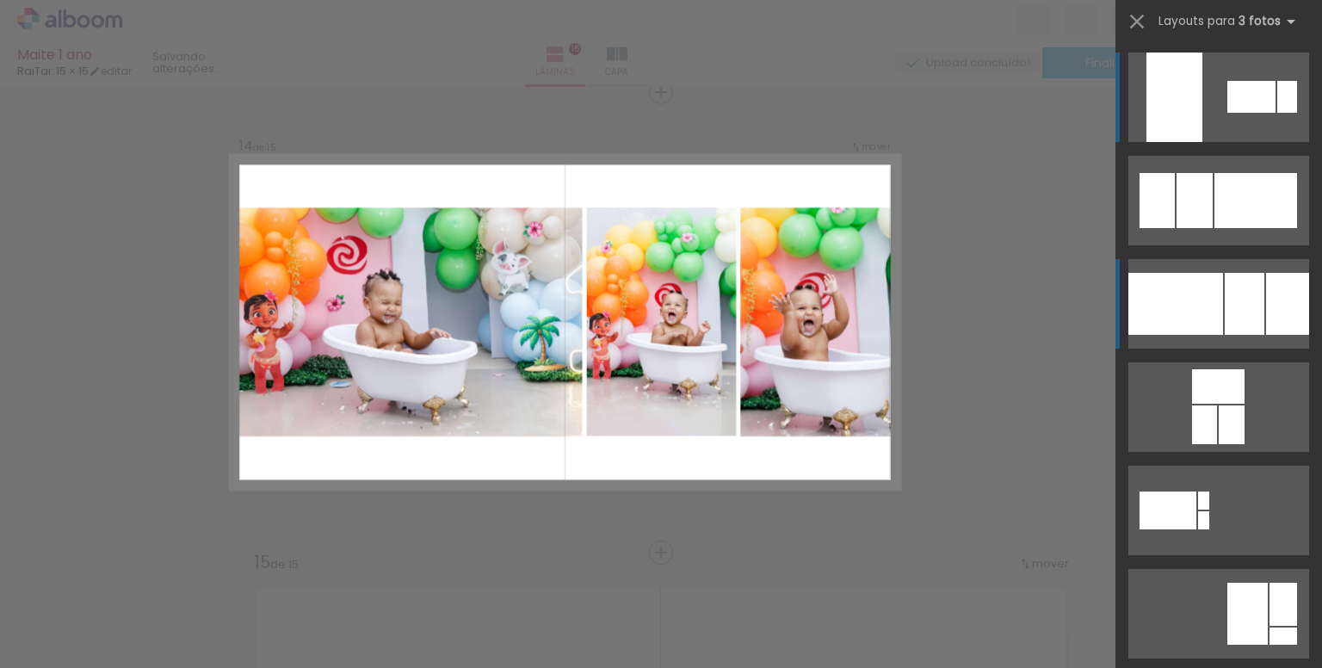
scroll to position [6006, 0]
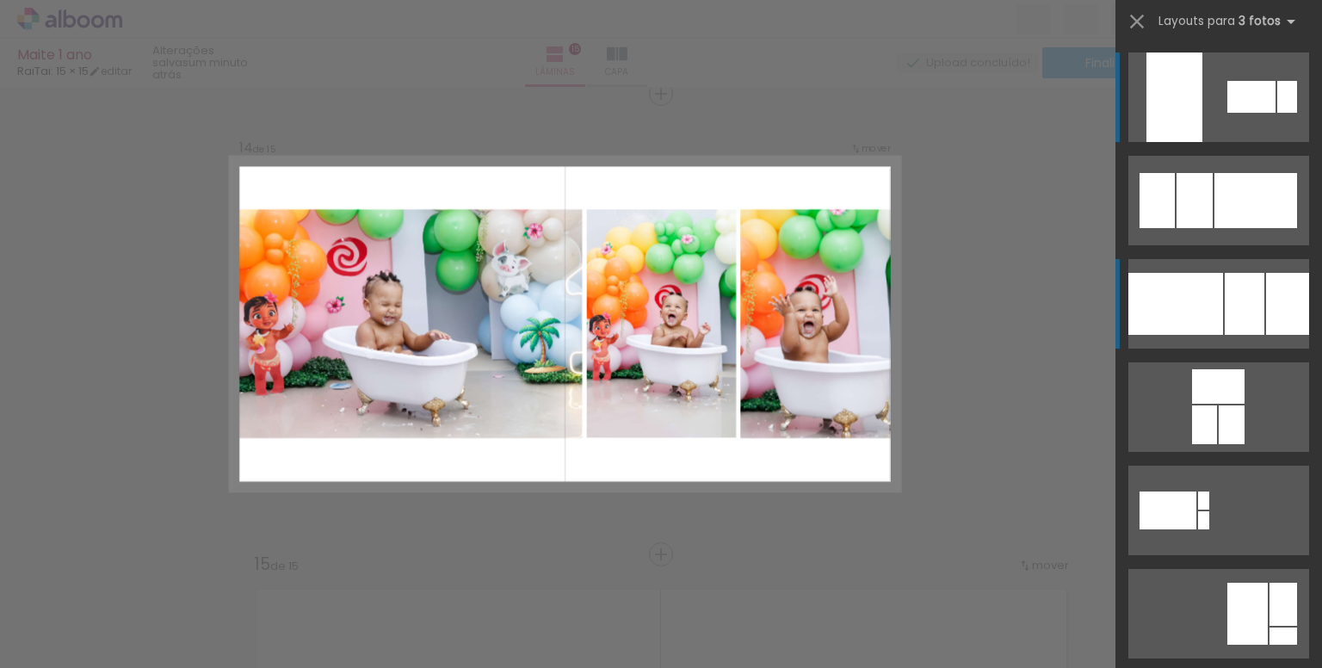
click at [1197, 303] on div at bounding box center [1175, 304] width 95 height 62
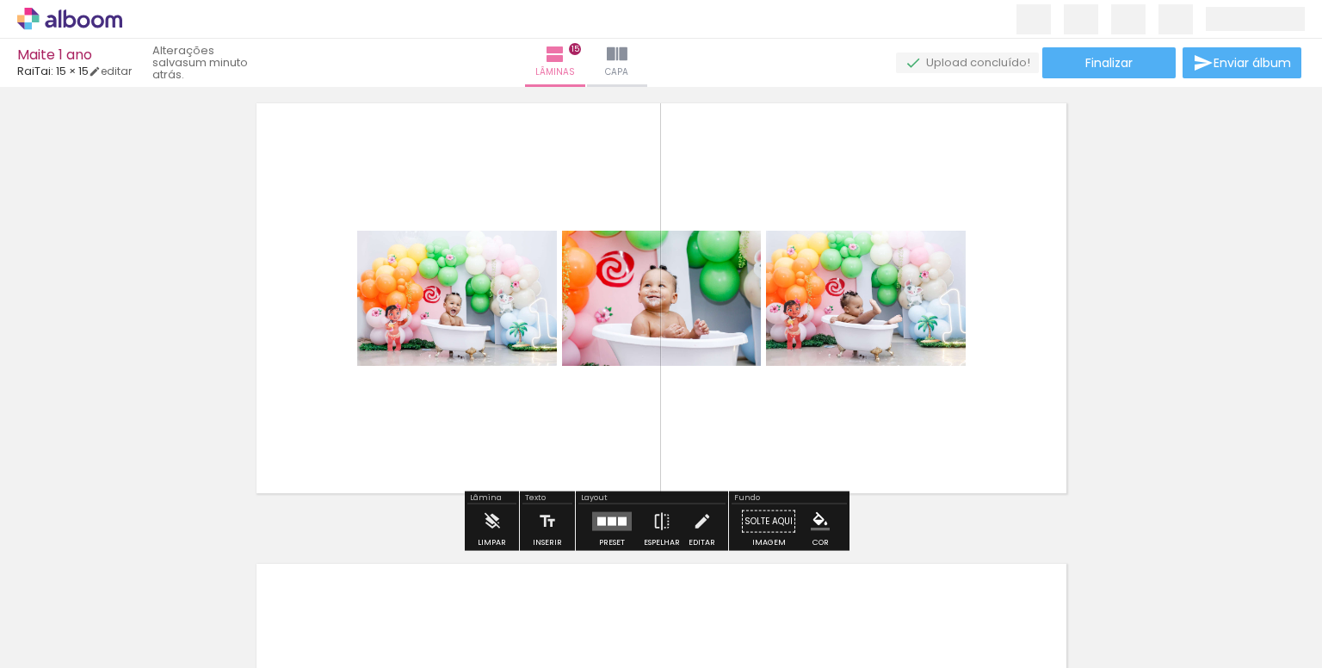
scroll to position [6608, 0]
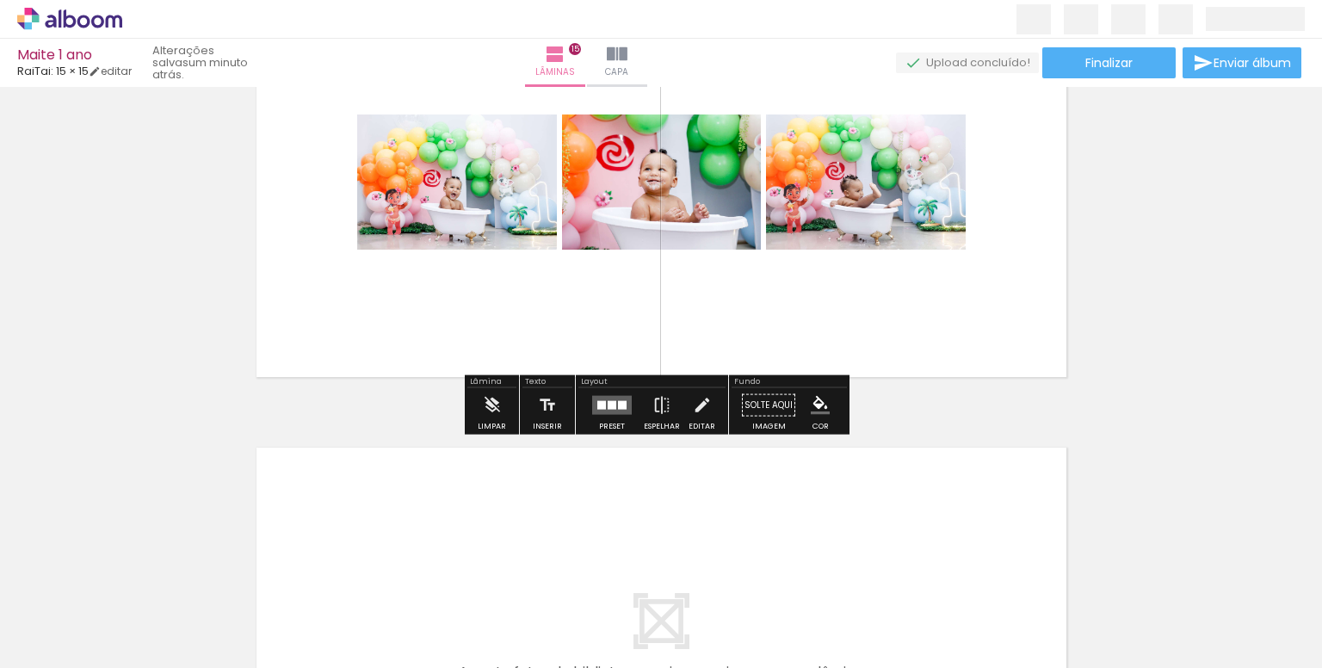
click at [607, 405] on div at bounding box center [611, 405] width 9 height 9
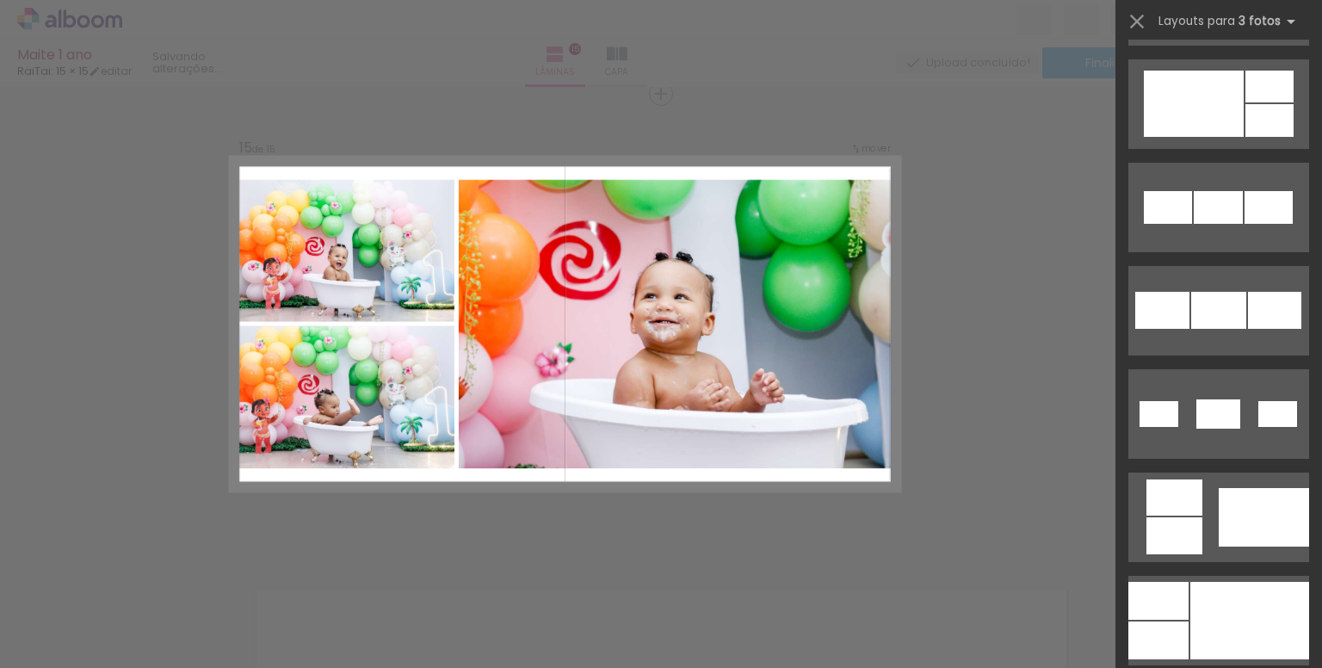
scroll to position [1119, 0]
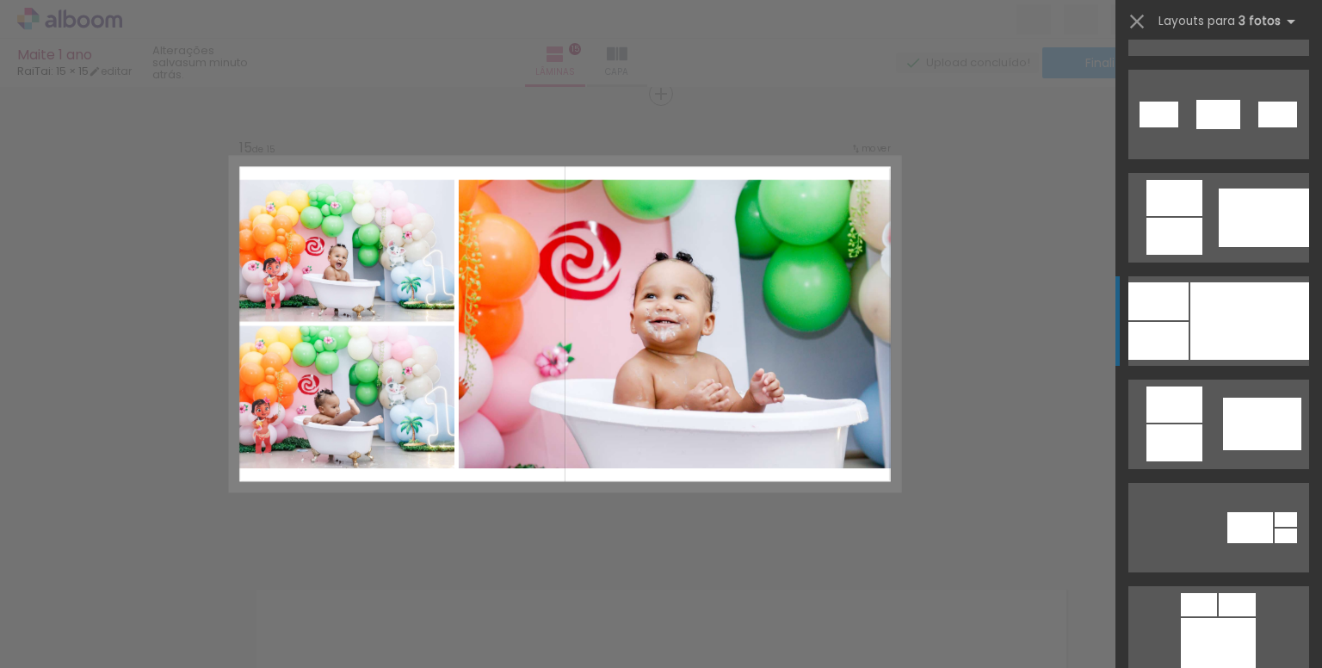
click at [1196, 331] on div at bounding box center [1249, 320] width 119 height 77
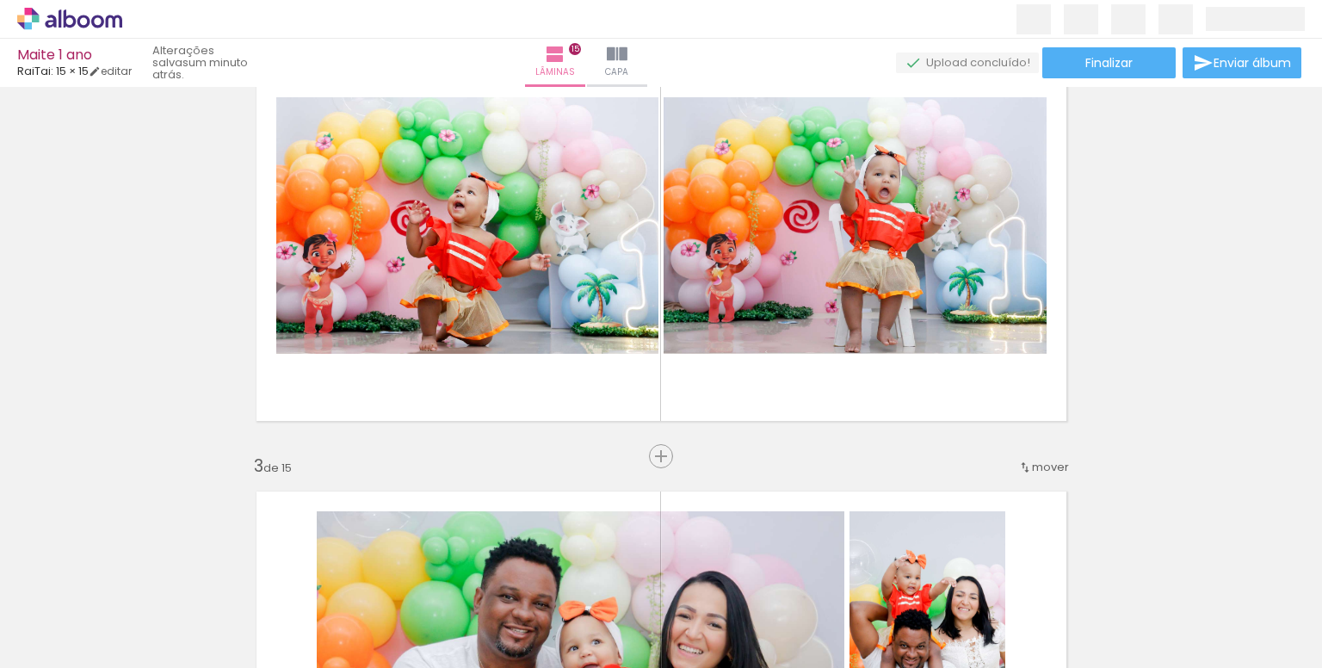
scroll to position [0, 0]
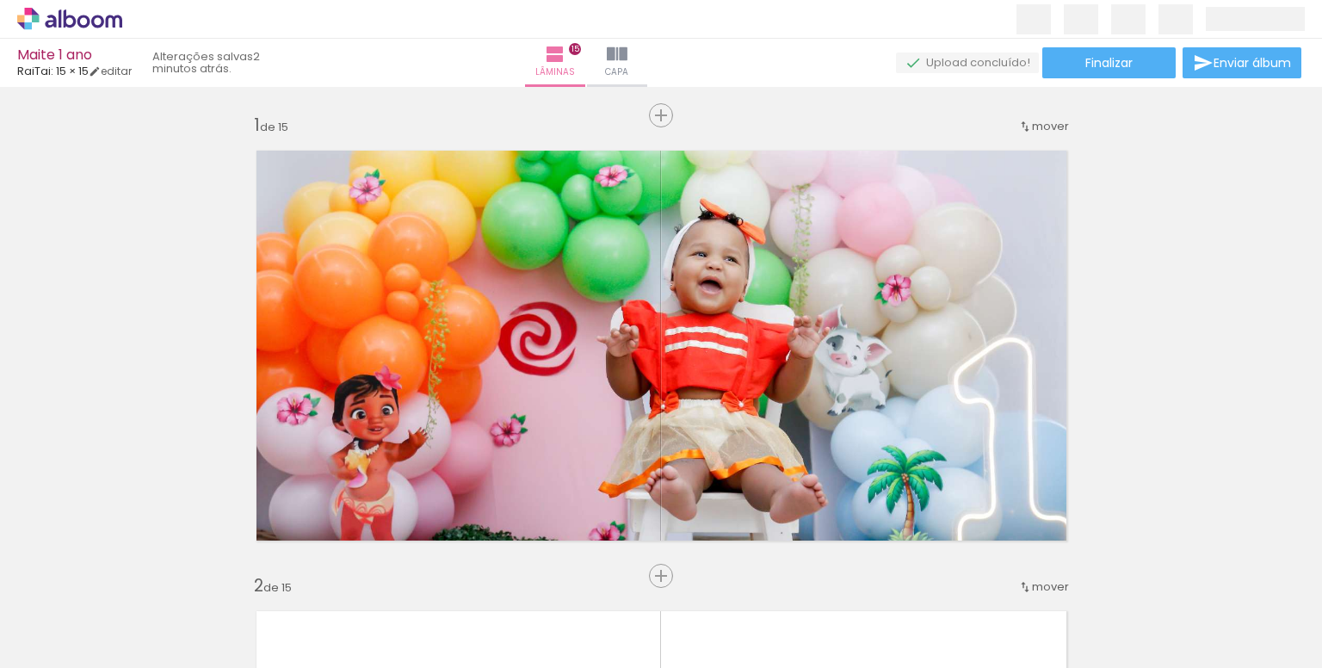
scroll to position [0, 1363]
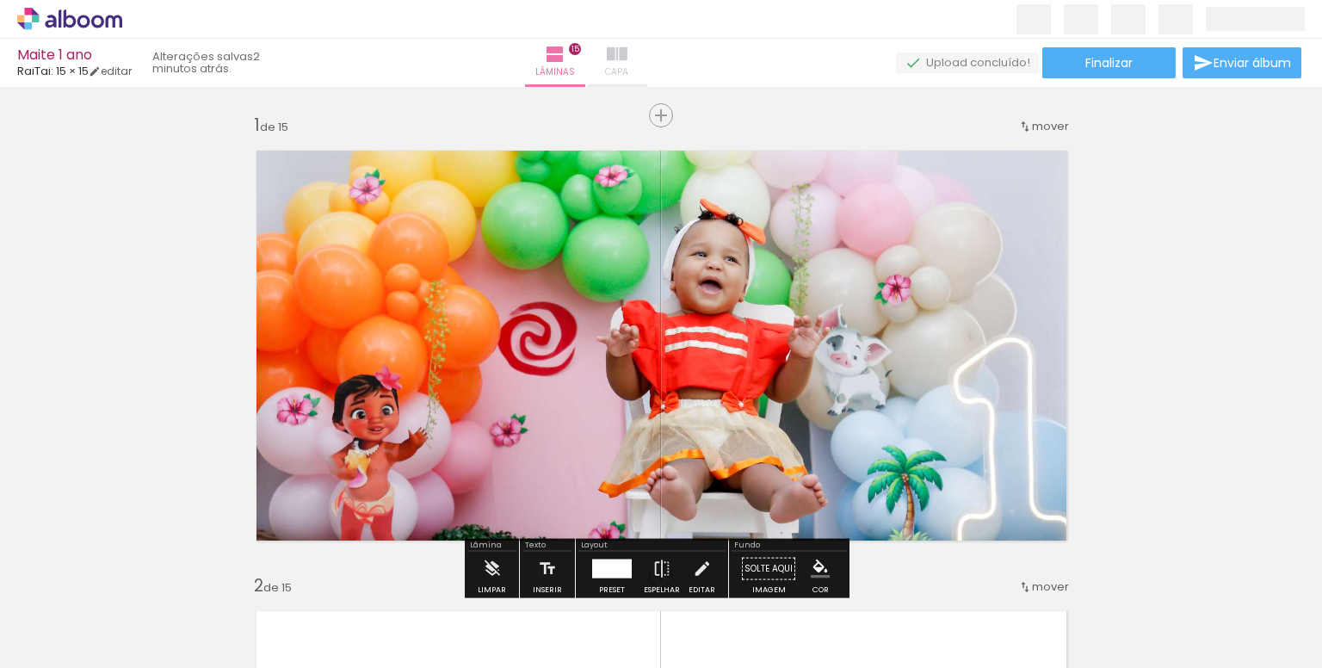
click at [627, 60] on iron-icon at bounding box center [617, 54] width 21 height 21
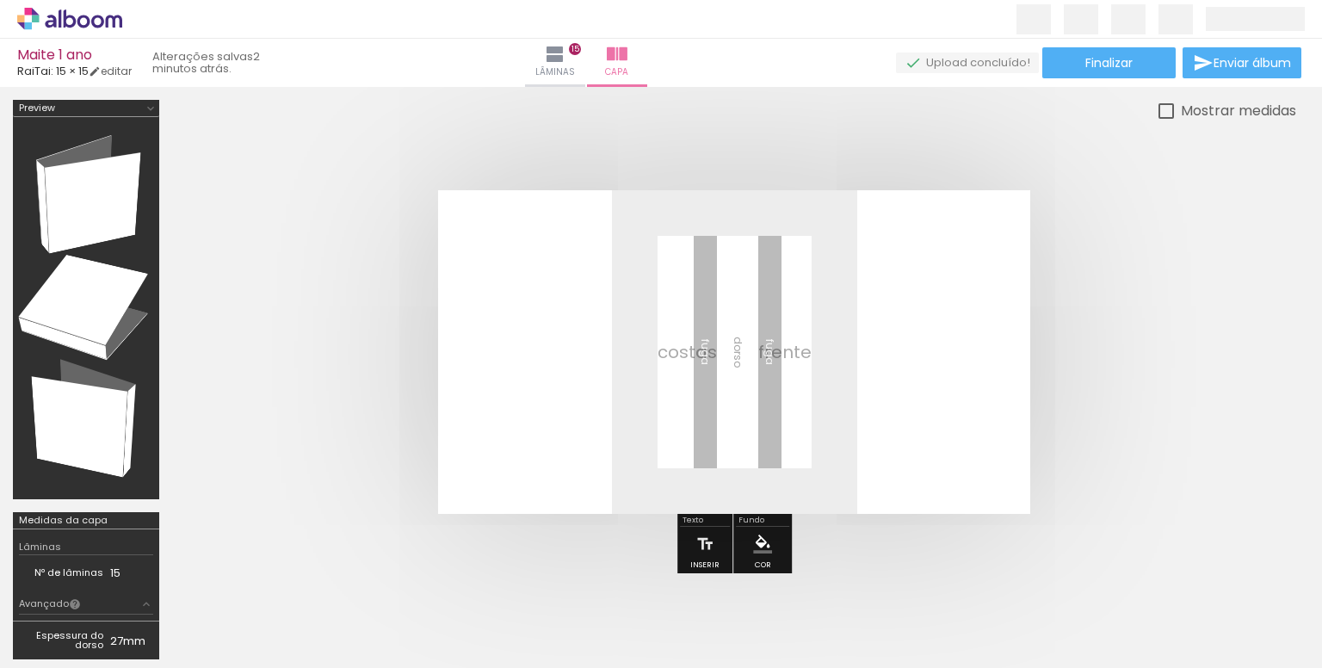
click at [753, 545] on iron-icon "color picker" at bounding box center [762, 543] width 19 height 19
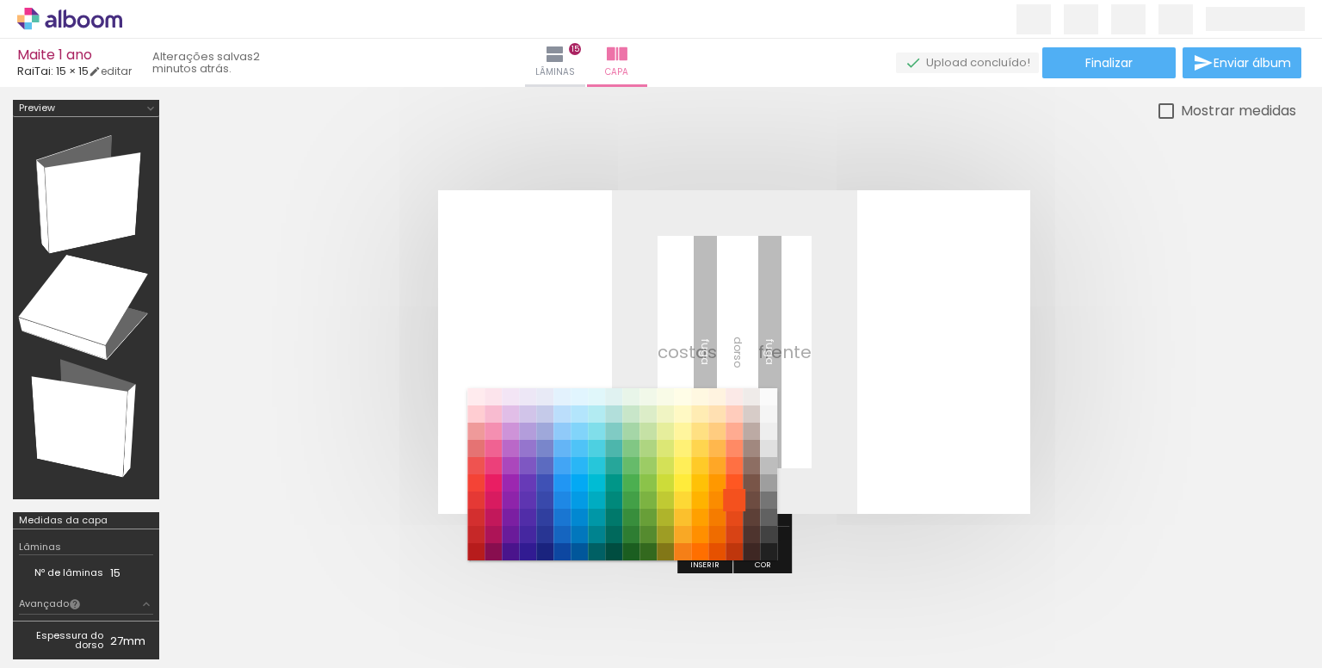
click at [728, 504] on paper-item "#f4511e" at bounding box center [733, 499] width 17 height 17
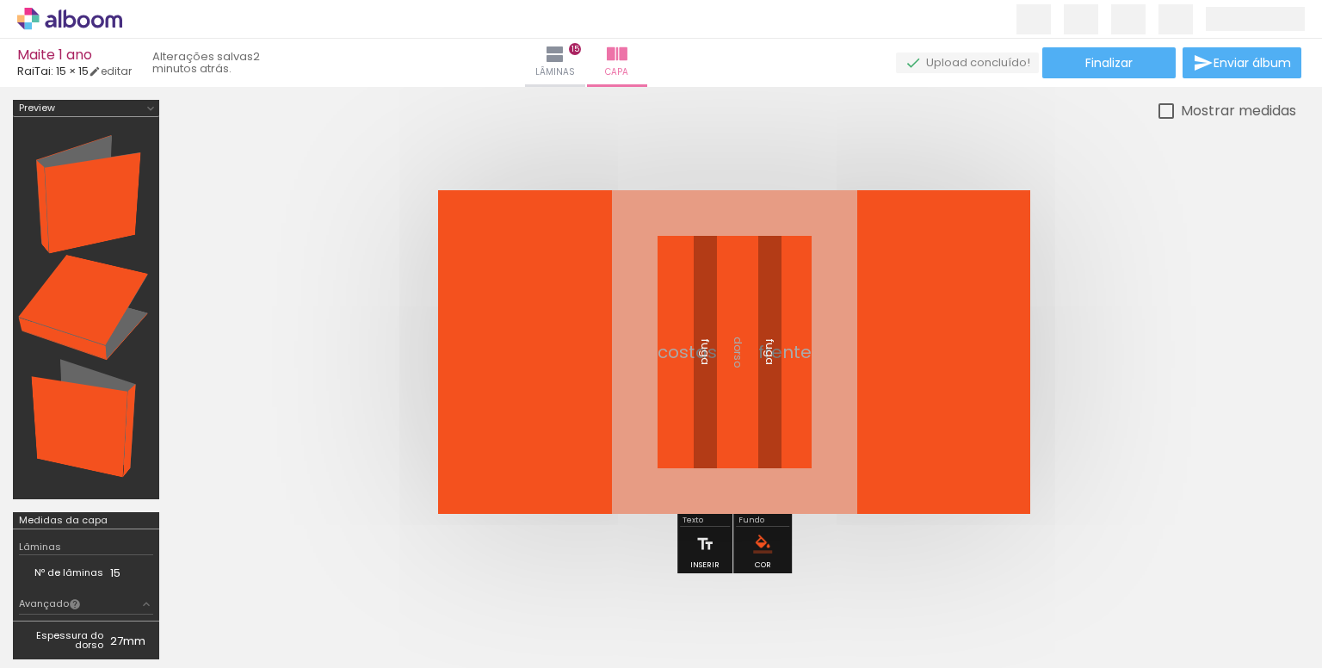
click at [773, 541] on paper-menu-button "#ffebee #ffcdd2 #ef9a9a #e57373 #ef5350 #f44336 #e53935 #d32f2f #c62828 #b71c1c…" at bounding box center [762, 543] width 33 height 33
click at [753, 543] on iron-icon "color picker" at bounding box center [762, 543] width 19 height 19
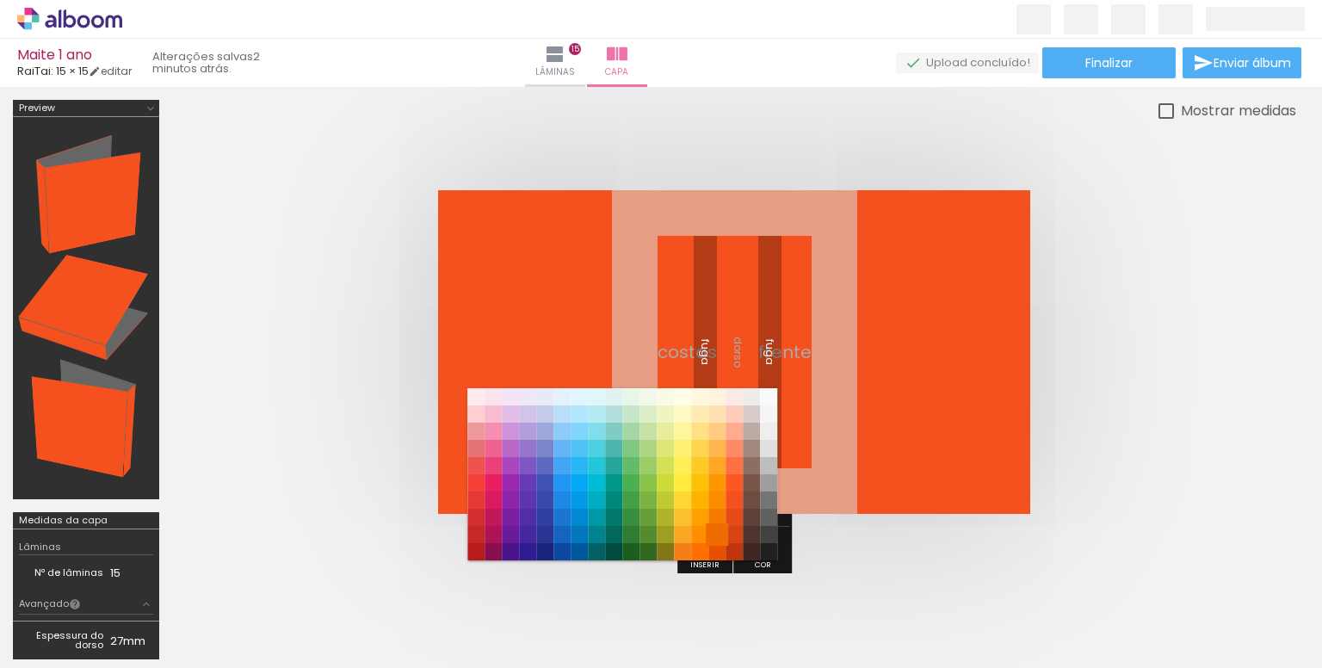
click at [712, 529] on paper-item "#ef6c00" at bounding box center [716, 534] width 17 height 17
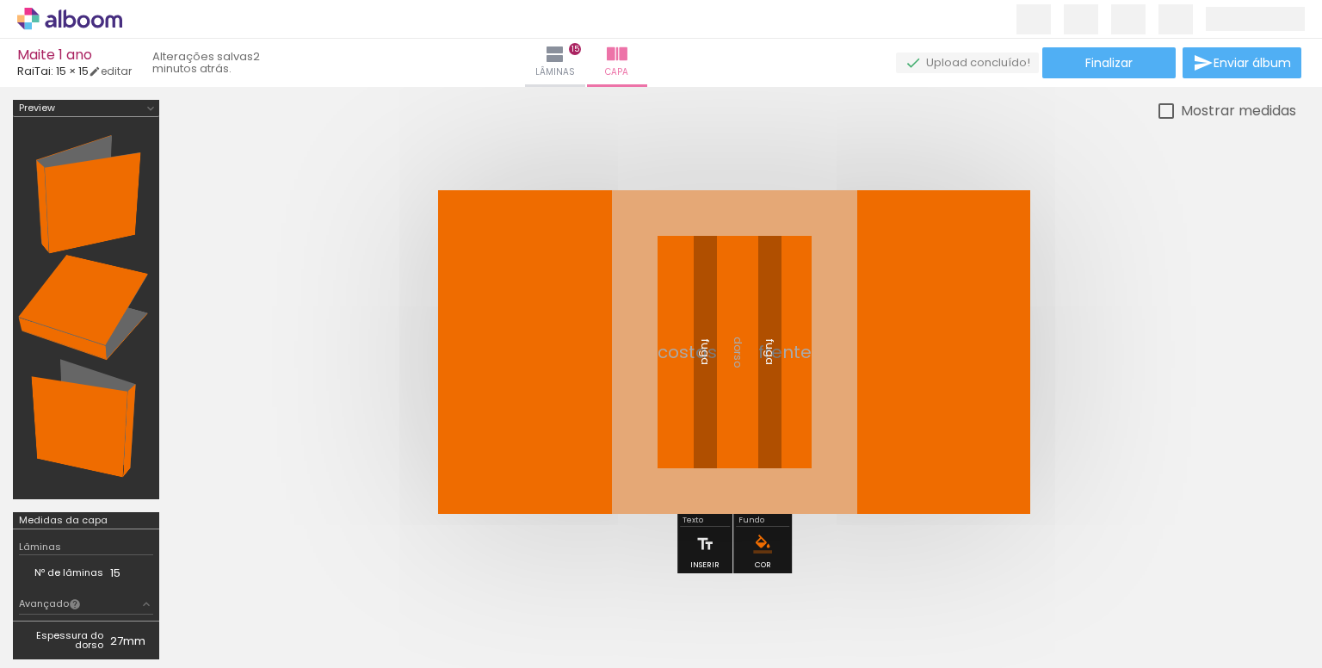
click at [746, 545] on paper-menu-button "#ffebee #ffcdd2 #ef9a9a #e57373 #ef5350 #f44336 #e53935 #d32f2f #c62828 #b71c1c…" at bounding box center [762, 543] width 33 height 33
click at [761, 541] on iron-icon "color picker" at bounding box center [762, 543] width 19 height 19
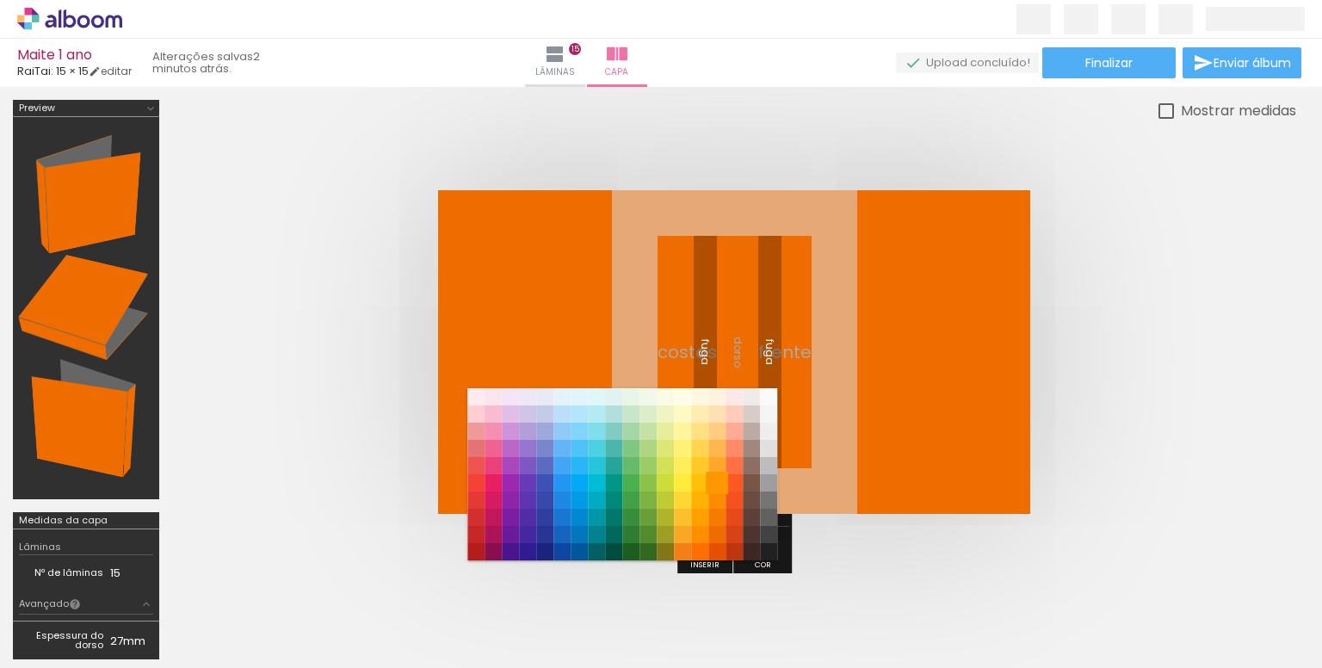
click at [716, 484] on paper-item "#ff9800" at bounding box center [716, 482] width 17 height 17
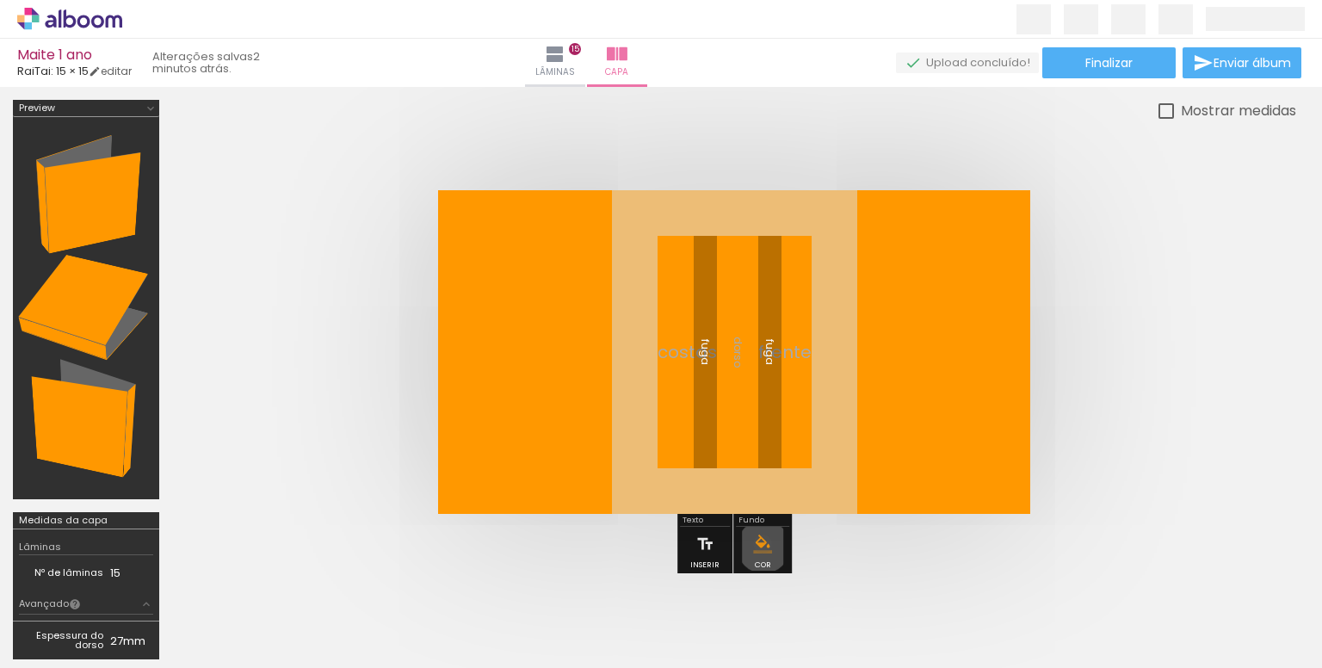
click at [761, 546] on iron-icon "color picker" at bounding box center [762, 543] width 19 height 19
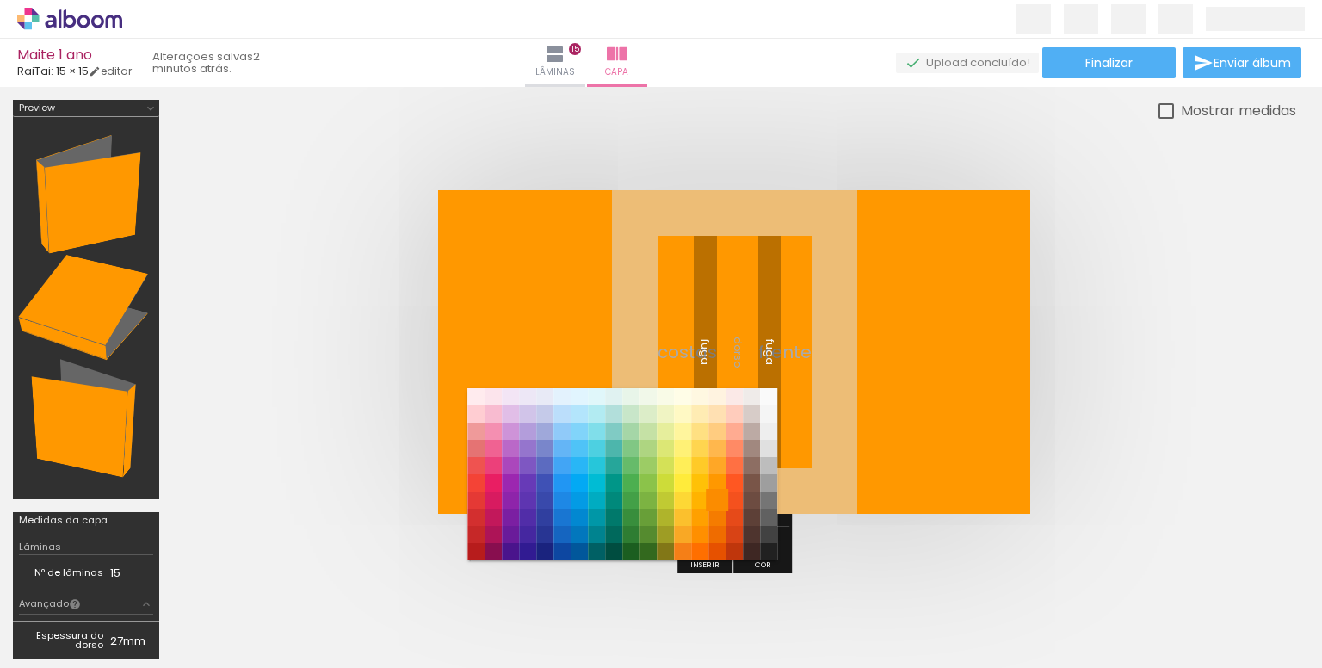
click at [717, 496] on paper-item "#fb8c00" at bounding box center [716, 499] width 17 height 17
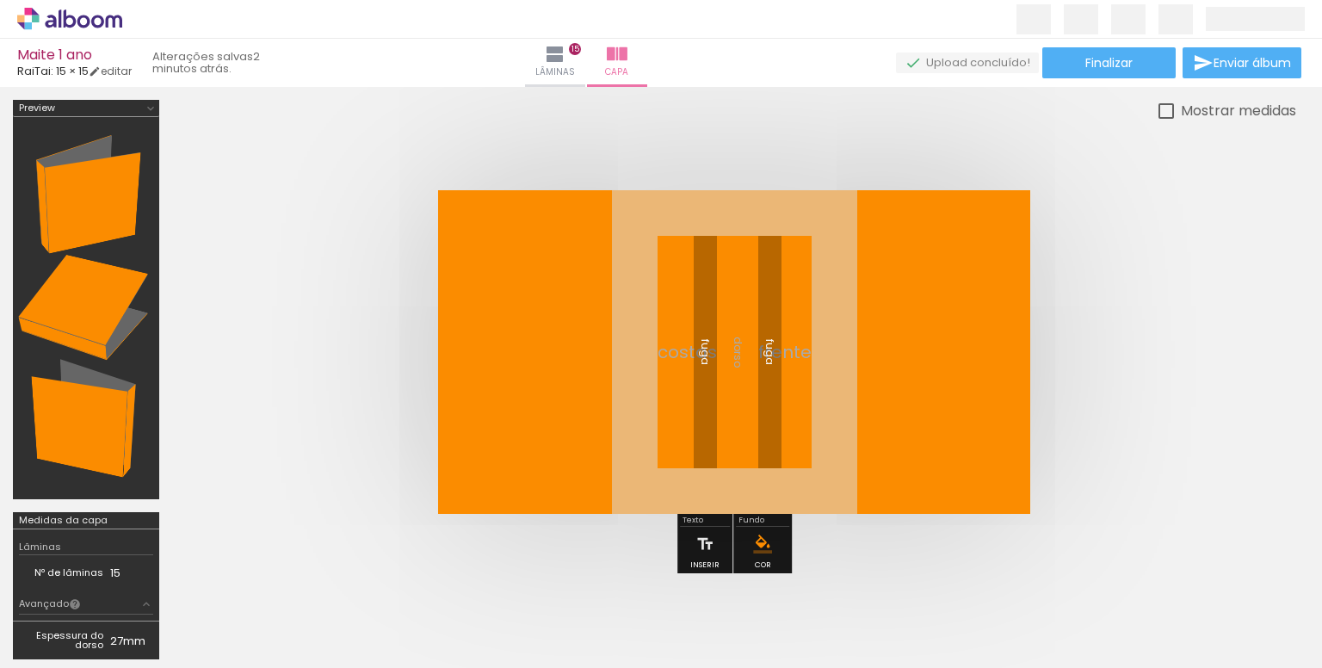
click at [1151, 462] on quentale-cover at bounding box center [734, 352] width 986 height 324
click at [705, 535] on iron-icon at bounding box center [704, 544] width 19 height 34
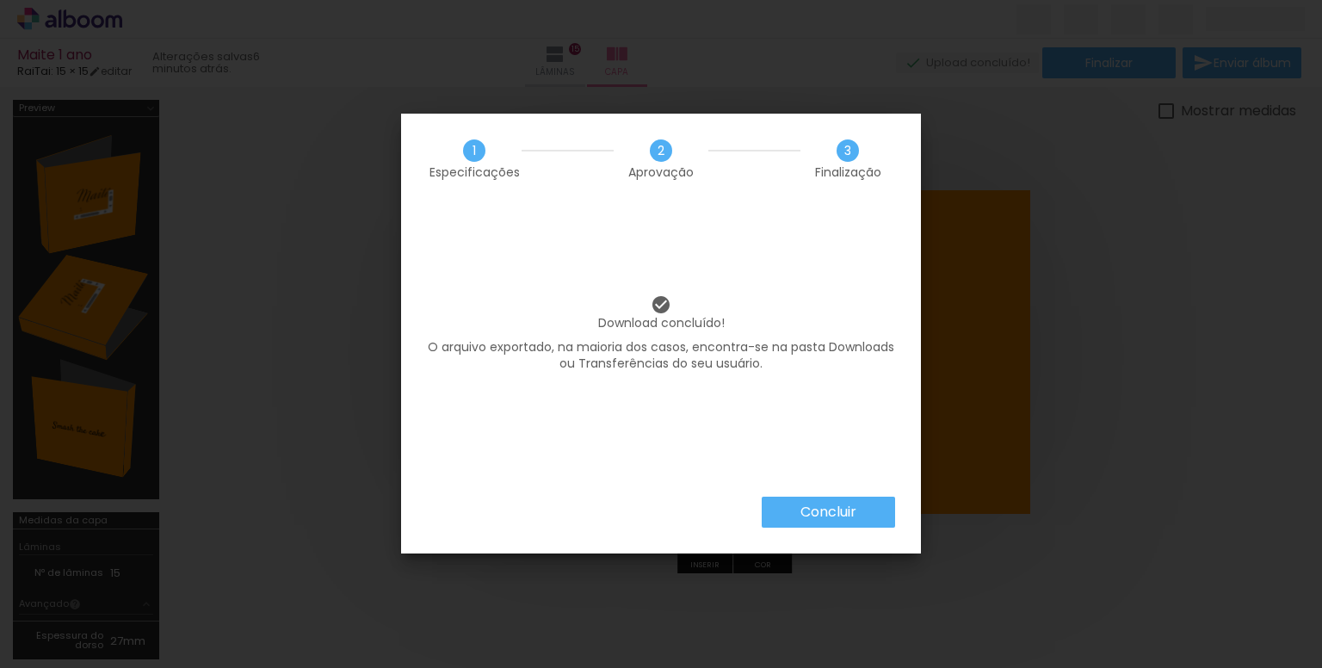
scroll to position [0, 1363]
click at [799, 496] on paper-button "Concluir" at bounding box center [828, 511] width 133 height 31
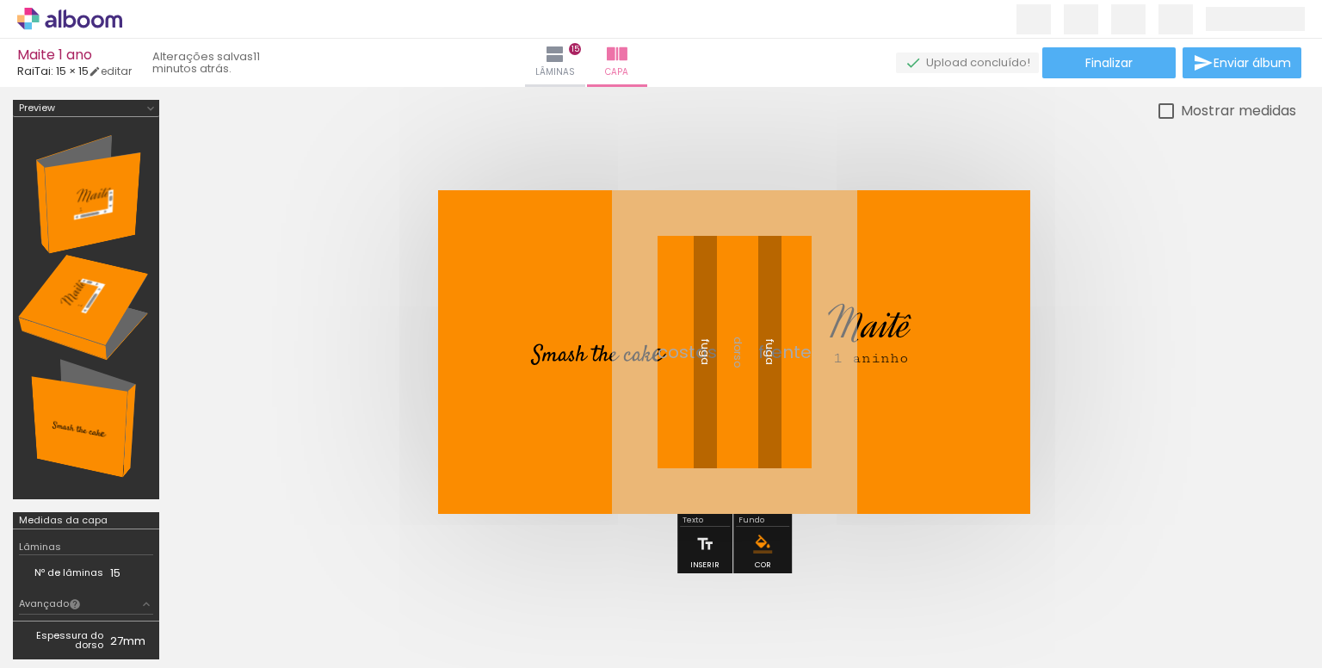
scroll to position [0, 1363]
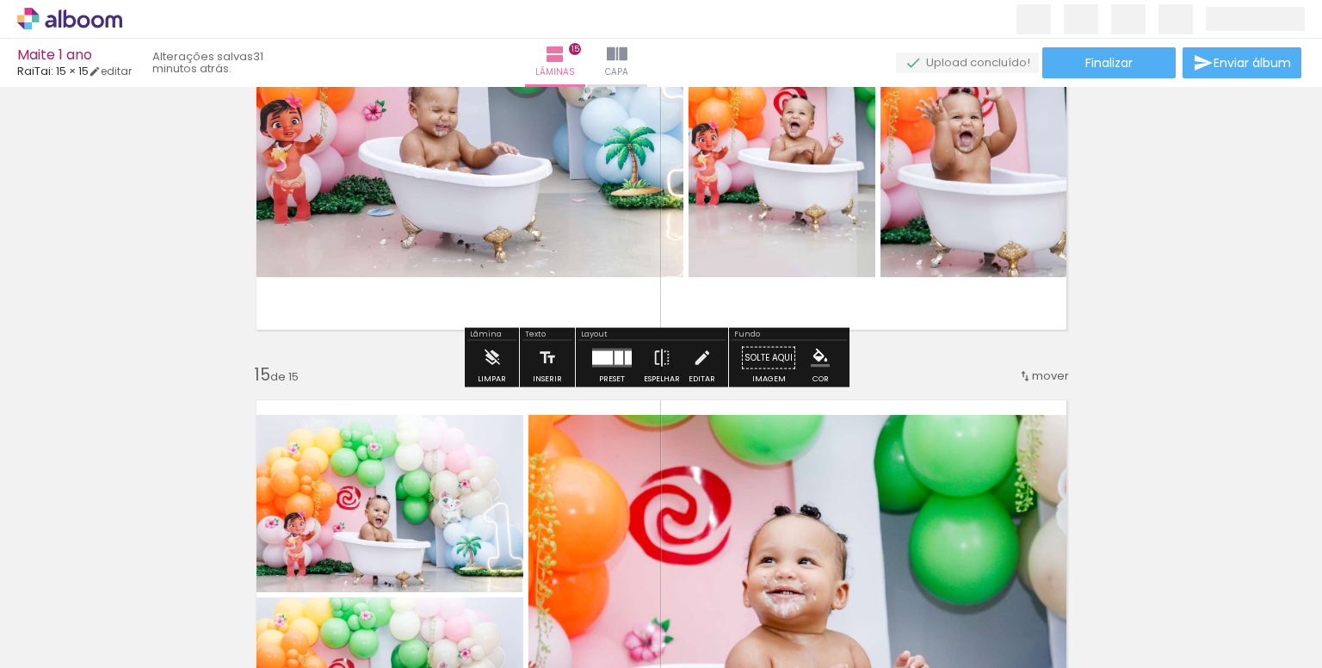
scroll to position [0, 1363]
